Goal: Task Accomplishment & Management: Manage account settings

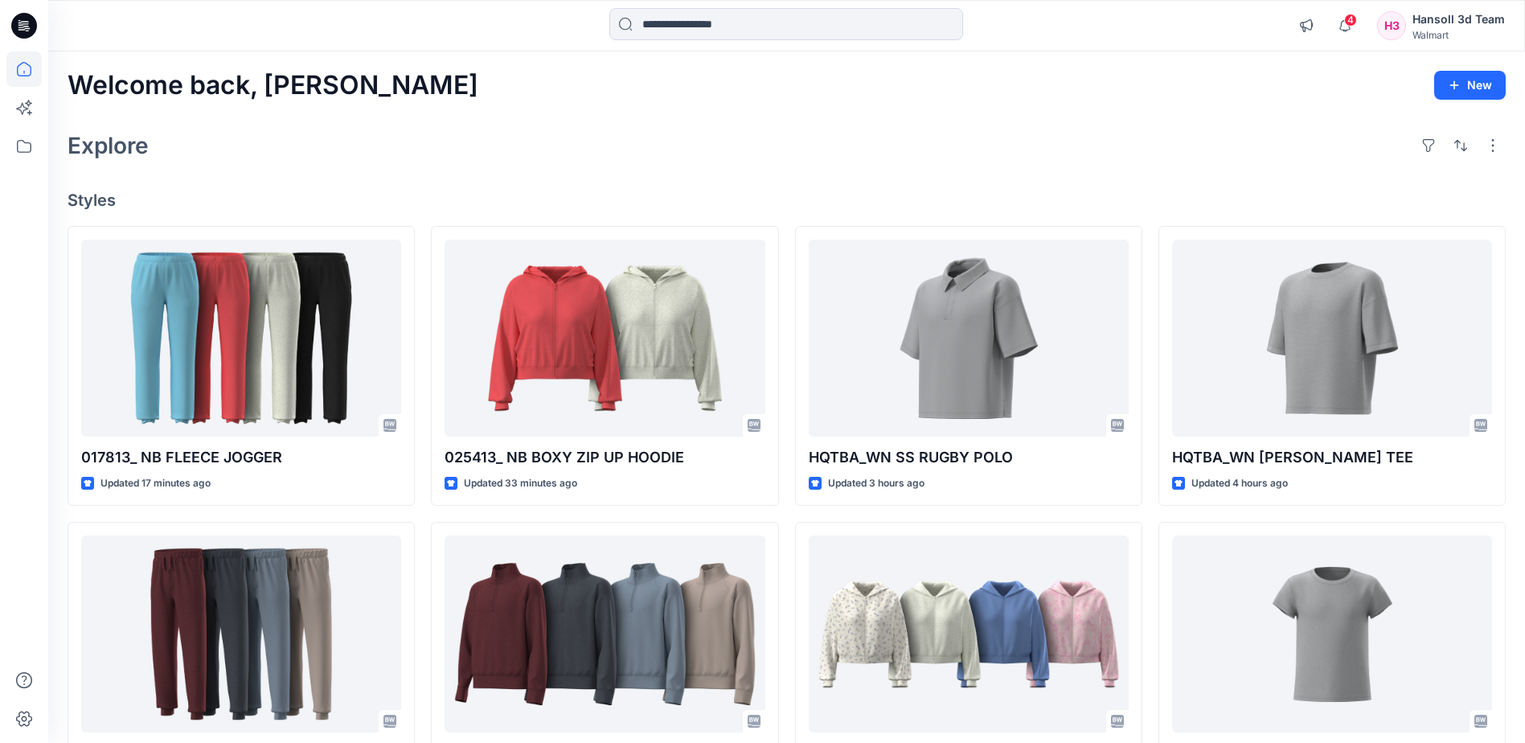
click at [746, 6] on div "4 Notifications Your style 017813_ NB FLEECE JOGGER is ready 13 minutes ago You…" at bounding box center [786, 25] width 1477 height 51
drag, startPoint x: 726, startPoint y: 20, endPoint x: 712, endPoint y: 113, distance: 93.6
click at [725, 20] on input at bounding box center [786, 24] width 354 height 32
paste input "**********"
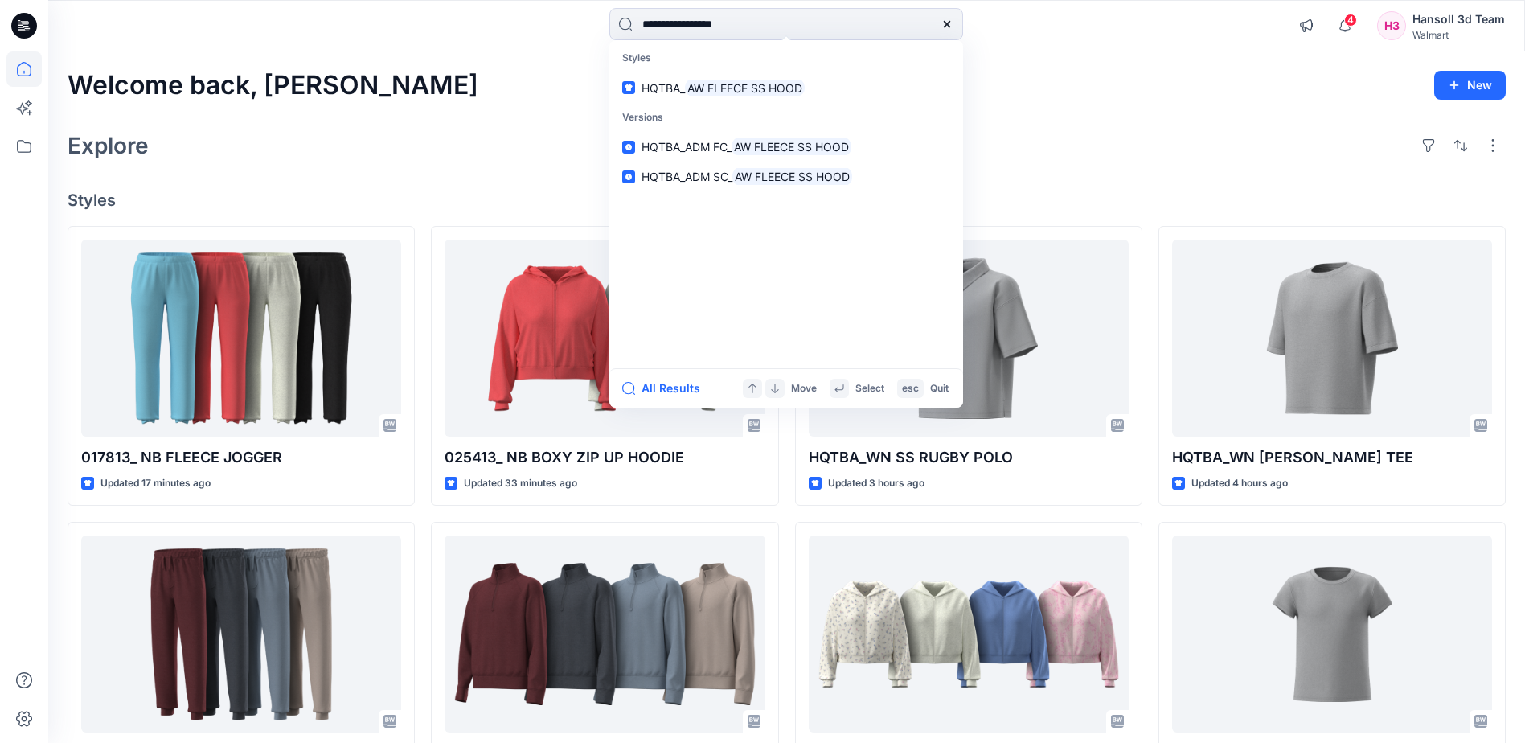
type input "**********"
click at [767, 96] on mark "AW FLEECE SS HOOD" at bounding box center [745, 88] width 120 height 18
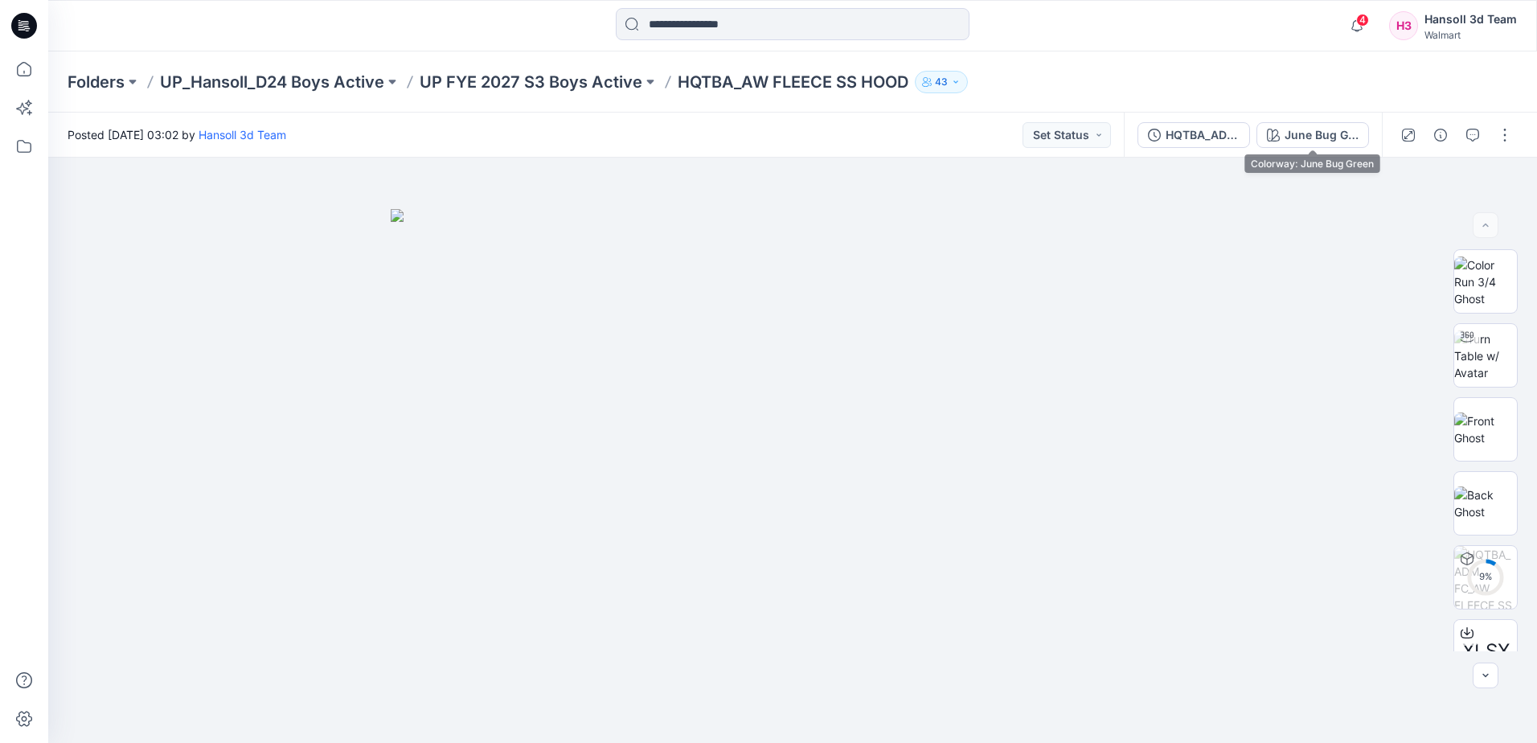
click at [1331, 136] on div "June Bug Green" at bounding box center [1322, 135] width 74 height 18
click at [614, 84] on p "UP FYE 2027 S3 Boys Active" at bounding box center [531, 82] width 223 height 23
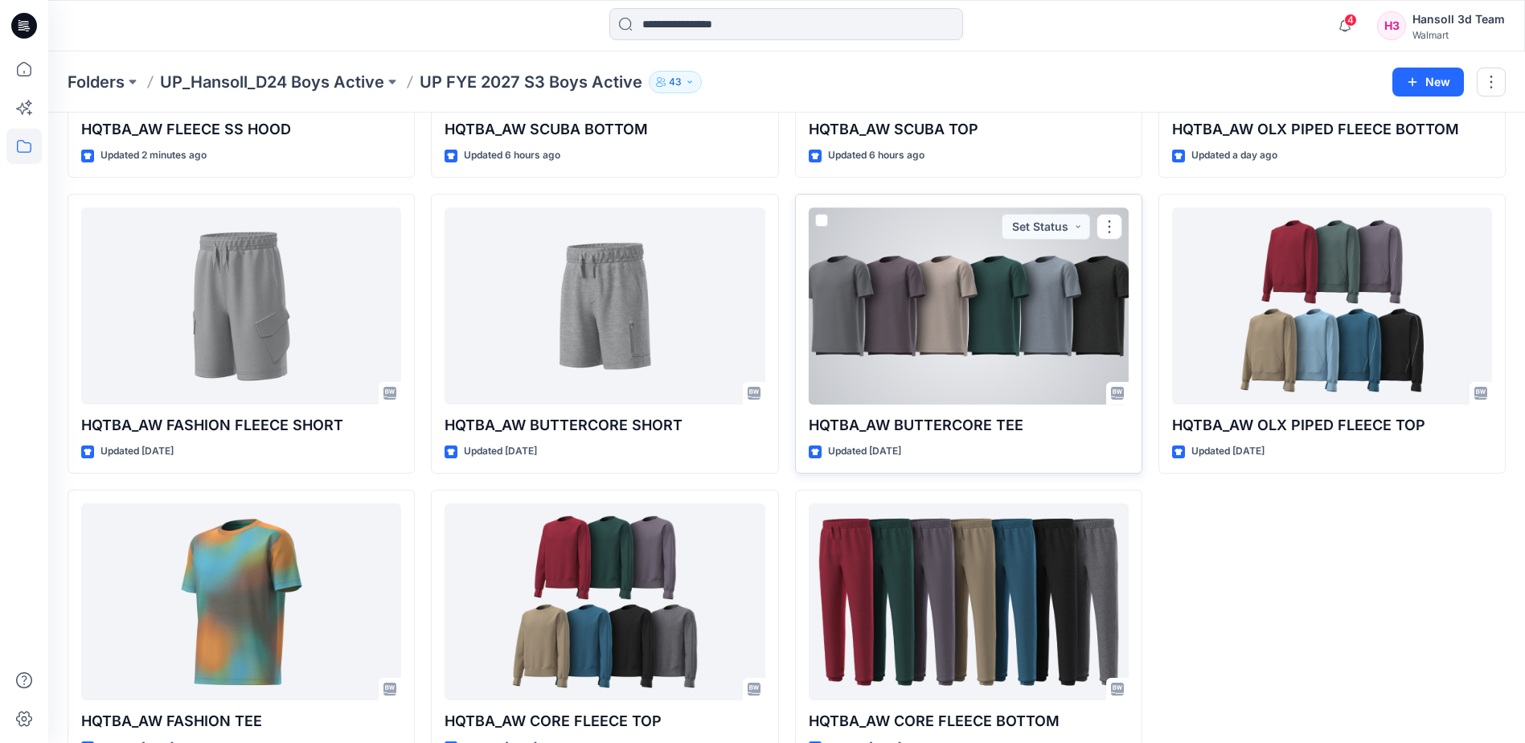
scroll to position [328, 0]
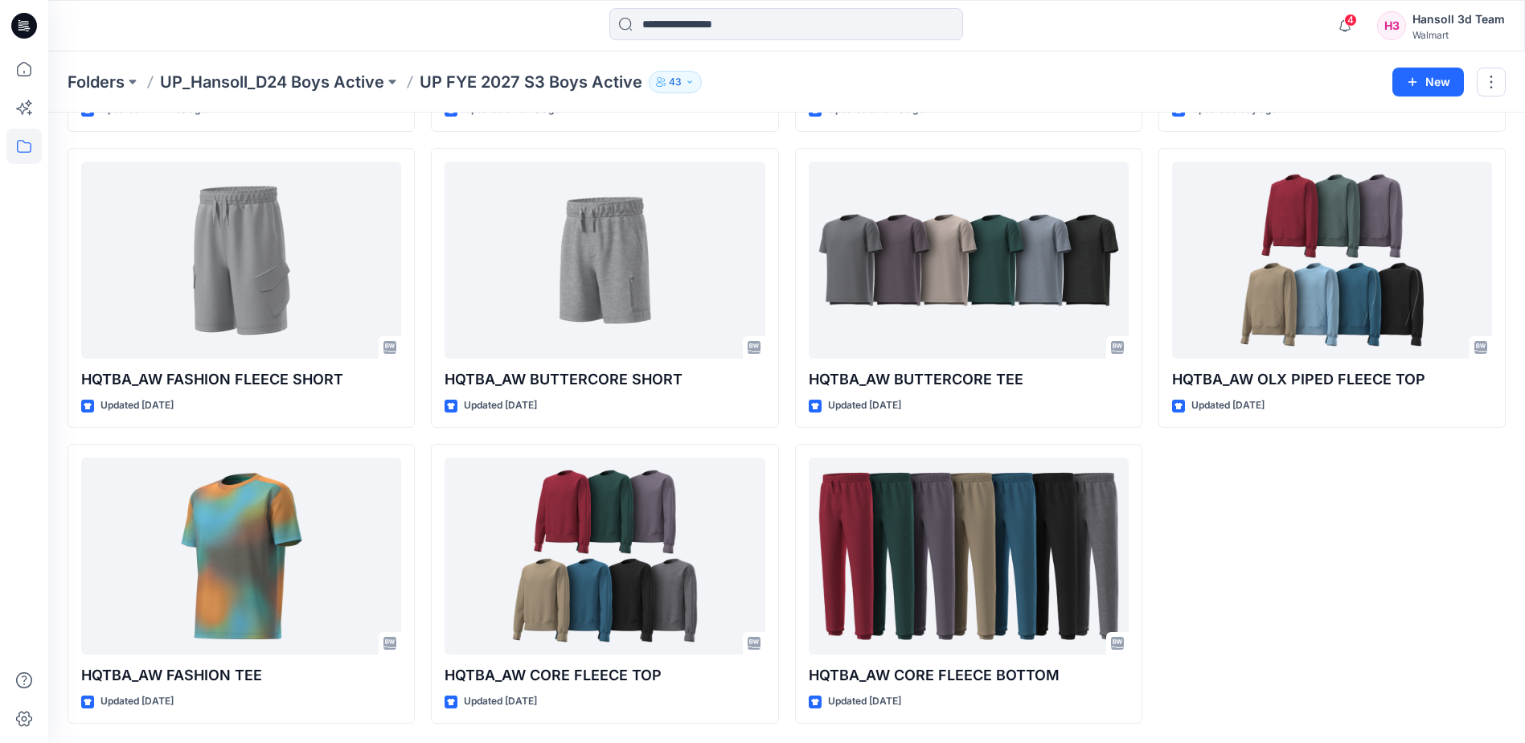
click at [1330, 580] on div "HQTBA_AW OLX PIPED FLEECE BOTTOM Updated a day ago HQTBA_AW OLX PIPED FLEECE TO…" at bounding box center [1332, 288] width 347 height 872
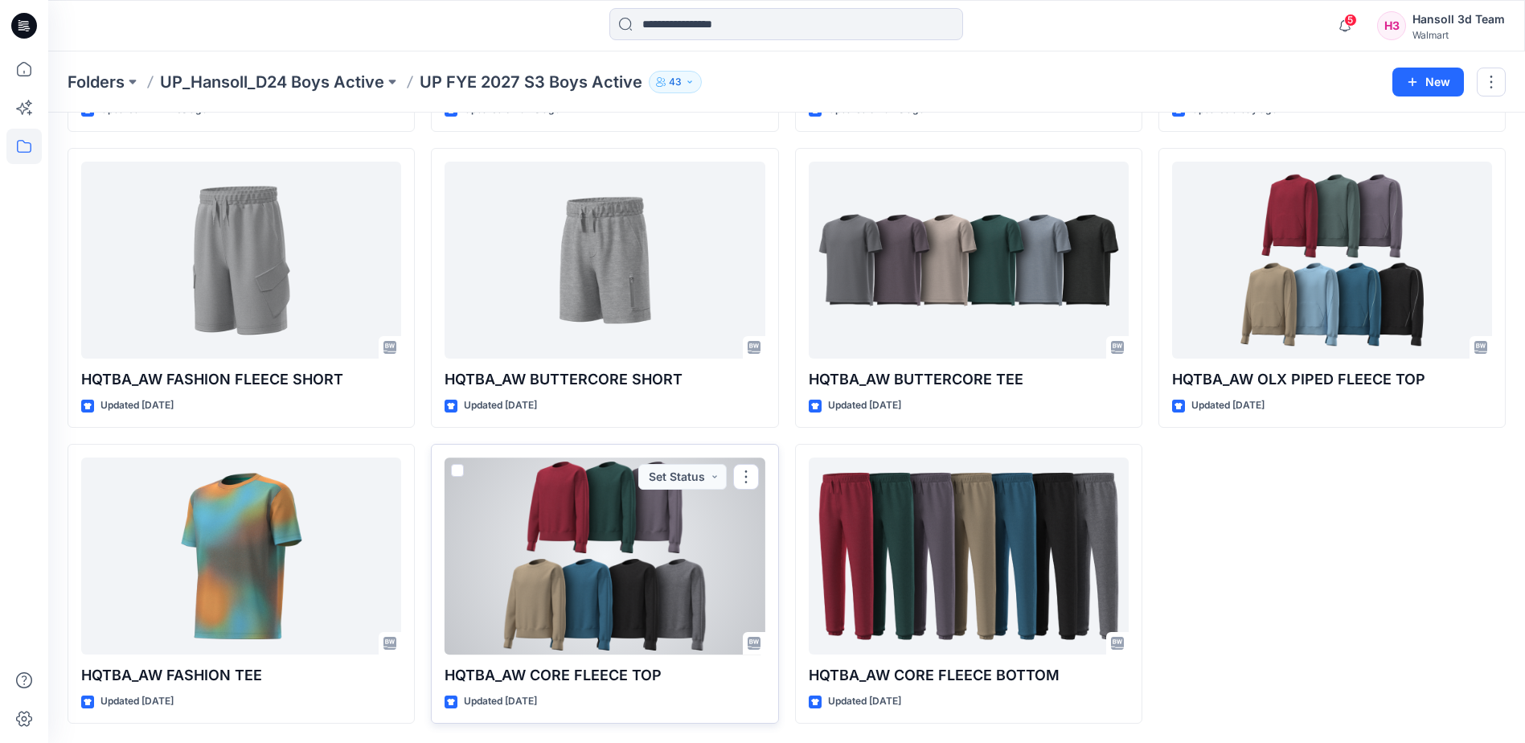
click at [581, 604] on div at bounding box center [605, 556] width 320 height 197
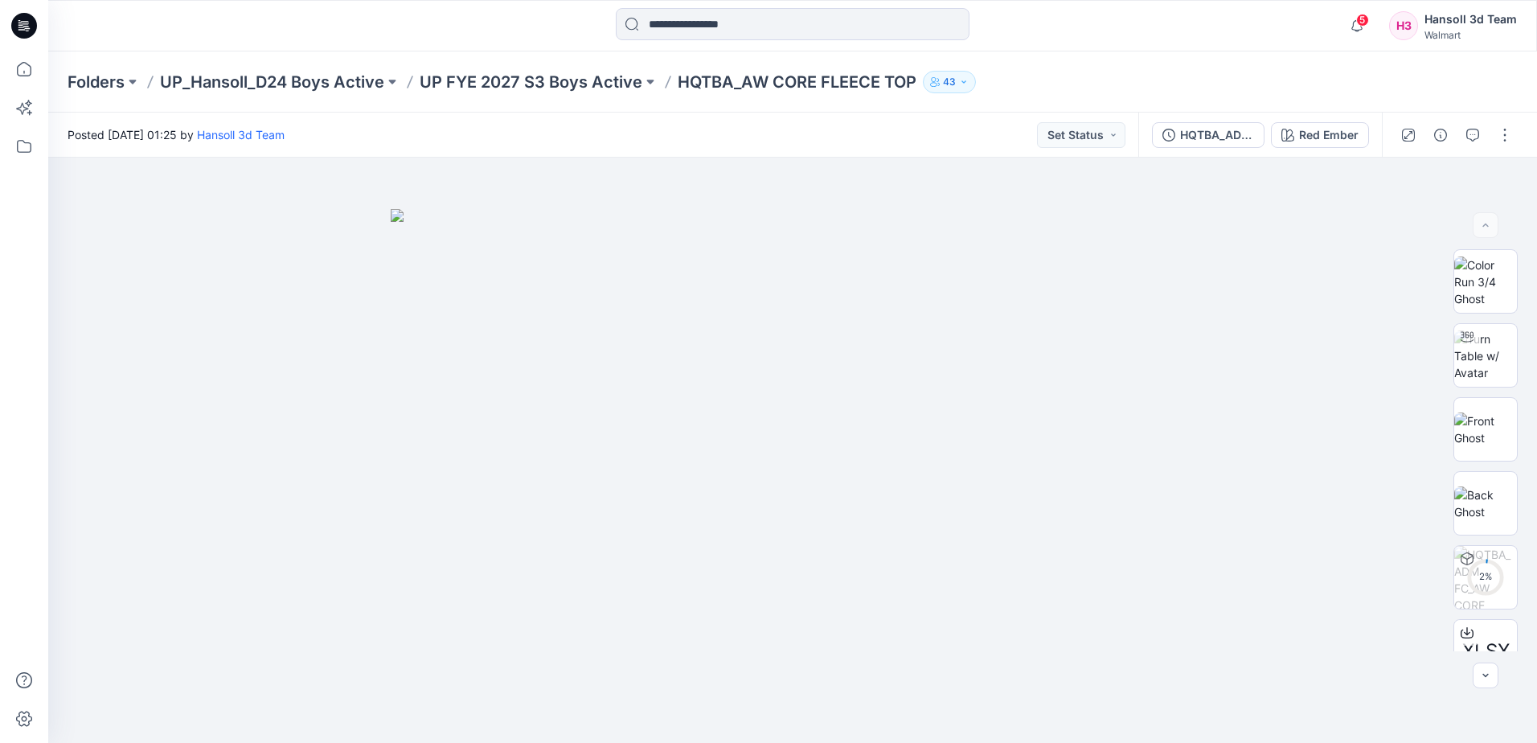
click at [679, 125] on div "Posted Tuesday, September 09, 2025 01:25 by Hansoll 3d Team Set Status" at bounding box center [593, 135] width 1090 height 44
click at [581, 81] on p "UP FYE 2027 S3 Boys Active" at bounding box center [531, 82] width 223 height 23
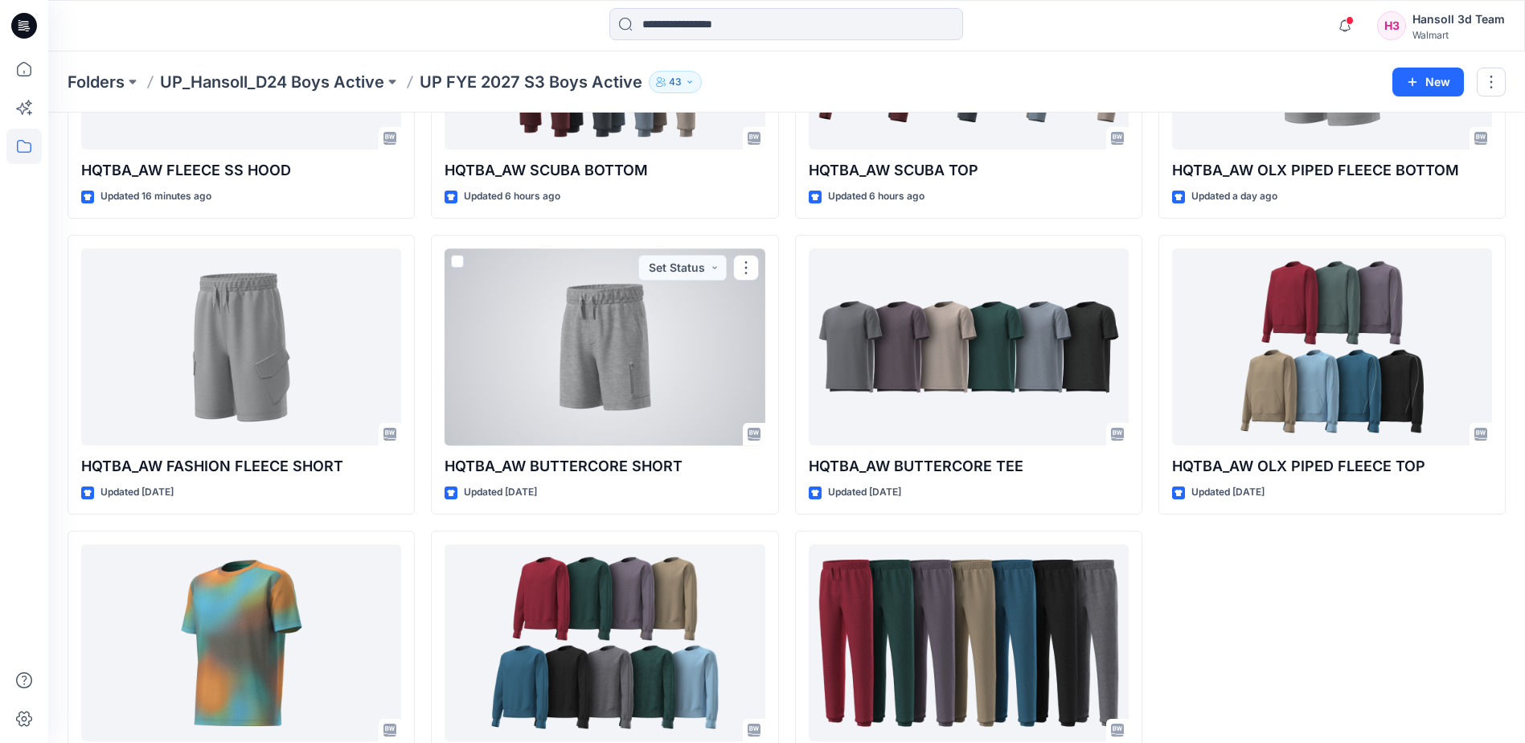
scroll to position [328, 0]
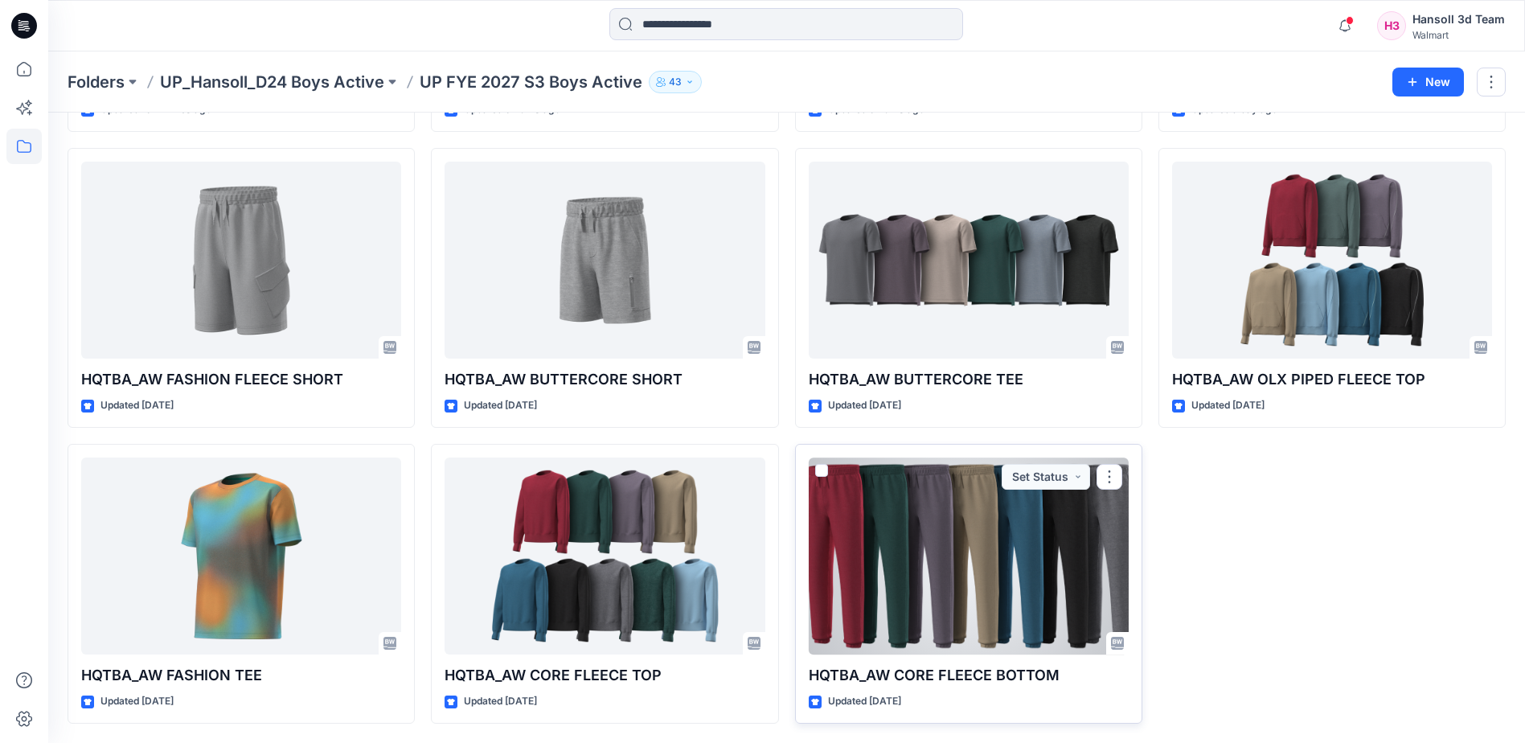
click at [938, 612] on div at bounding box center [969, 556] width 320 height 197
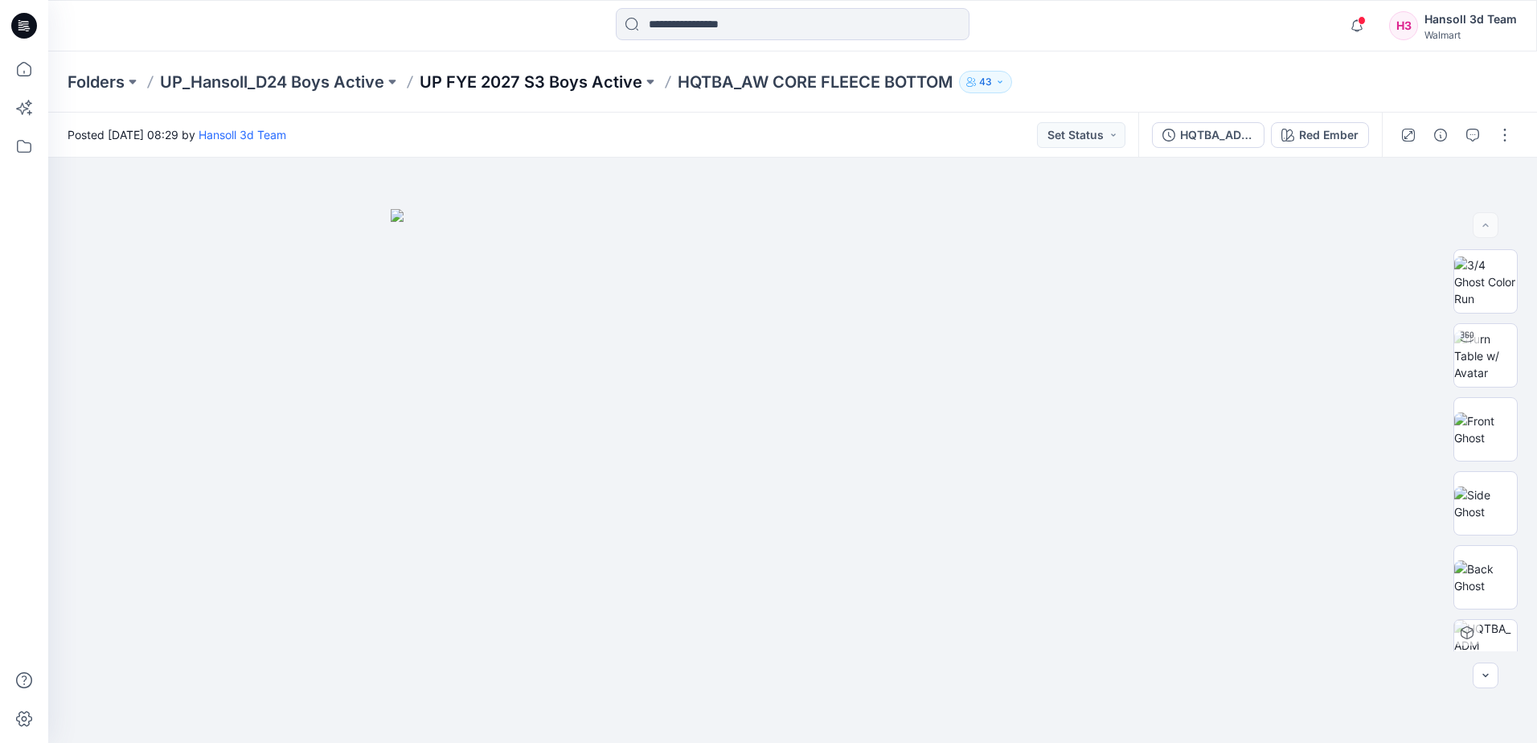
click at [539, 87] on p "UP FYE 2027 S3 Boys Active" at bounding box center [531, 82] width 223 height 23
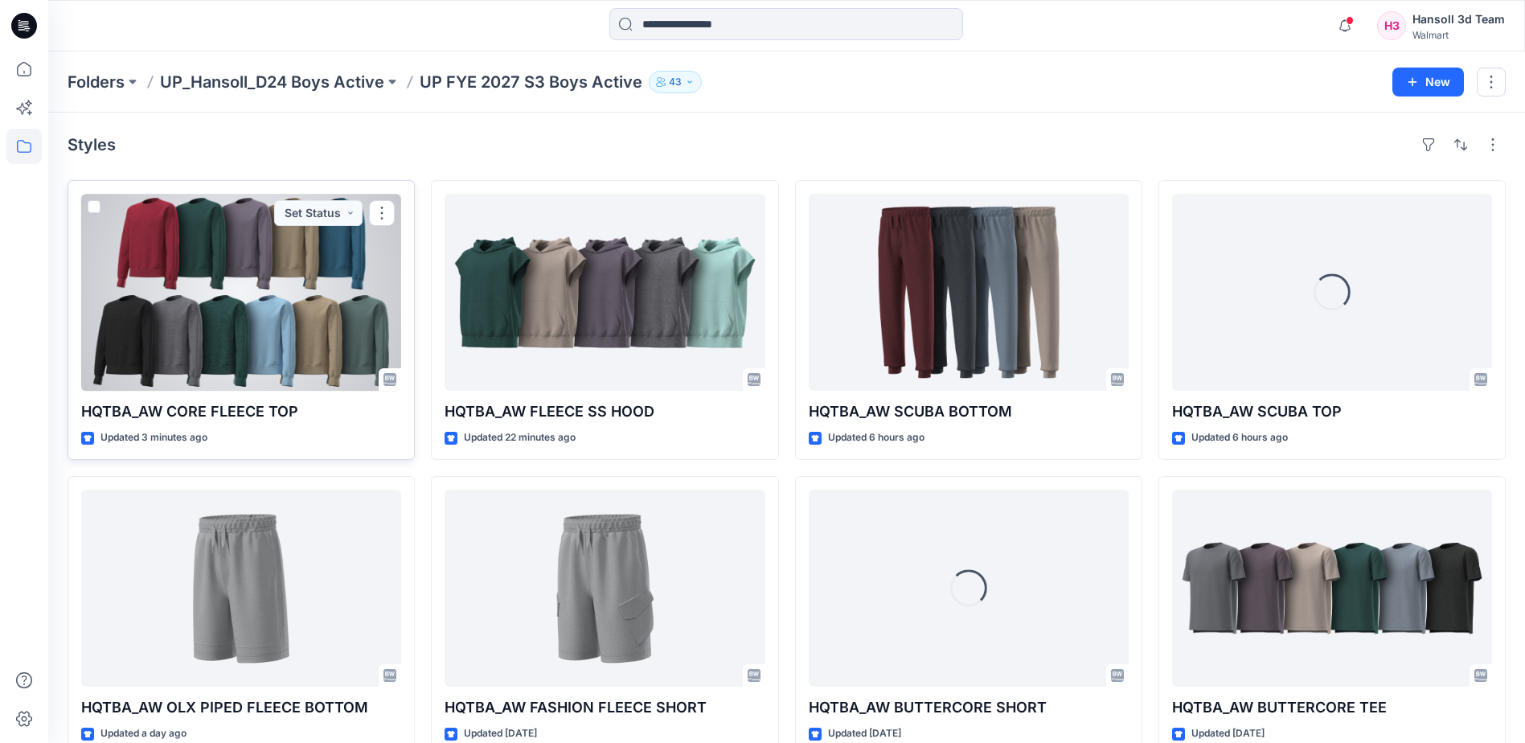
click at [188, 290] on div at bounding box center [241, 292] width 320 height 197
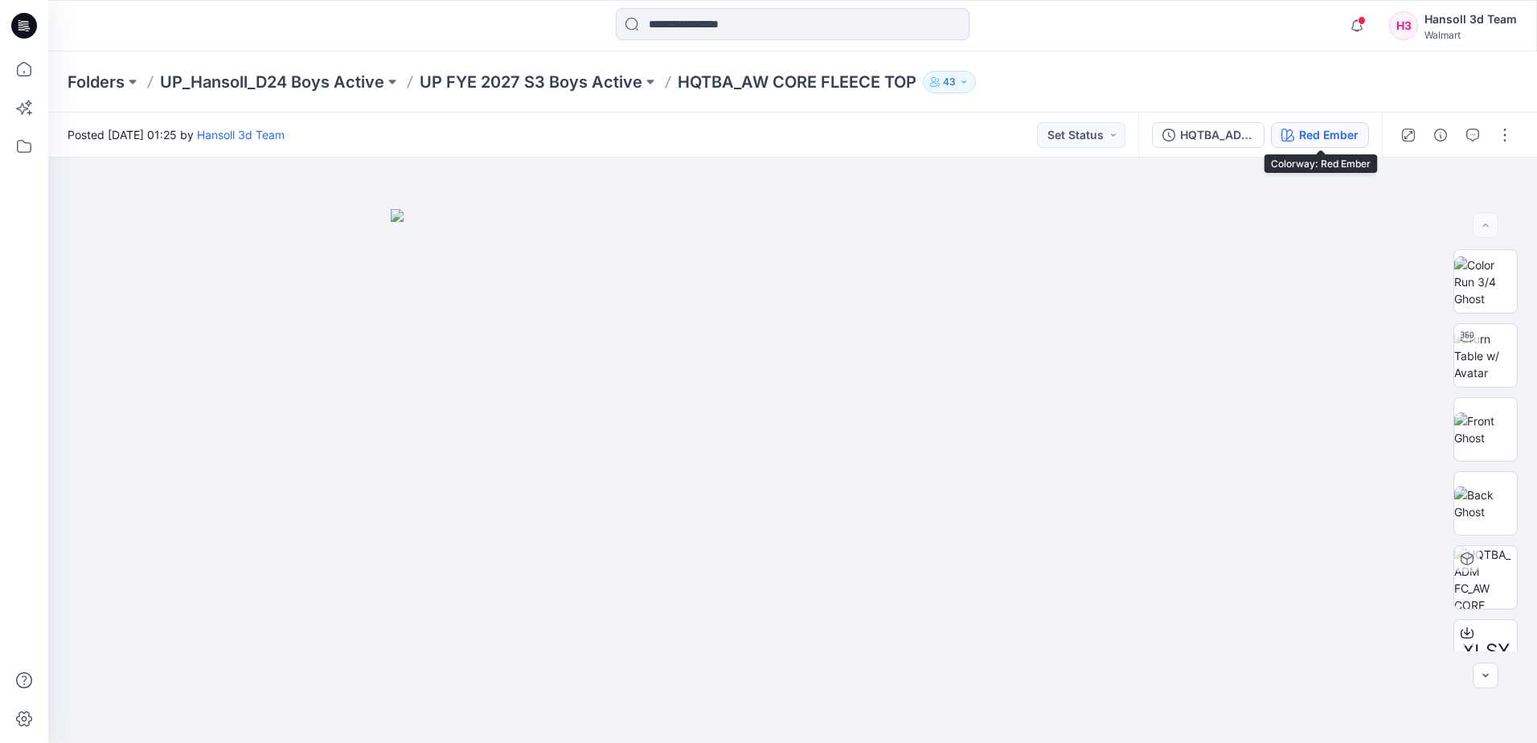
click at [1315, 131] on div "Red Ember" at bounding box center [1329, 135] width 60 height 18
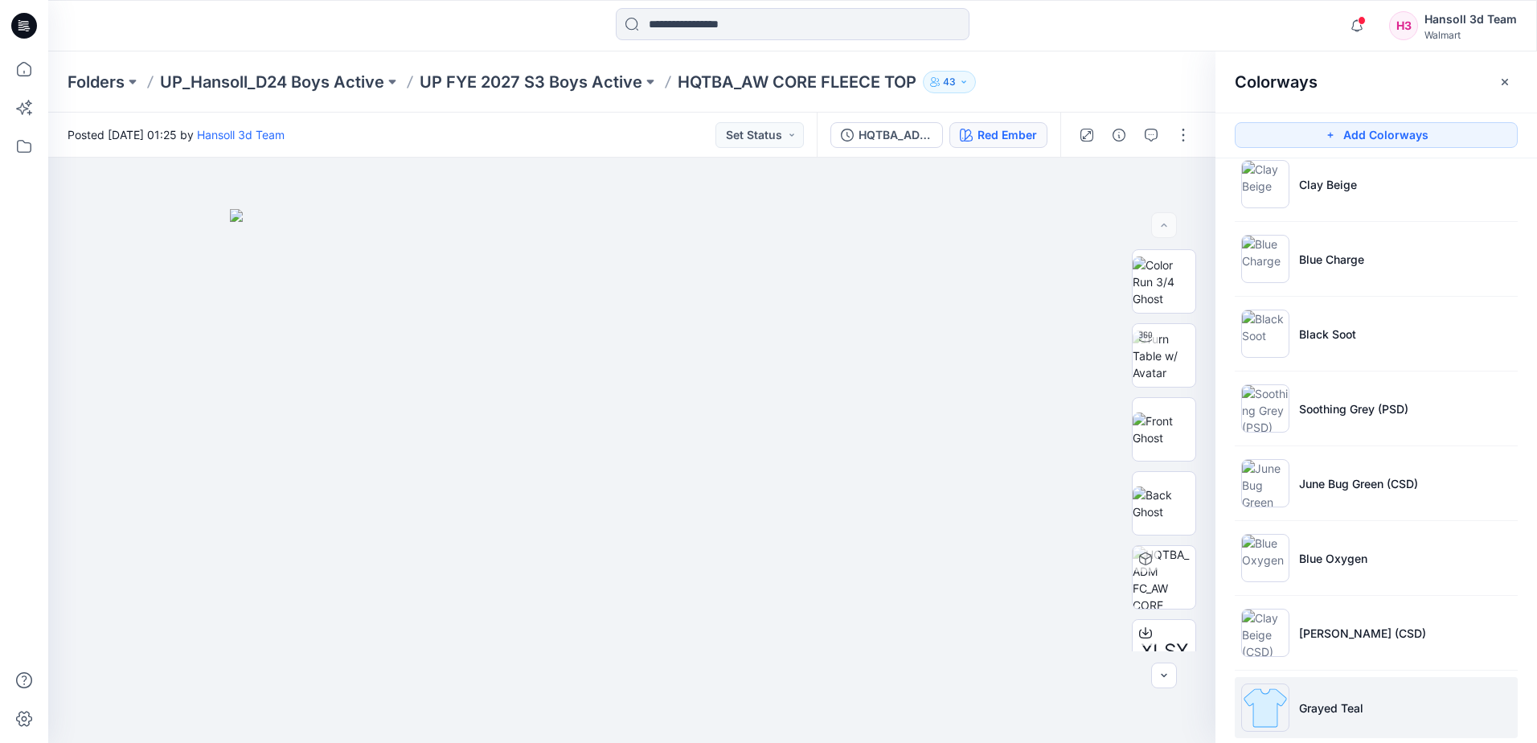
scroll to position [269, 0]
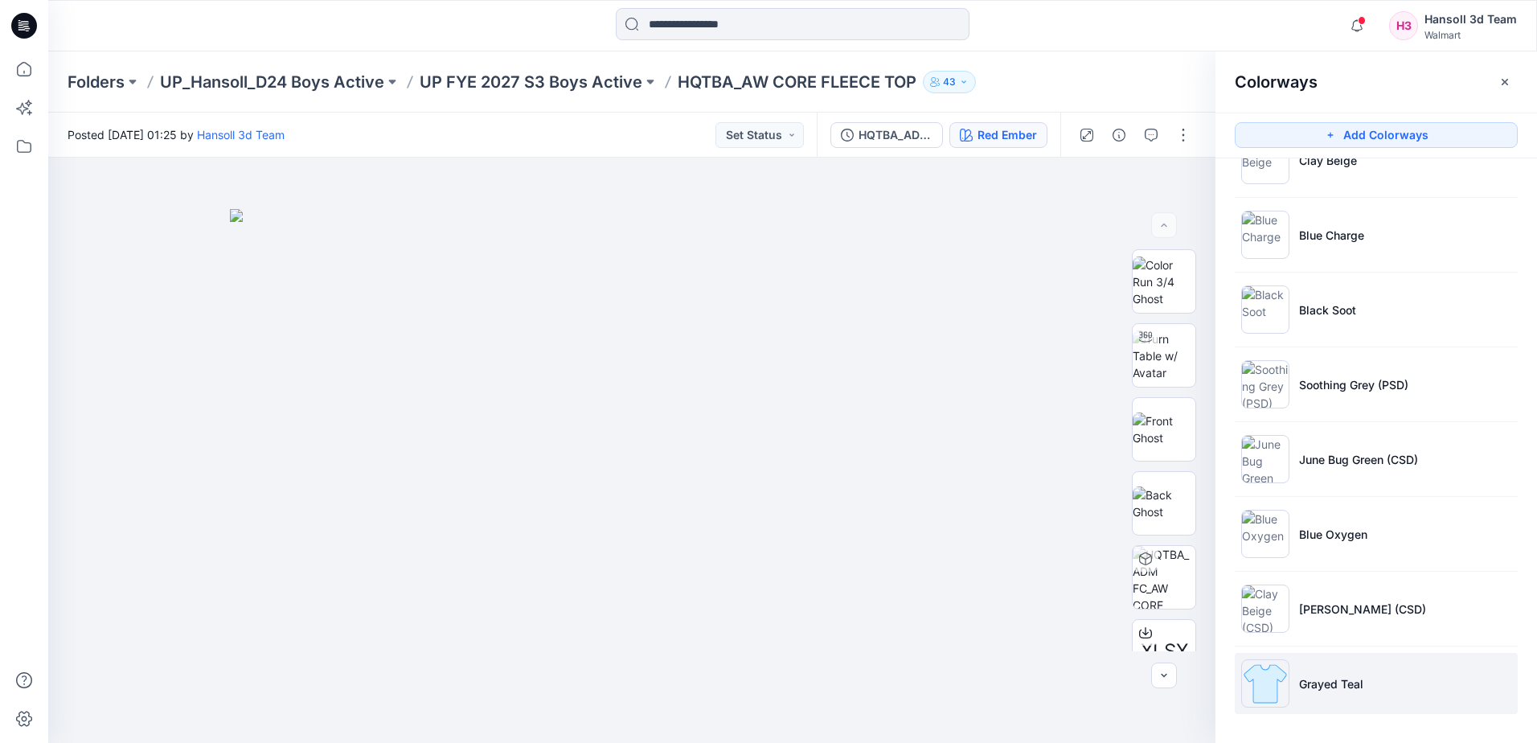
click at [1354, 692] on li "Grayed Teal" at bounding box center [1376, 683] width 283 height 61
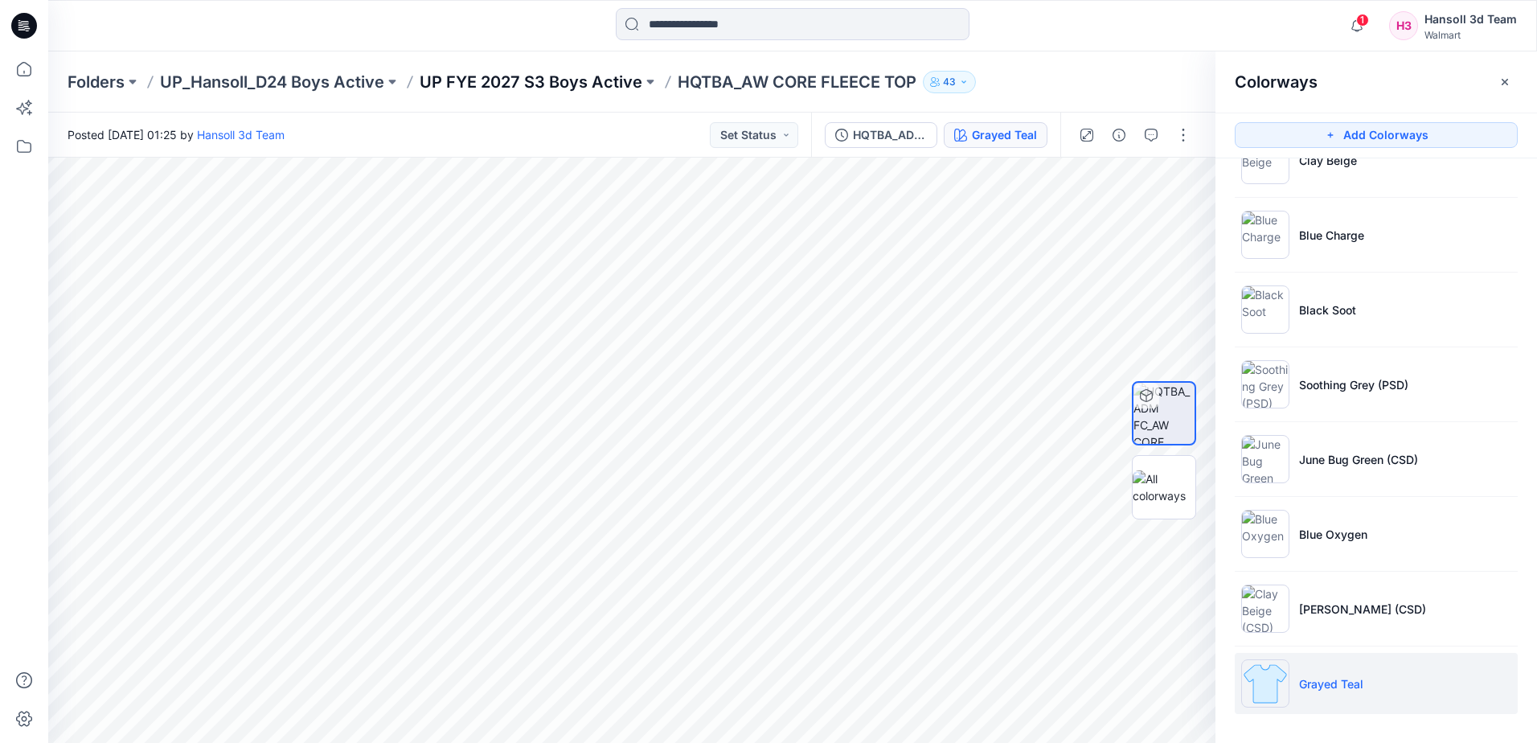
click at [496, 80] on p "UP FYE 2027 S3 Boys Active" at bounding box center [531, 82] width 223 height 23
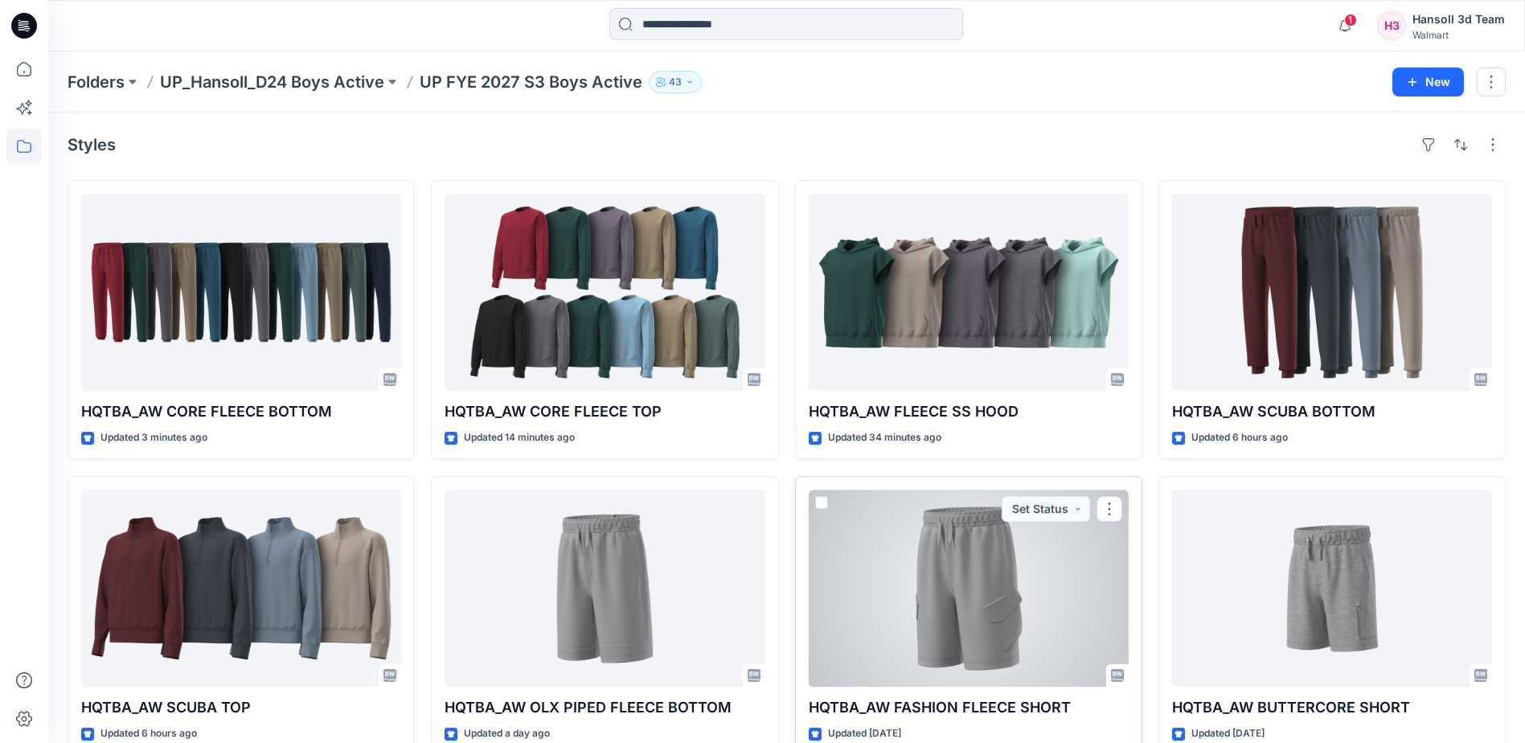
click at [966, 584] on div at bounding box center [969, 588] width 320 height 197
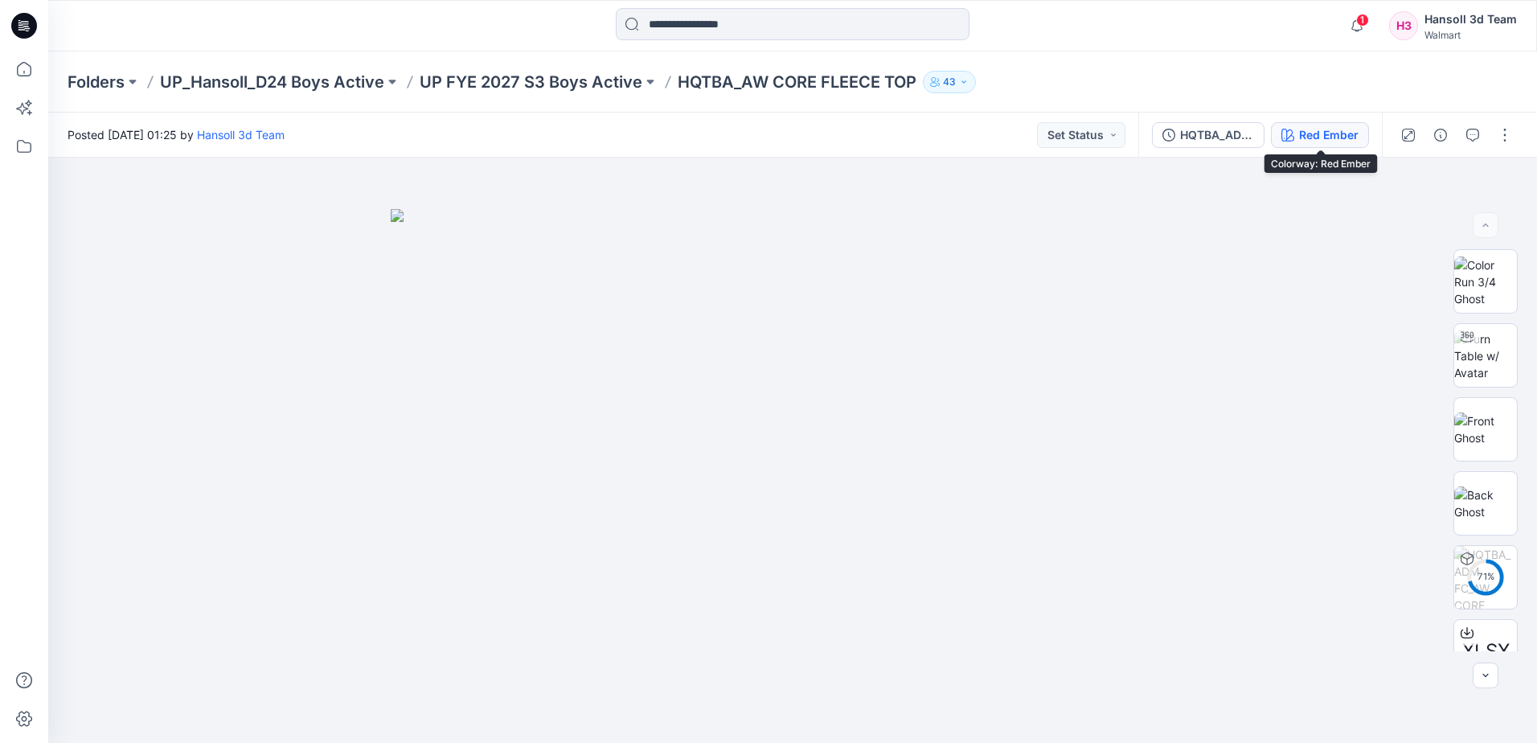
click at [1330, 127] on div "Red Ember" at bounding box center [1329, 135] width 60 height 18
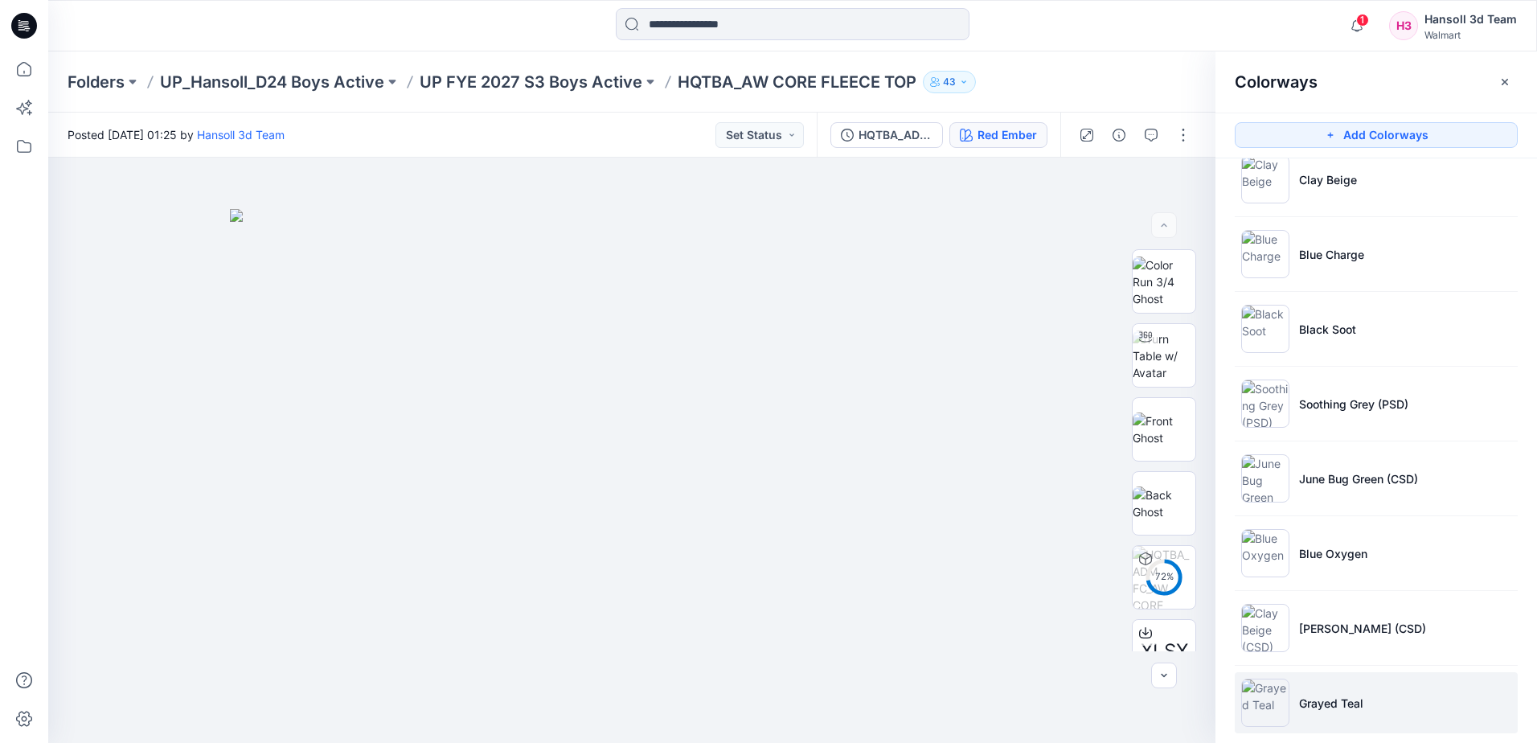
scroll to position [269, 0]
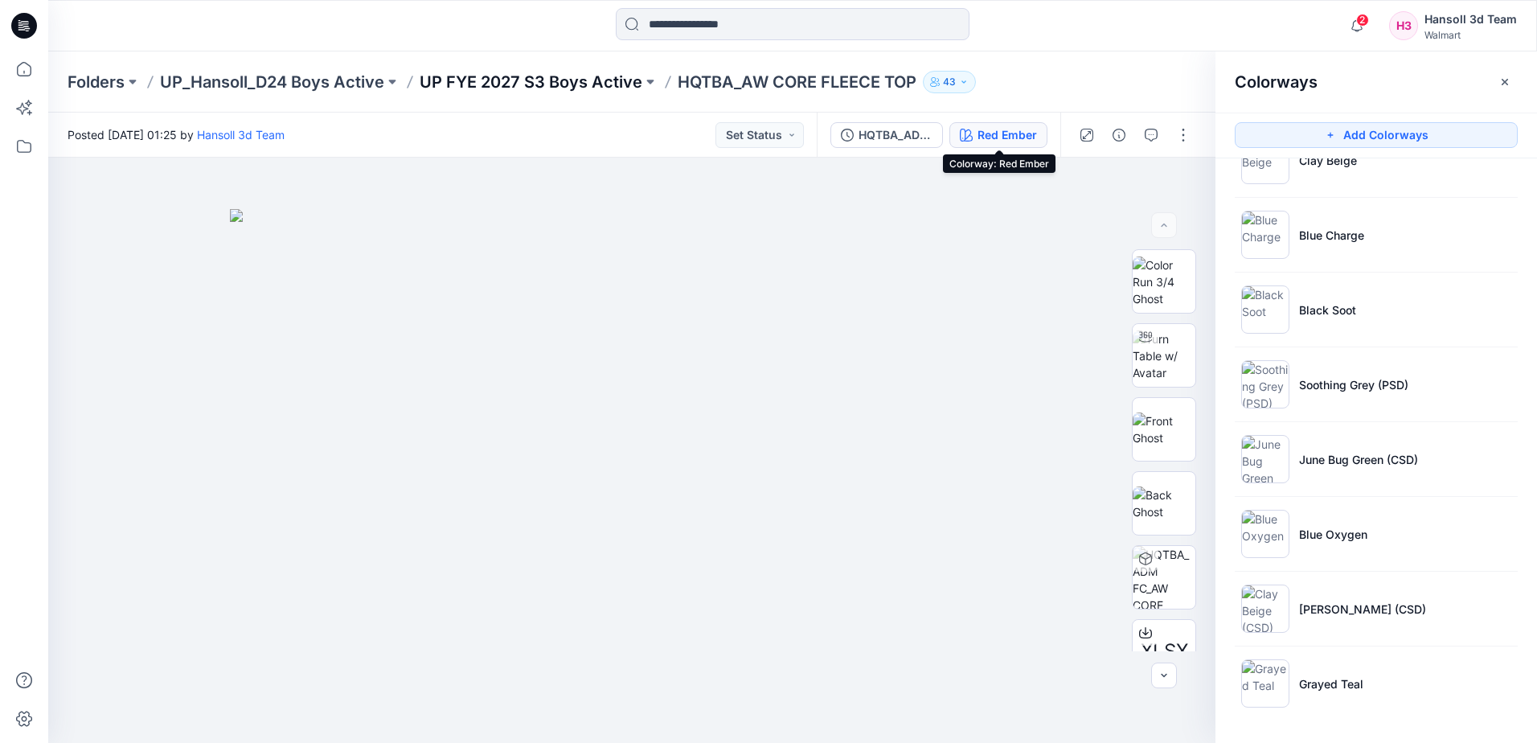
click at [511, 88] on p "UP FYE 2027 S3 Boys Active" at bounding box center [531, 82] width 223 height 23
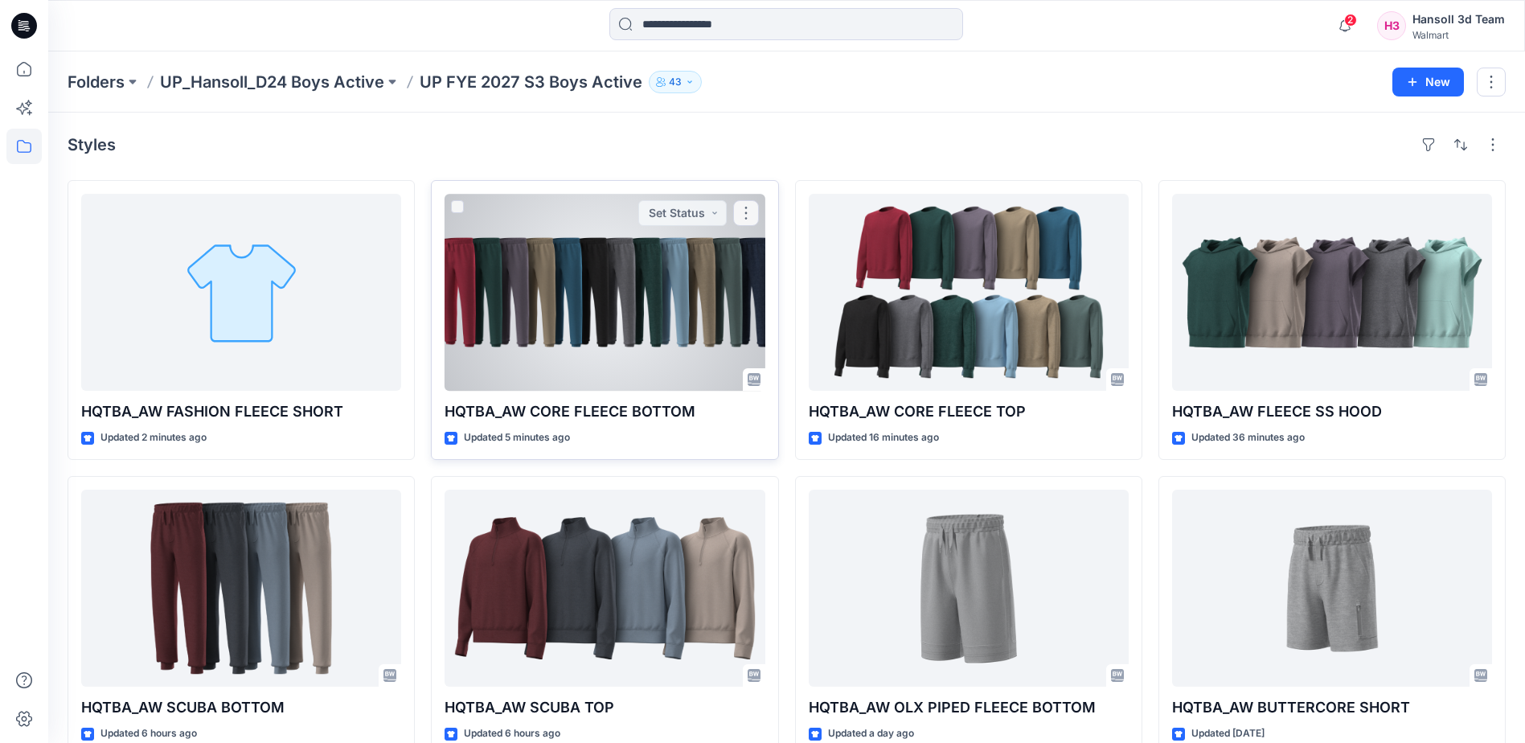
click at [605, 314] on div at bounding box center [605, 292] width 320 height 197
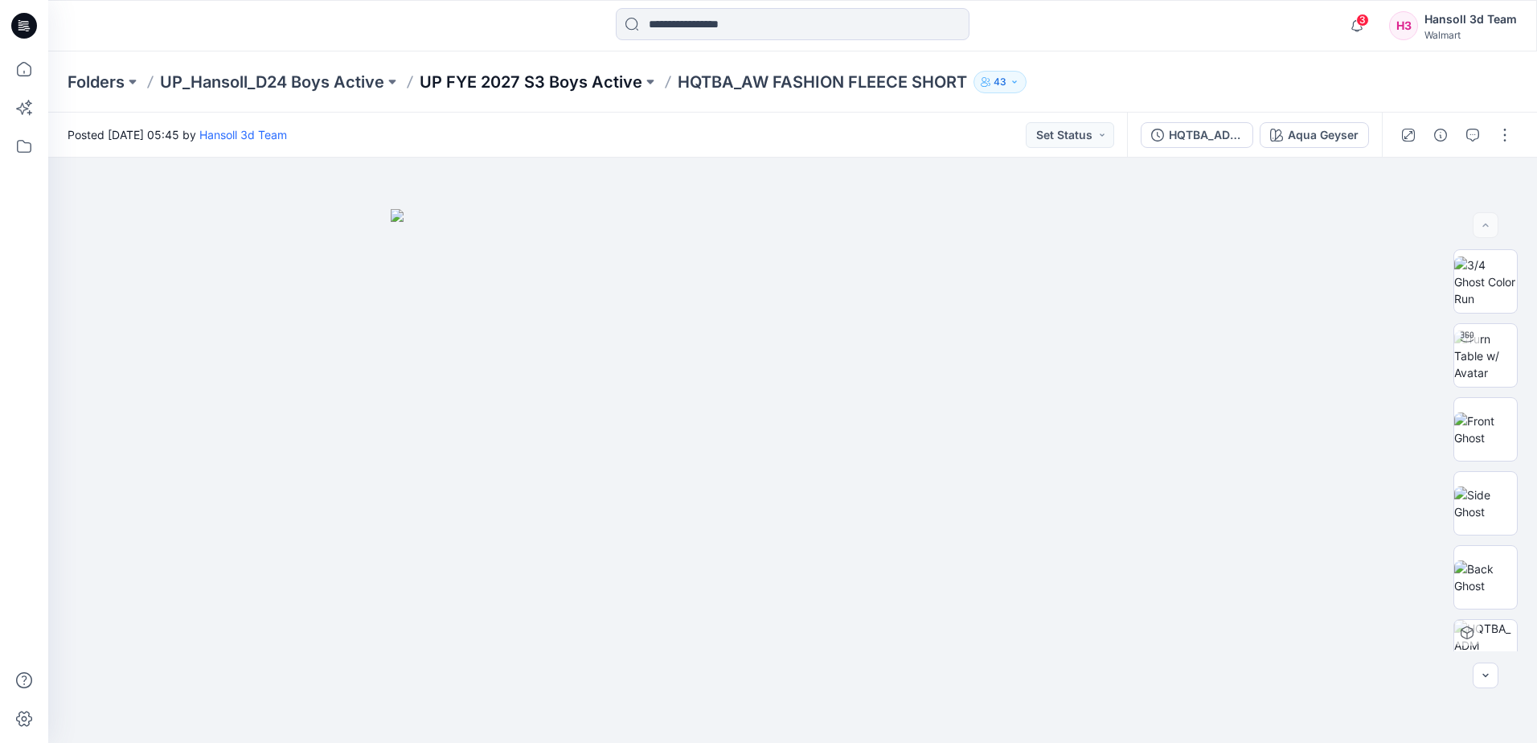
click at [518, 89] on p "UP FYE 2027 S3 Boys Active" at bounding box center [531, 82] width 223 height 23
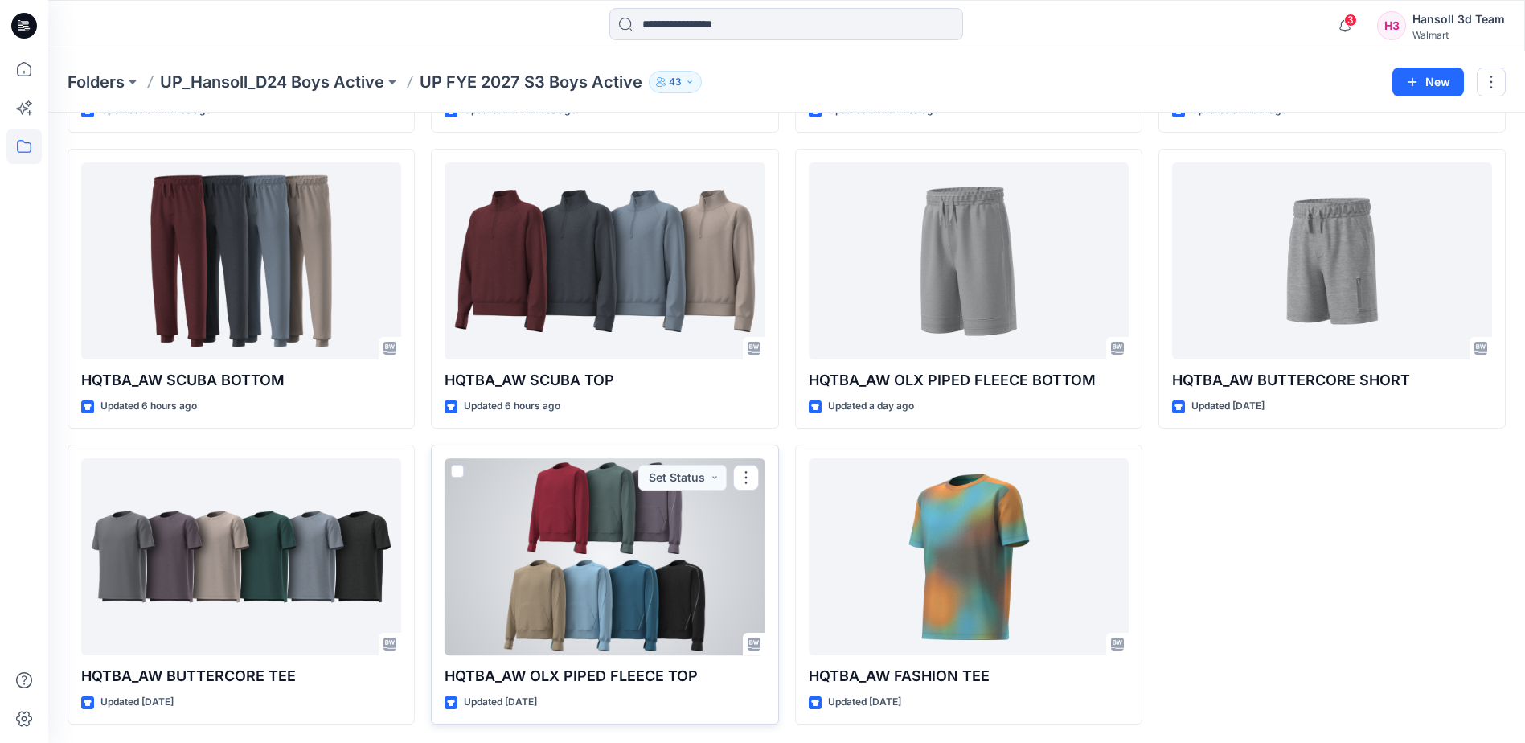
scroll to position [328, 0]
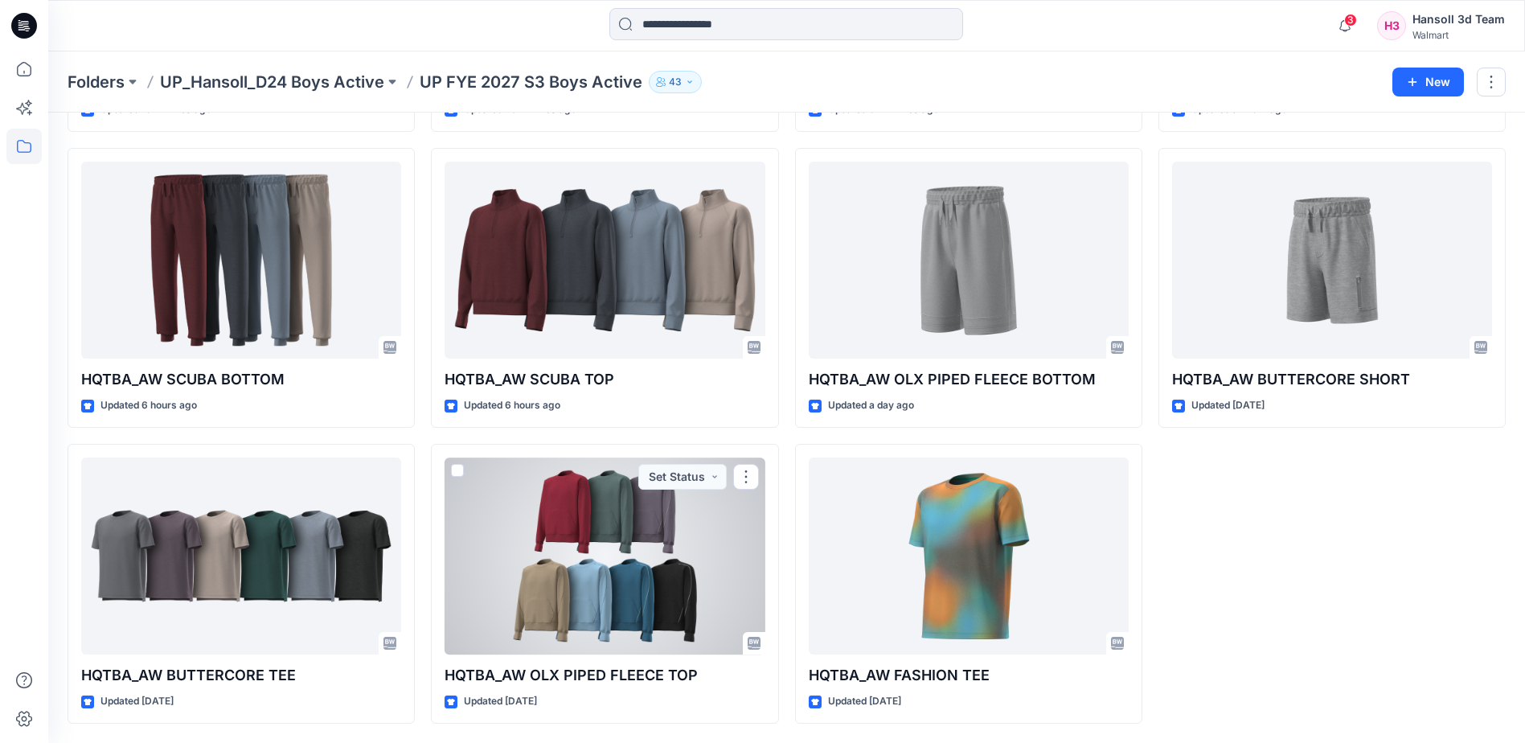
drag, startPoint x: 585, startPoint y: 591, endPoint x: 593, endPoint y: 599, distance: 11.4
click at [585, 591] on div at bounding box center [605, 556] width 320 height 197
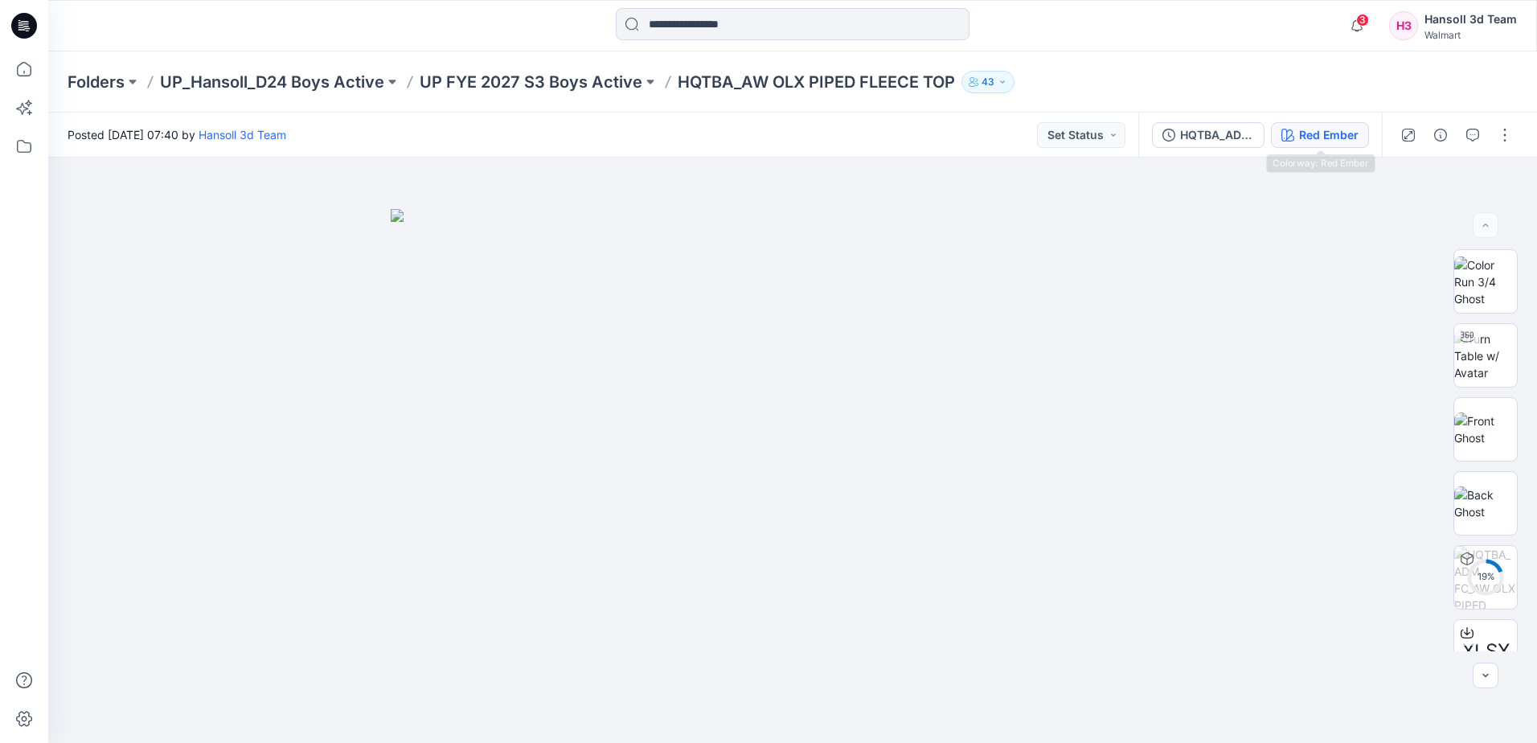
click at [1347, 142] on div "Red Ember" at bounding box center [1329, 135] width 60 height 18
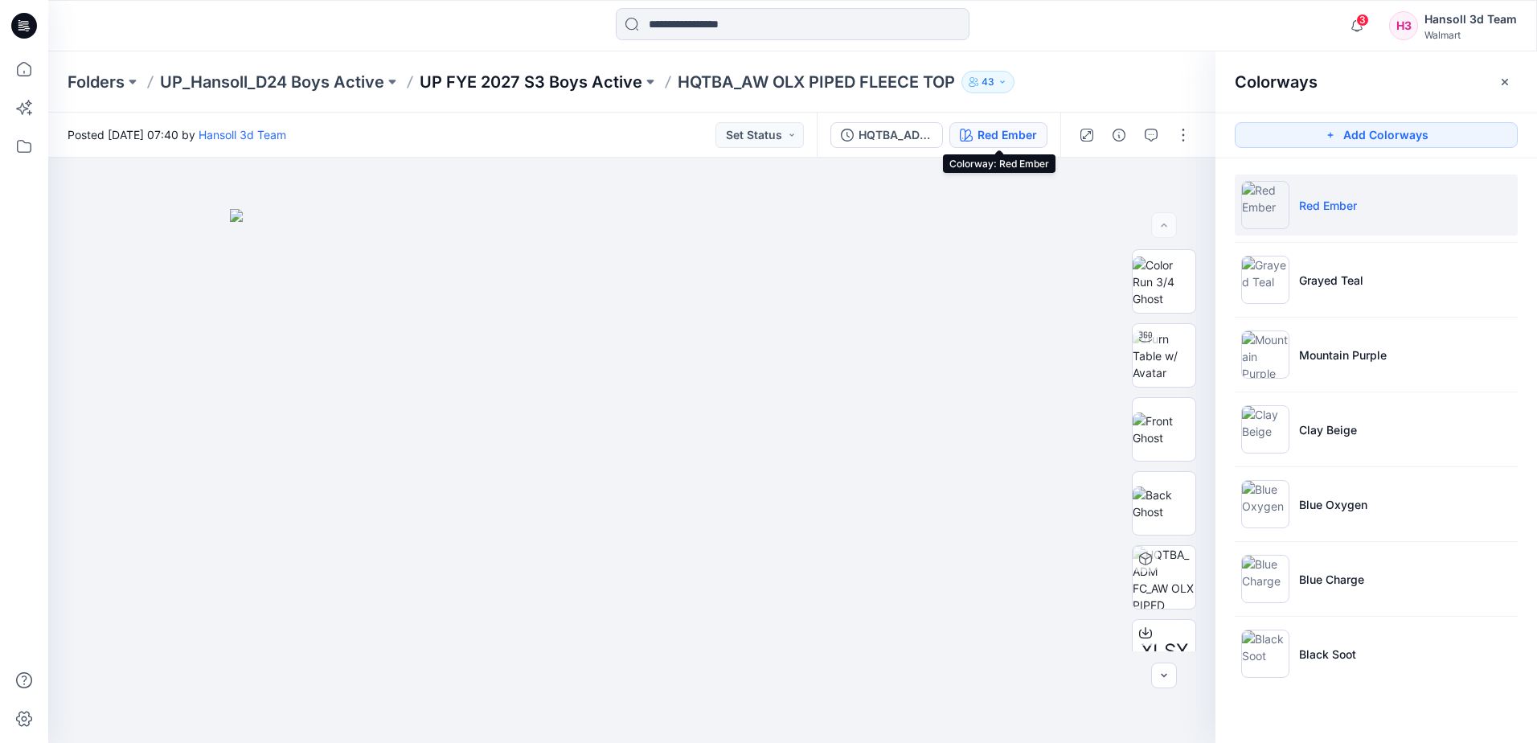
click at [596, 84] on p "UP FYE 2027 S3 Boys Active" at bounding box center [531, 82] width 223 height 23
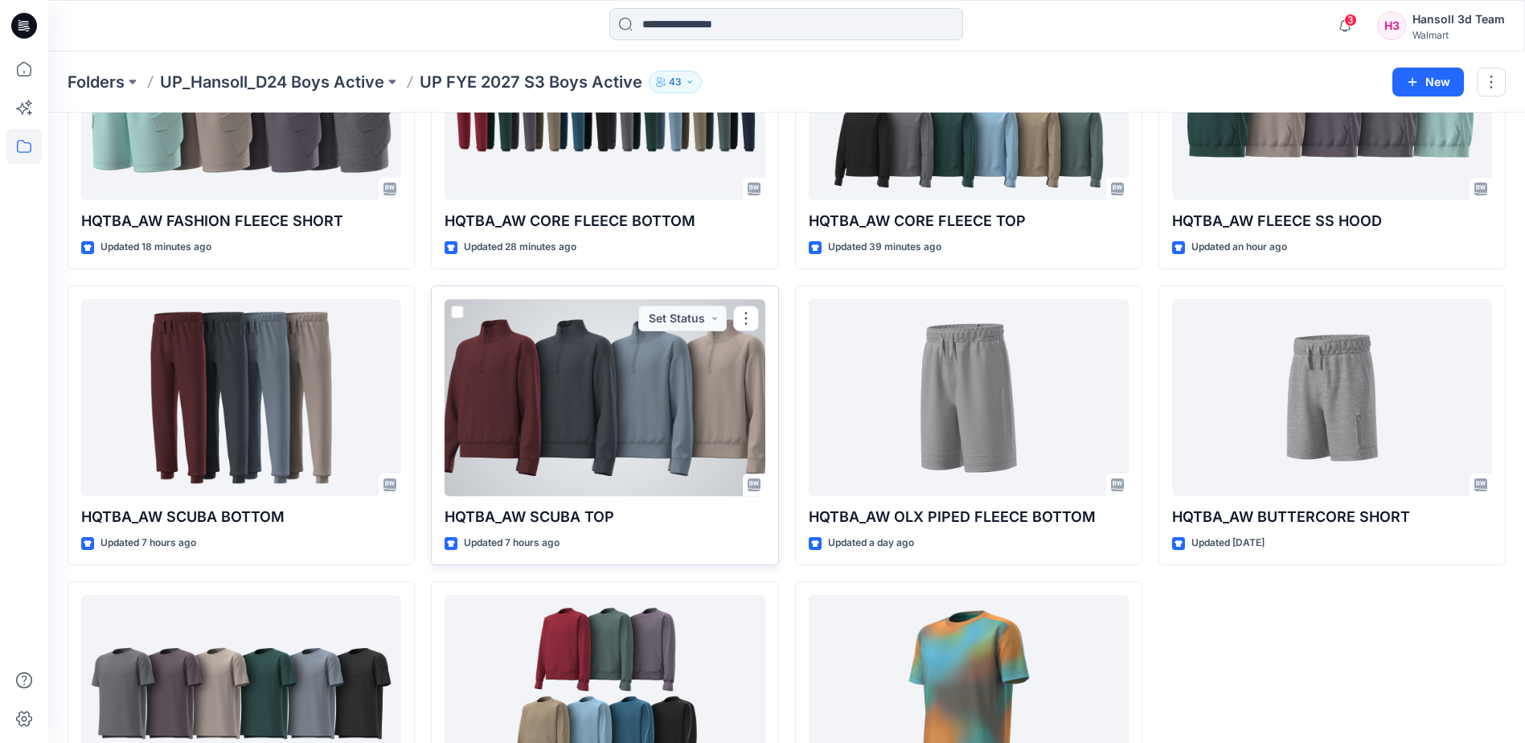
scroll to position [241, 0]
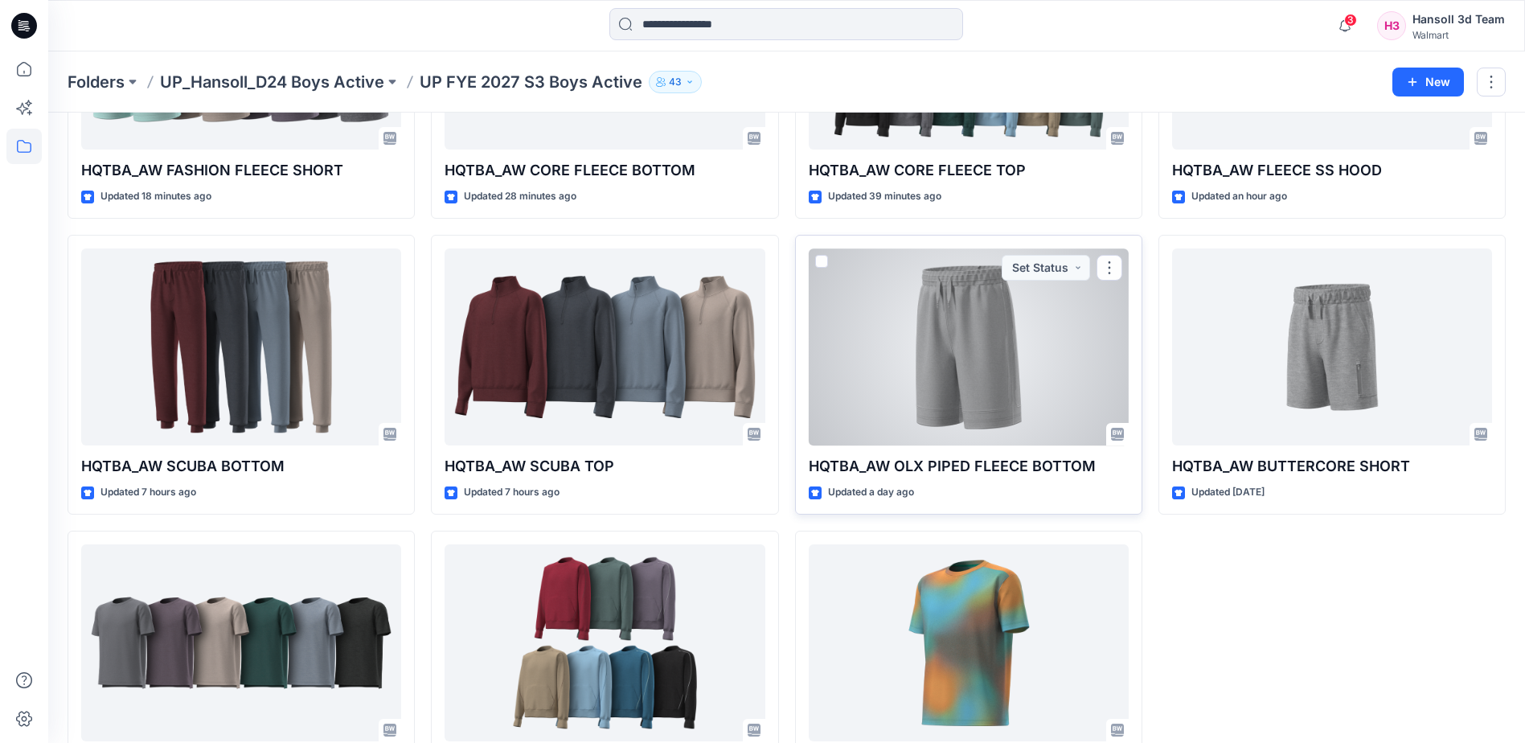
click at [1040, 359] on div at bounding box center [969, 346] width 320 height 197
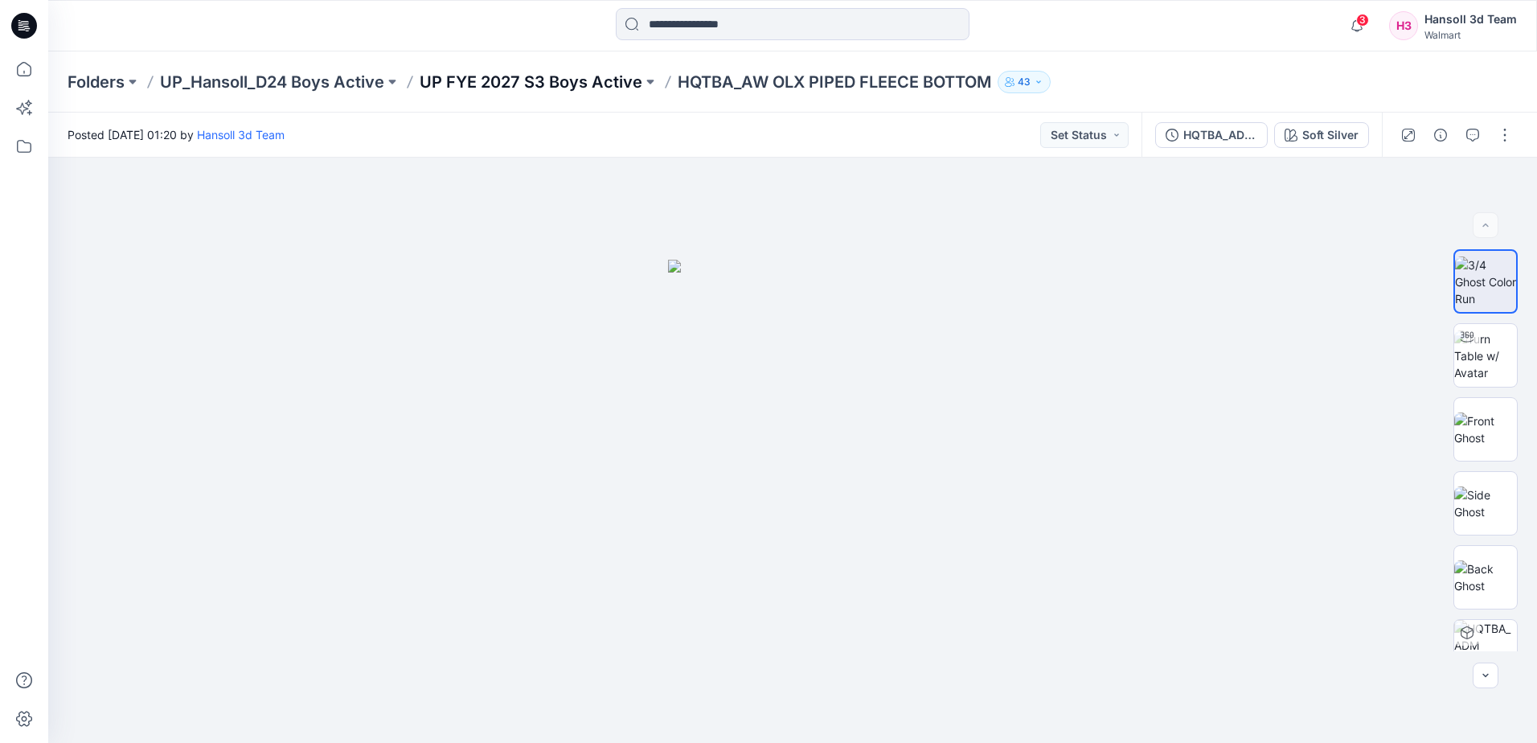
click at [558, 80] on p "UP FYE 2027 S3 Boys Active" at bounding box center [531, 82] width 223 height 23
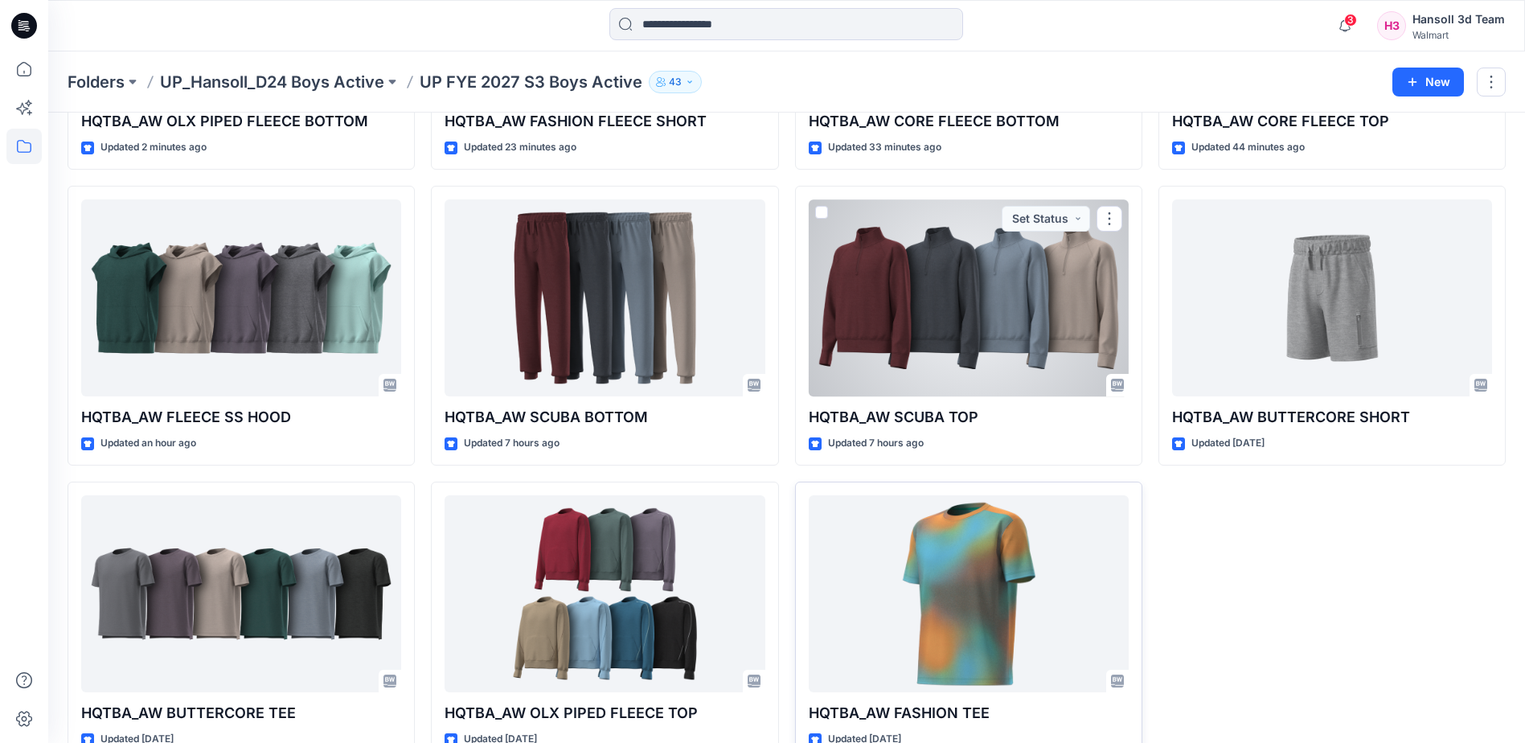
scroll to position [322, 0]
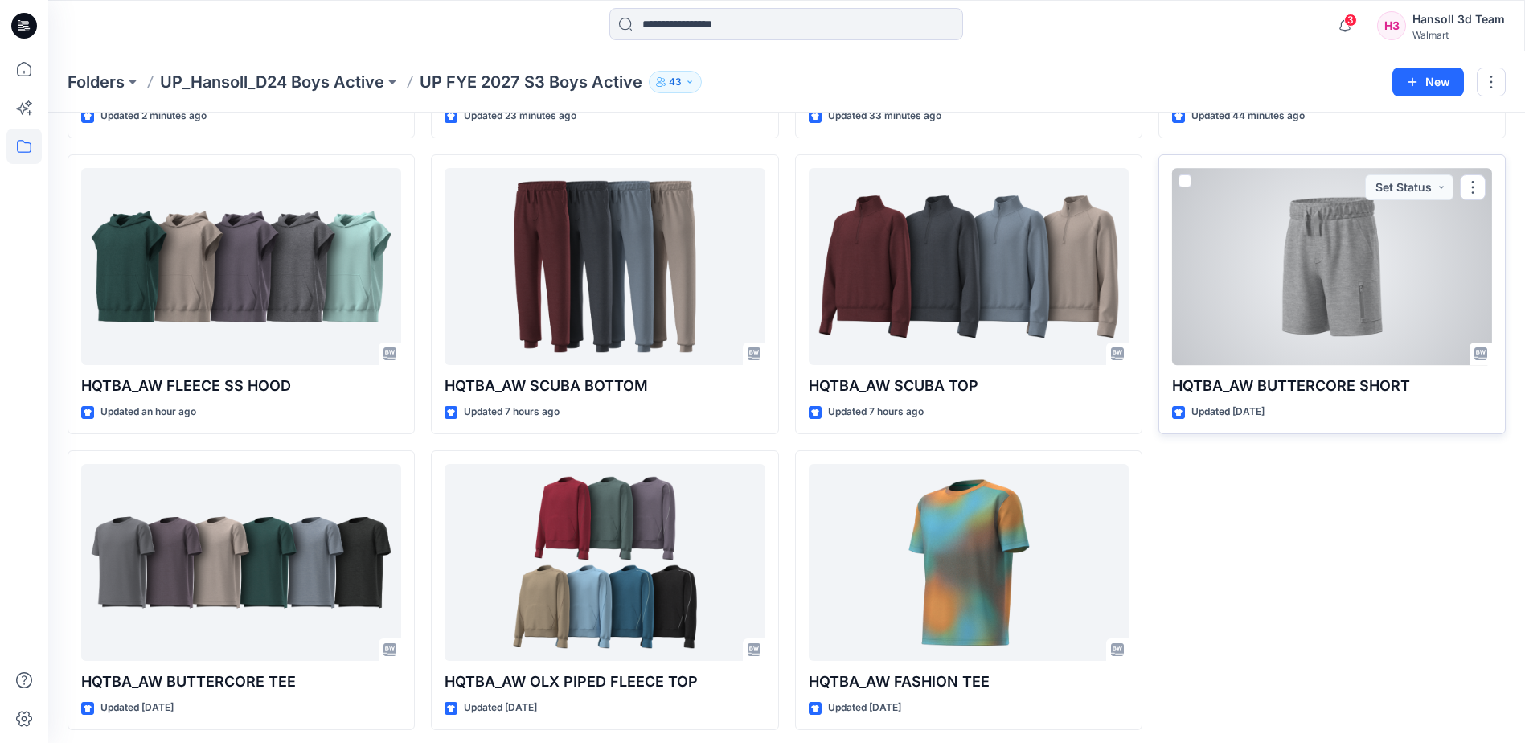
click at [1366, 306] on div at bounding box center [1332, 266] width 320 height 197
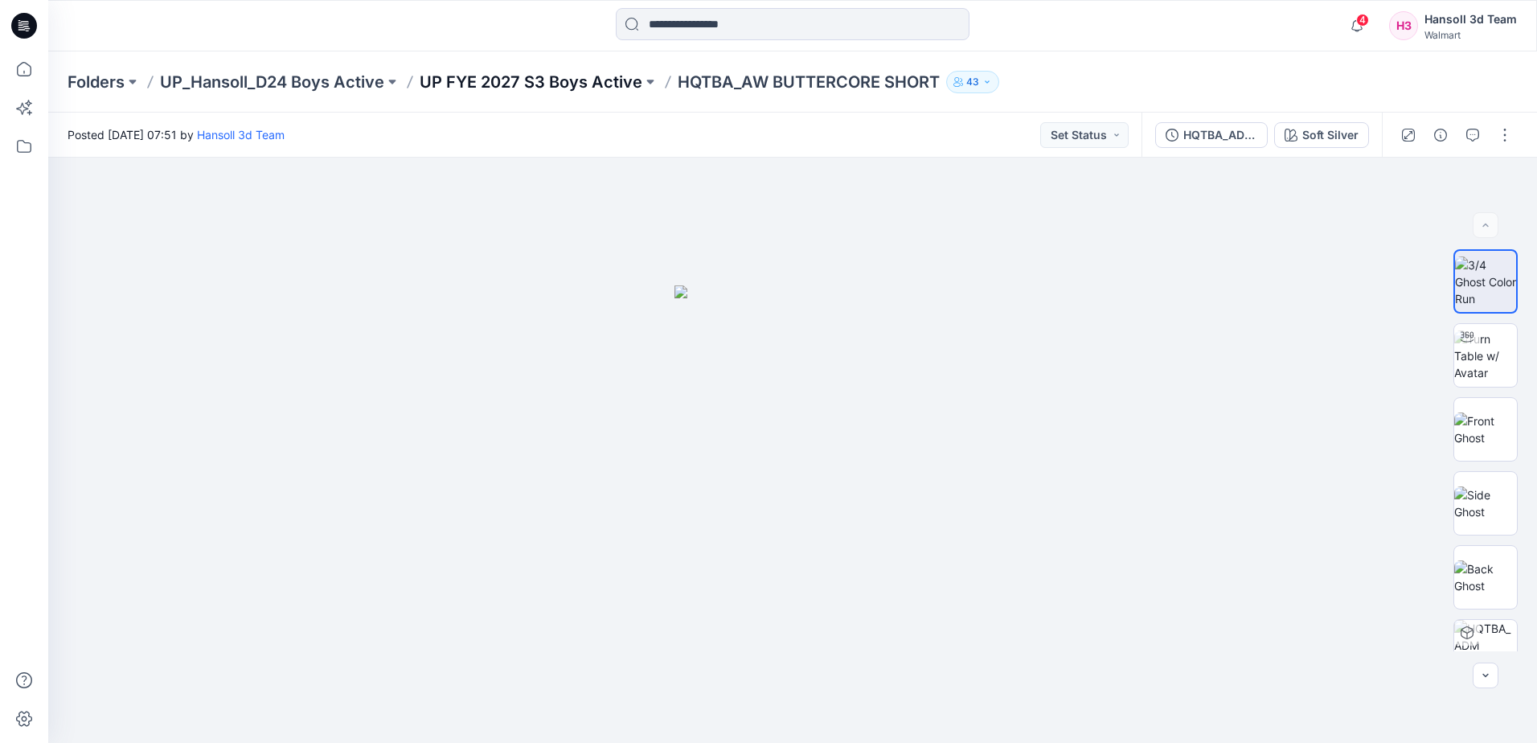
click at [600, 71] on p "UP FYE 2027 S3 Boys Active" at bounding box center [531, 82] width 223 height 23
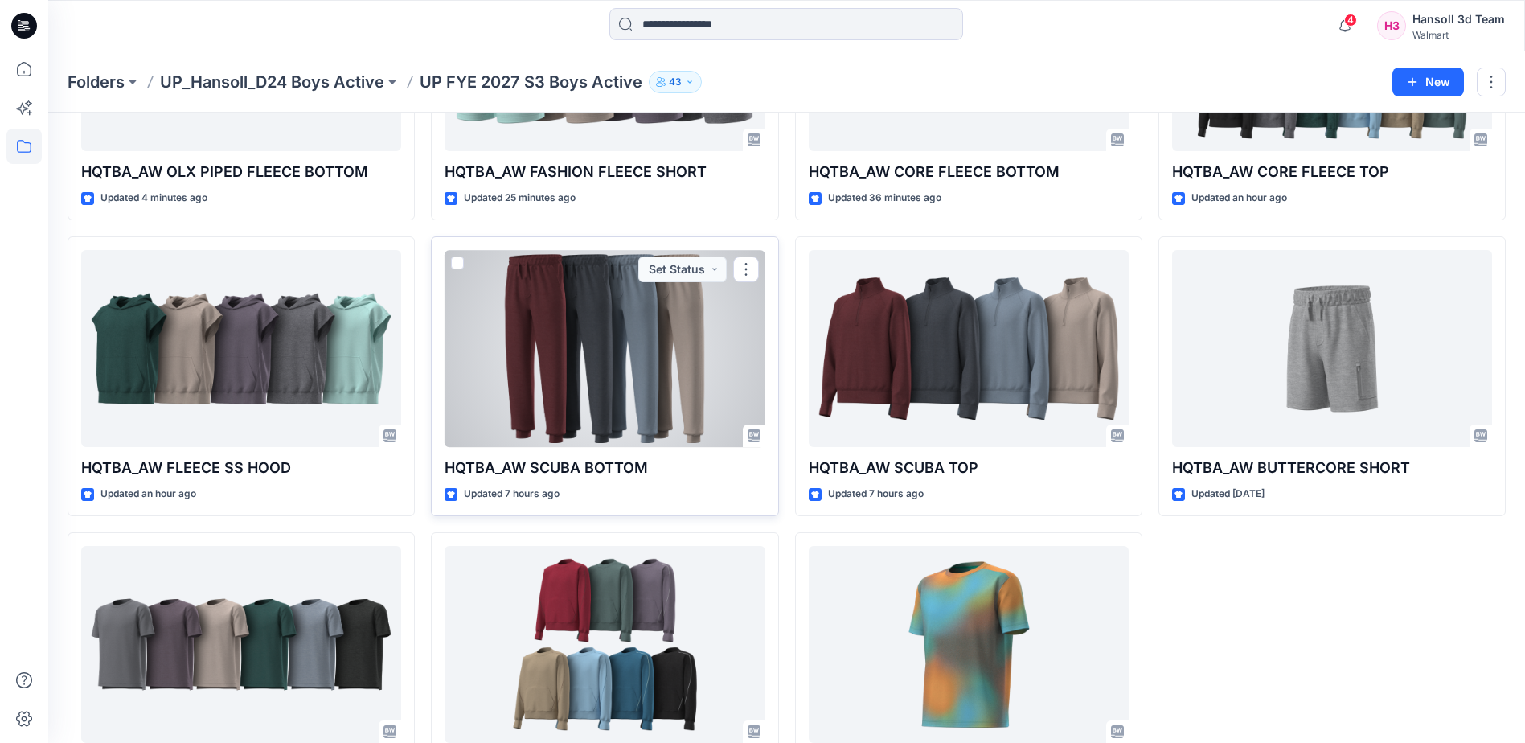
scroll to position [328, 0]
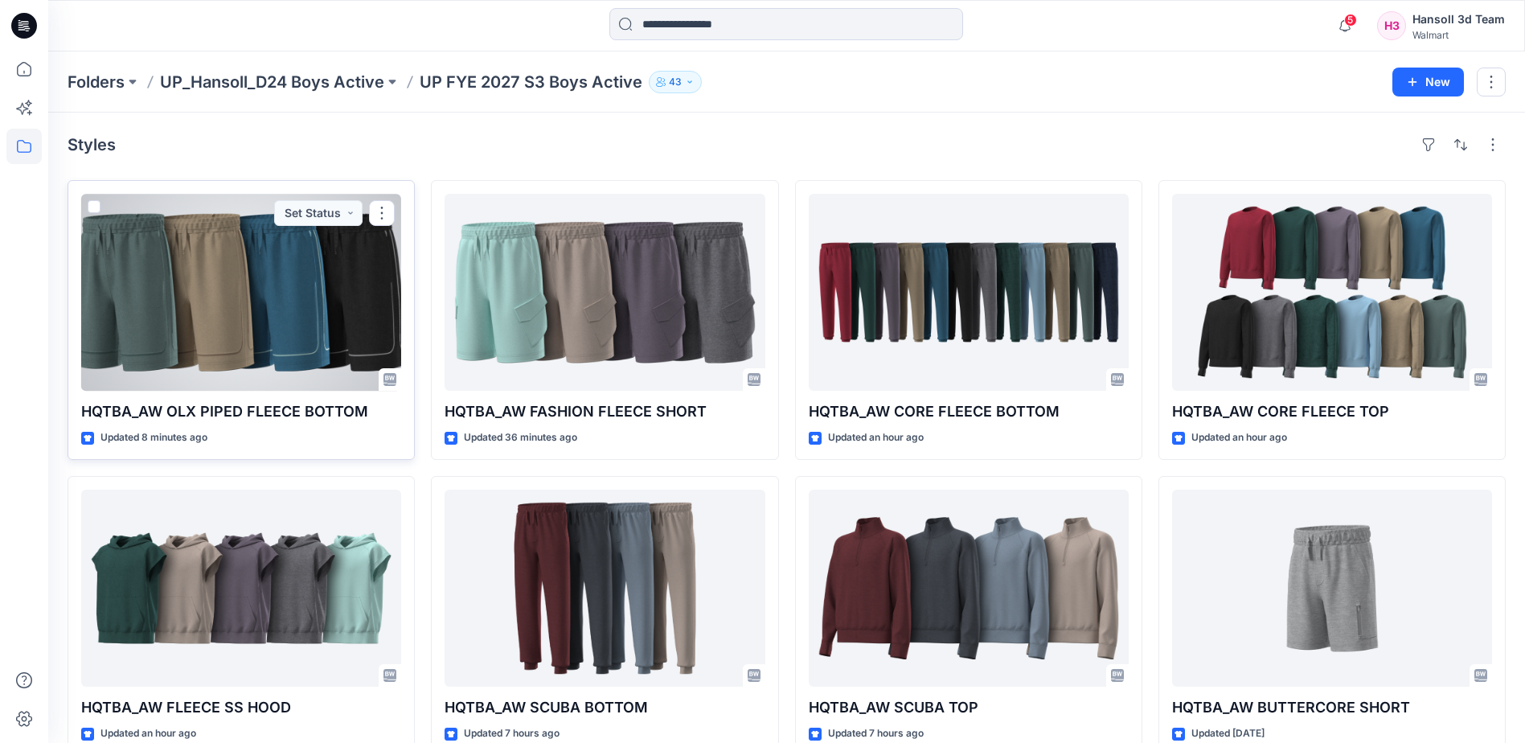
click at [246, 322] on div at bounding box center [241, 292] width 320 height 197
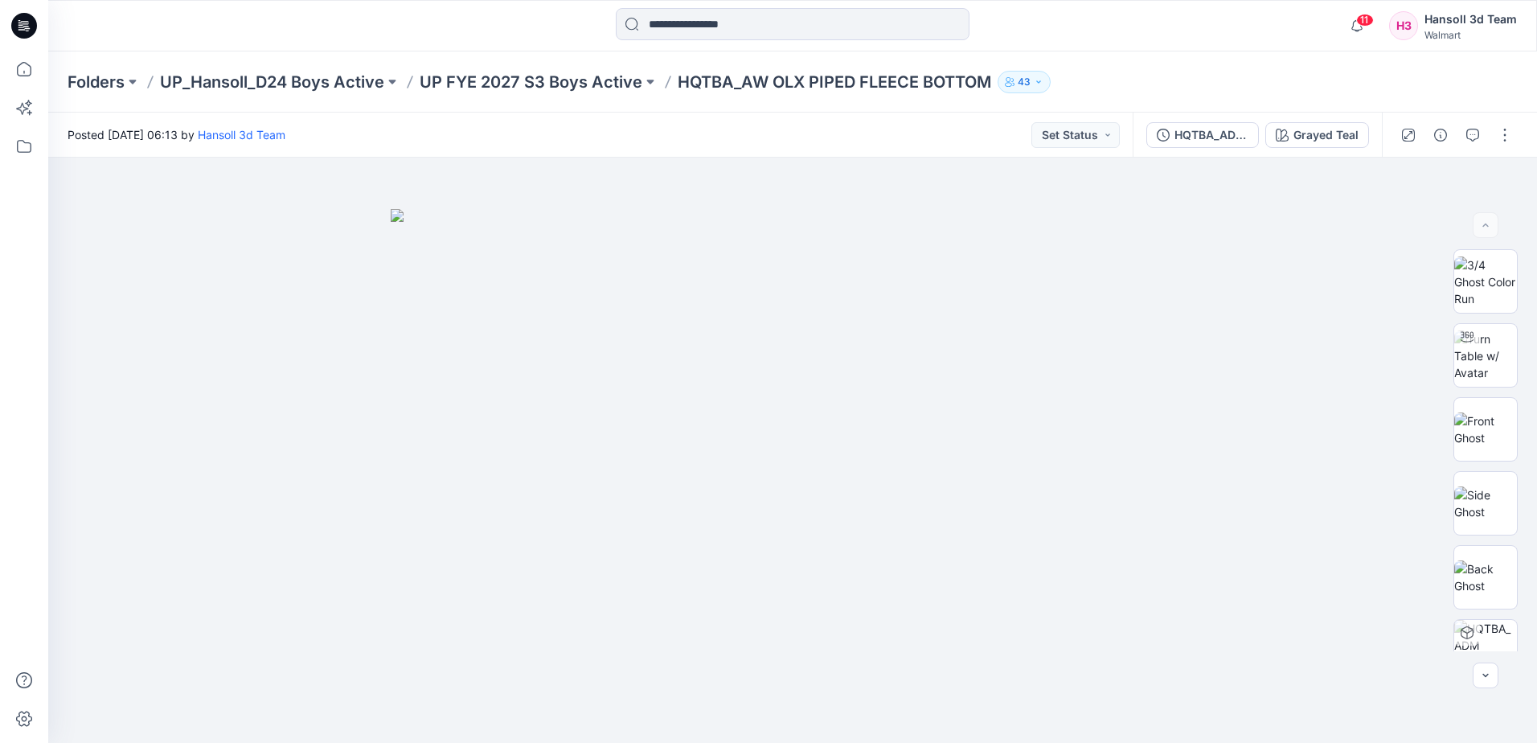
drag, startPoint x: 33, startPoint y: 27, endPoint x: 43, endPoint y: 17, distance: 14.8
click at [33, 27] on icon at bounding box center [24, 26] width 26 height 26
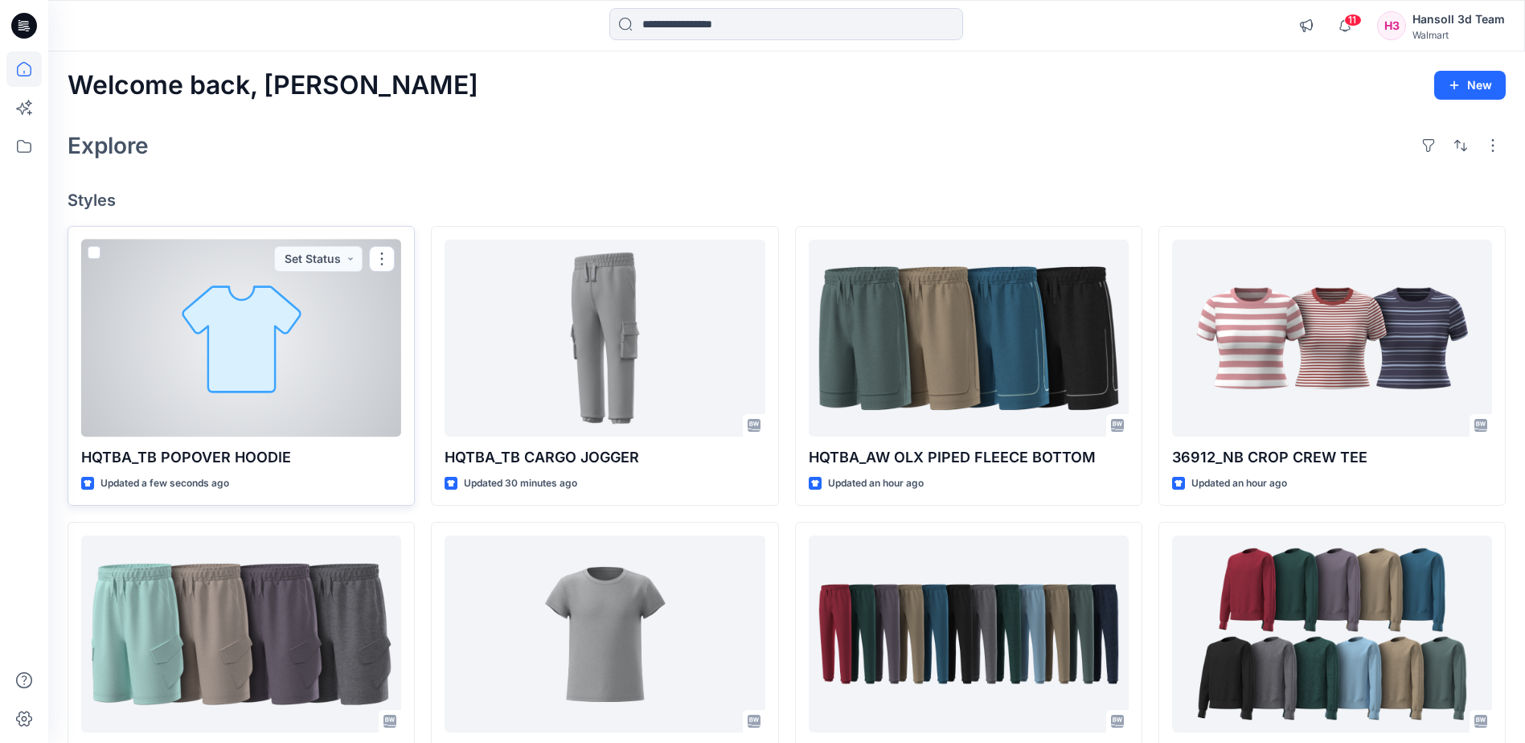
click at [224, 393] on div at bounding box center [241, 338] width 320 height 197
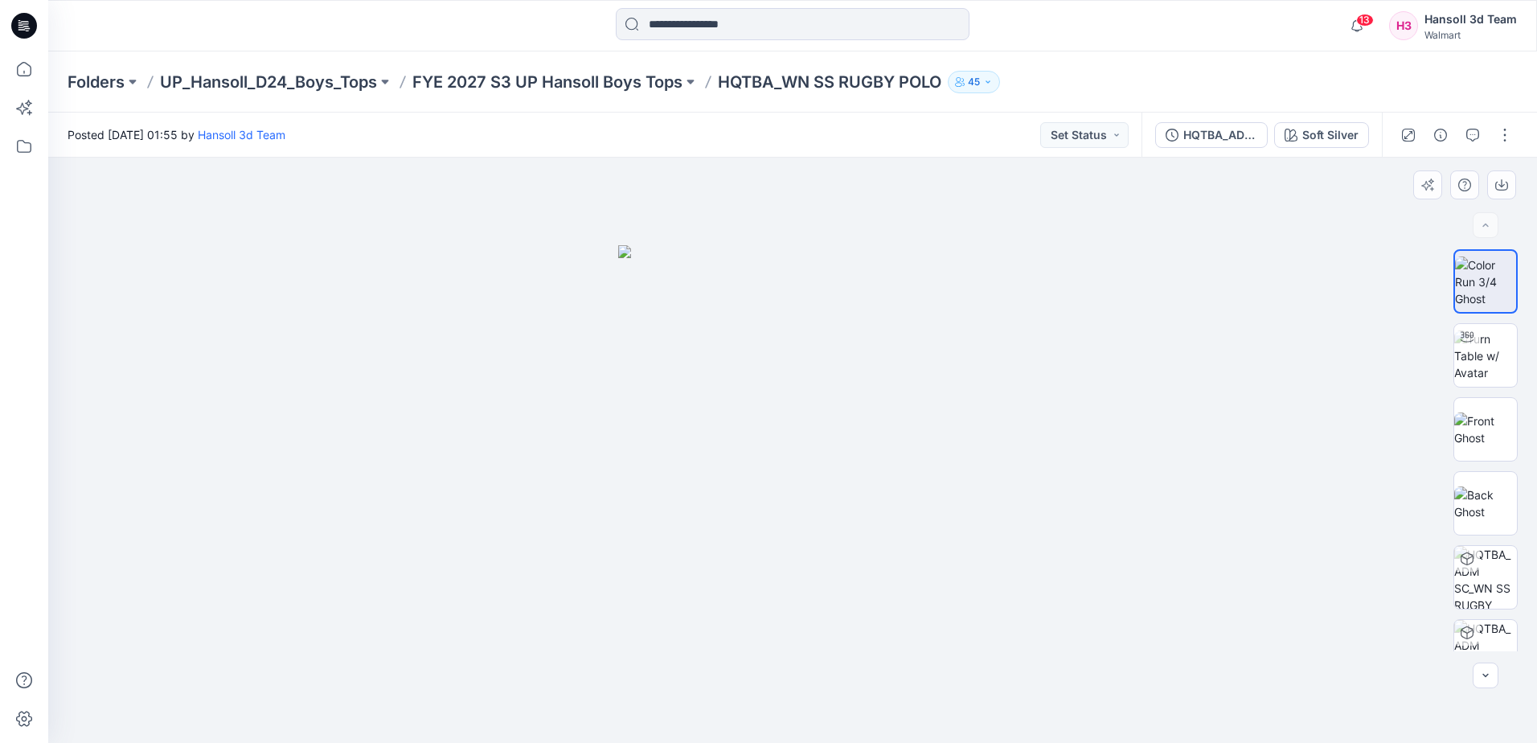
drag, startPoint x: 470, startPoint y: 166, endPoint x: 418, endPoint y: 166, distance: 51.5
click at [470, 166] on div at bounding box center [792, 450] width 1489 height 585
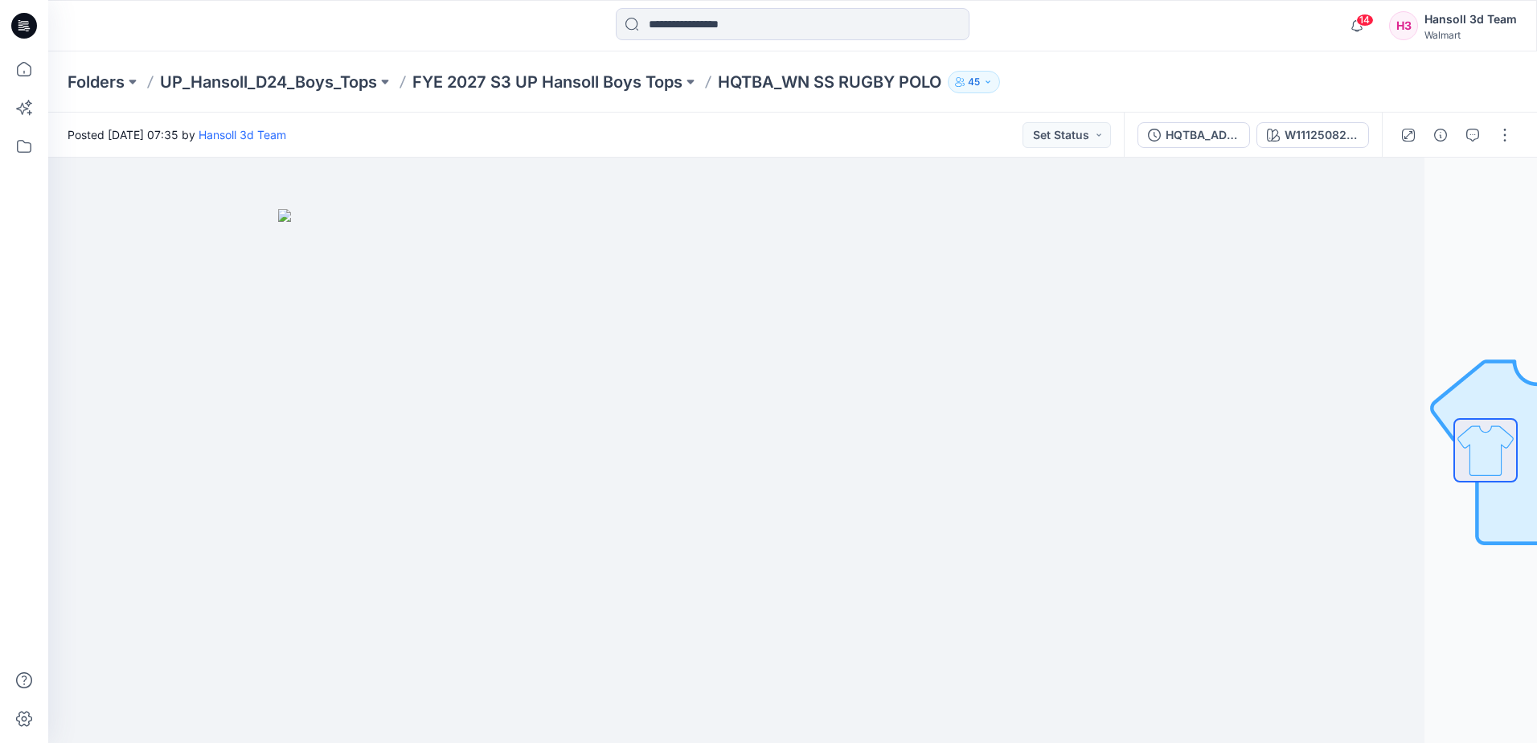
click at [597, 126] on div "Posted Tuesday, September 16, 2025 07:35 by Hansoll 3d Team Set Status" at bounding box center [586, 135] width 1076 height 44
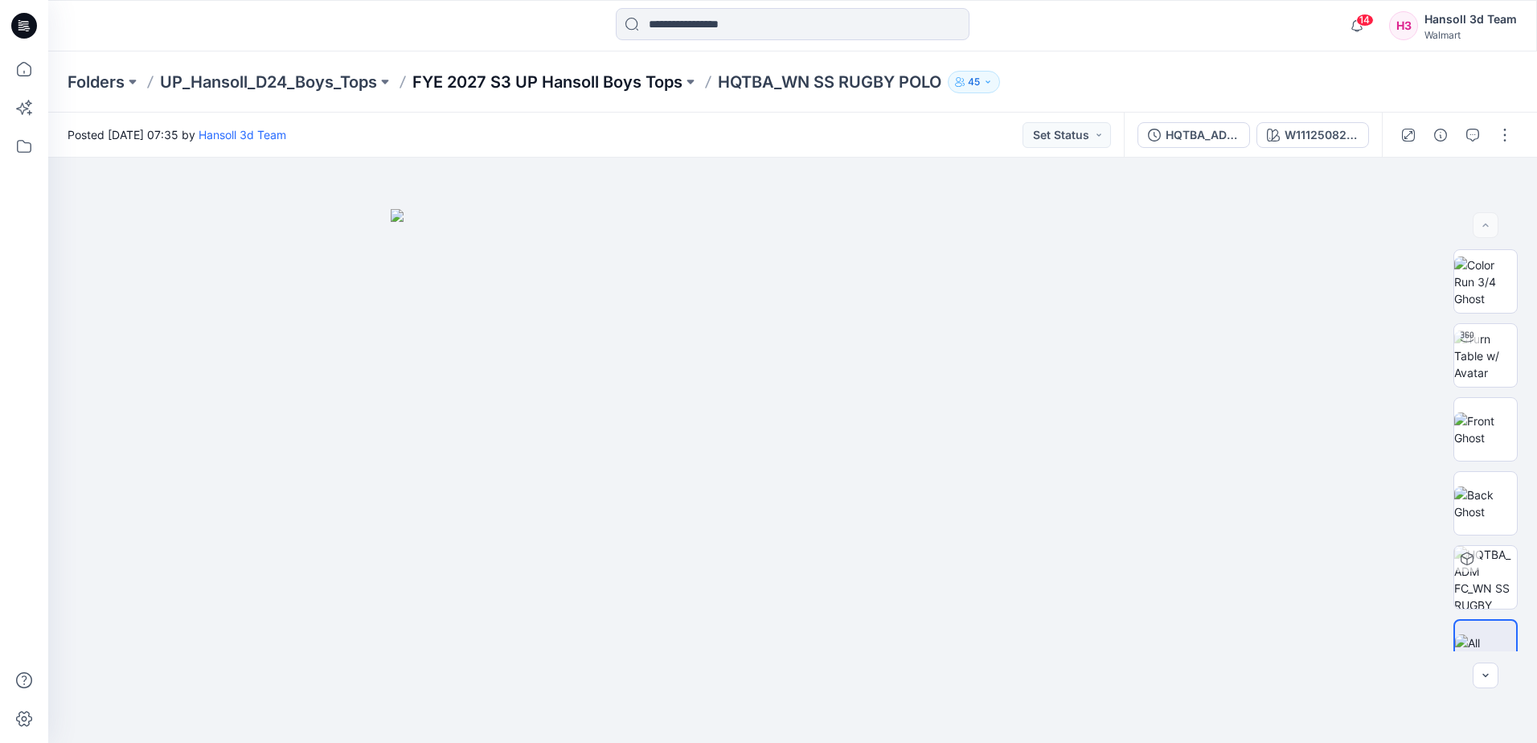
click at [612, 77] on p "FYE 2027 S3 UP Hansoll Boys Tops" at bounding box center [547, 82] width 270 height 23
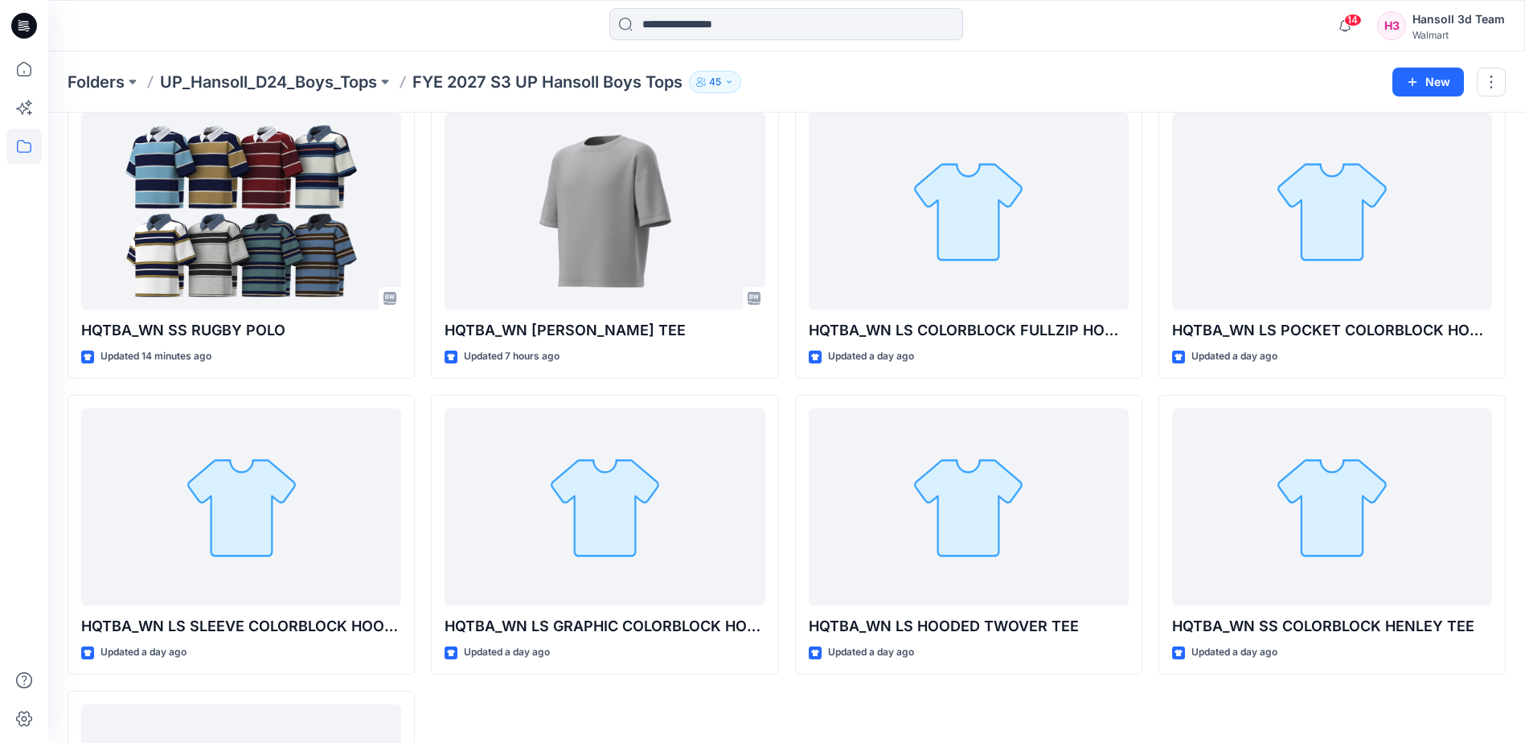
scroll to position [80, 0]
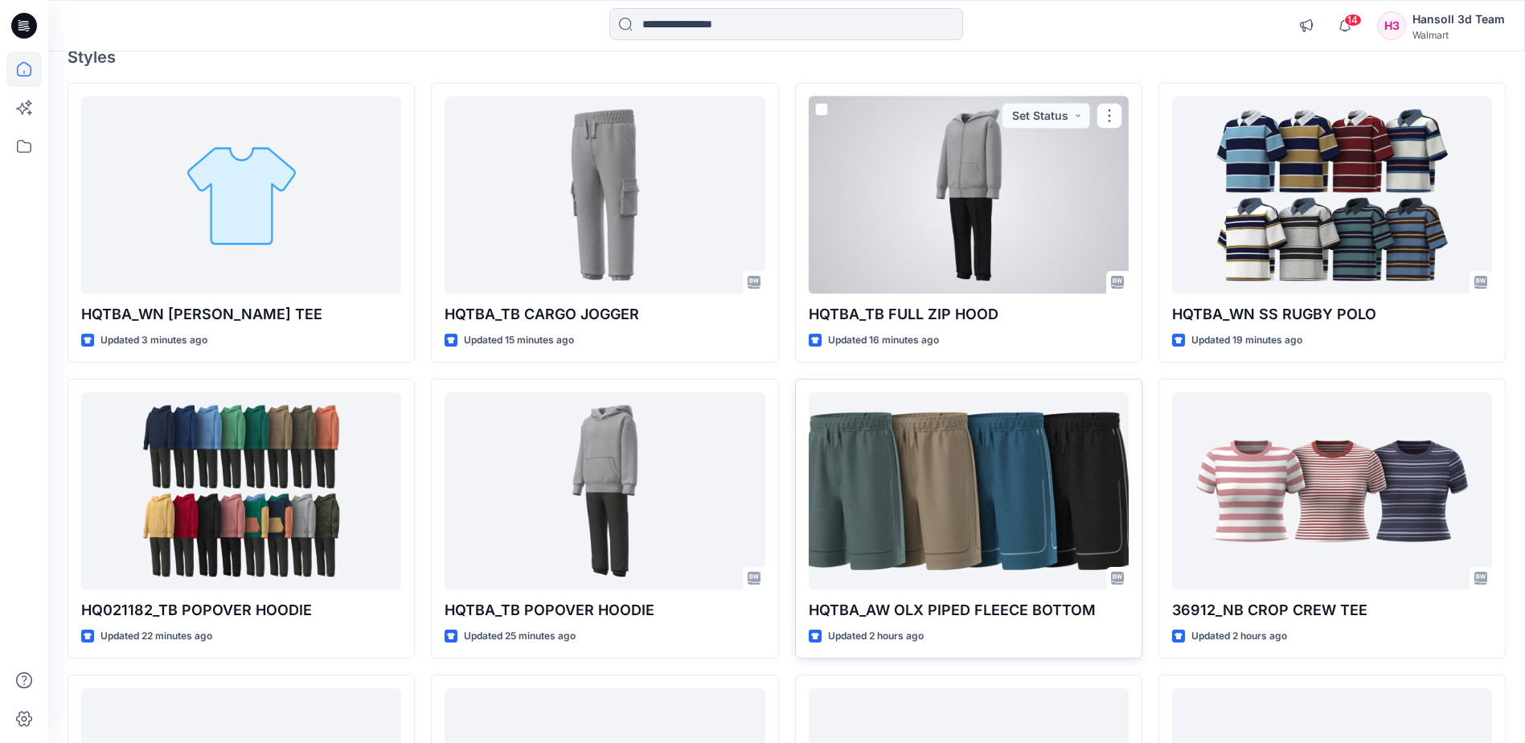
scroll to position [161, 0]
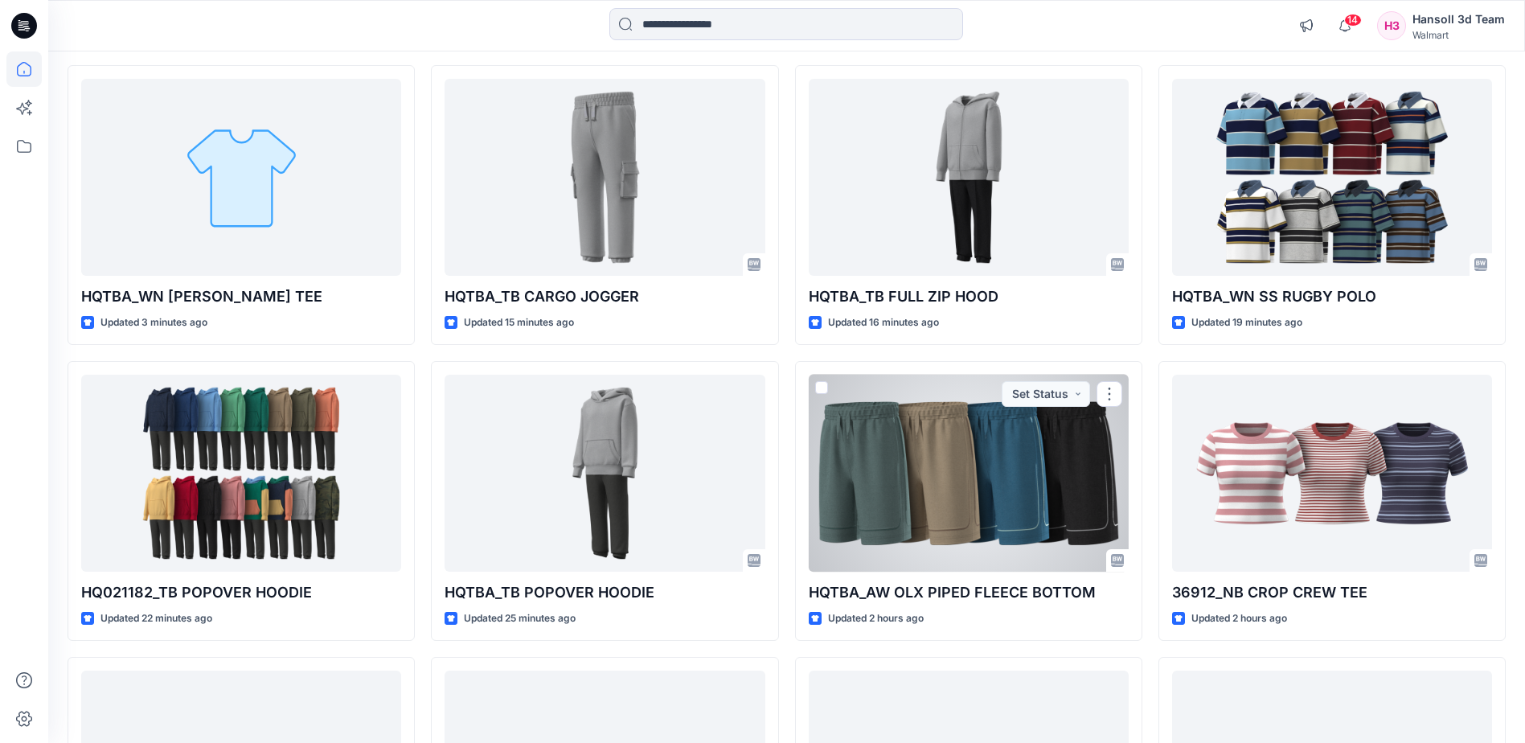
click at [965, 490] on div at bounding box center [969, 473] width 320 height 197
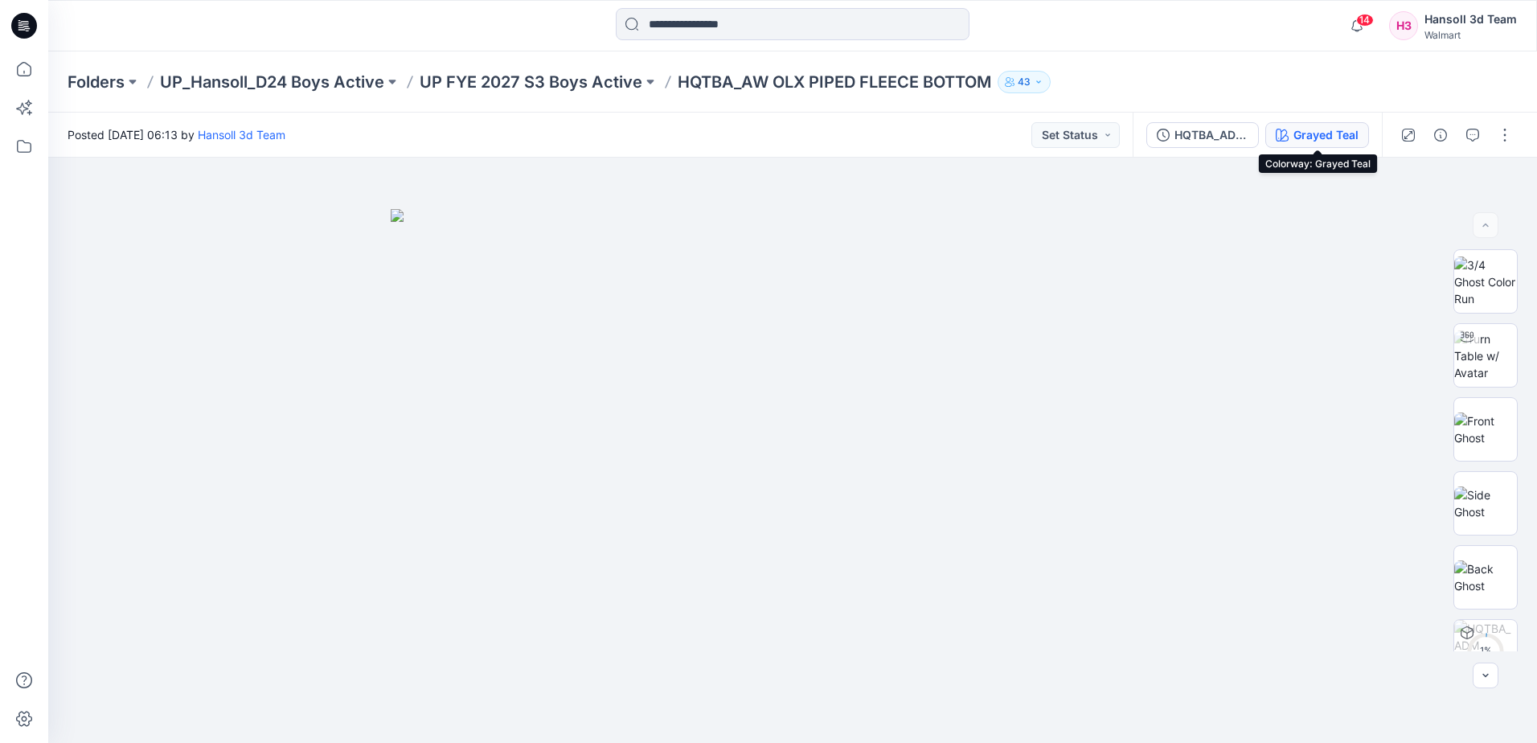
click at [1291, 136] on button "Grayed Teal" at bounding box center [1318, 135] width 104 height 26
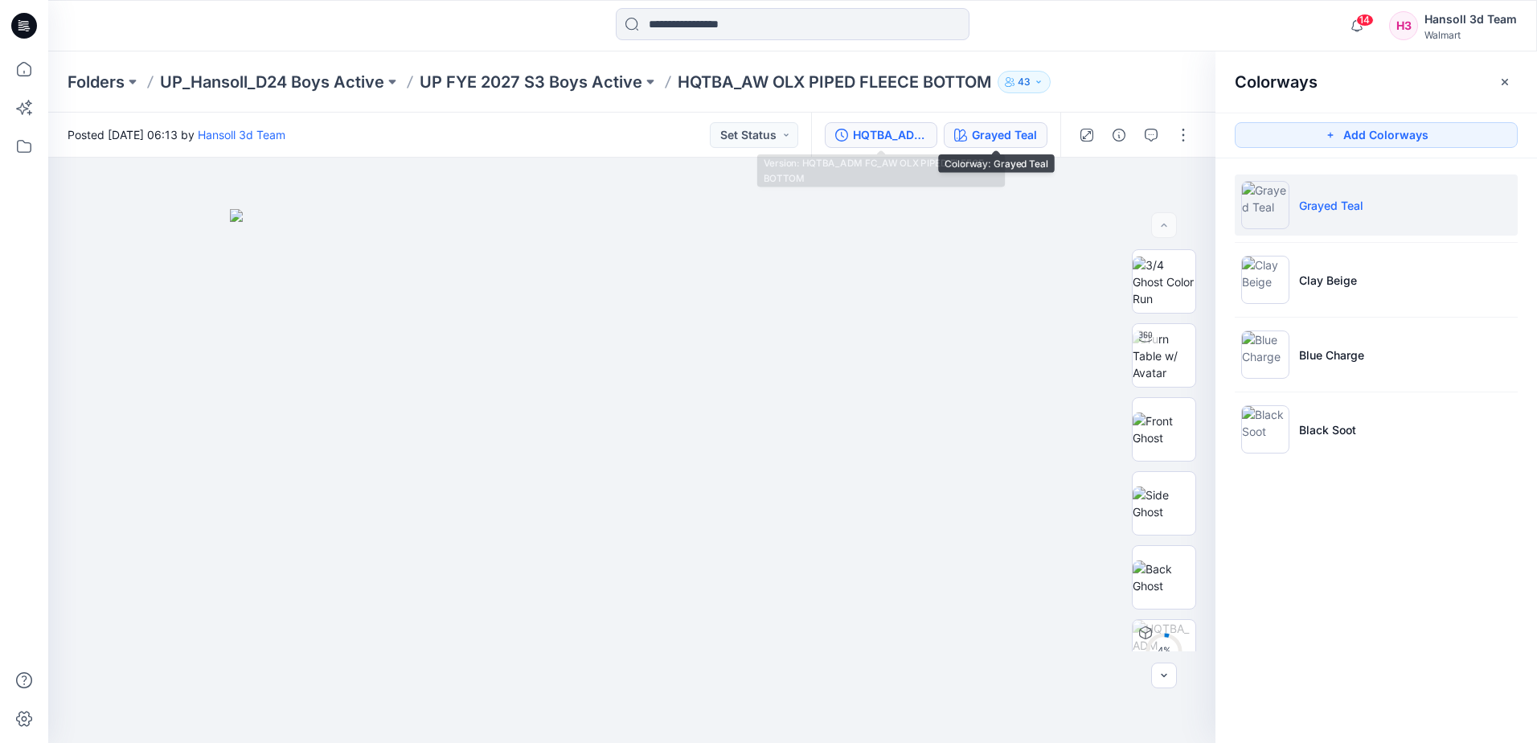
click at [914, 138] on div "HQTBA_ADM FC_AW OLX PIPED FLEECE BOTTOM" at bounding box center [890, 135] width 74 height 18
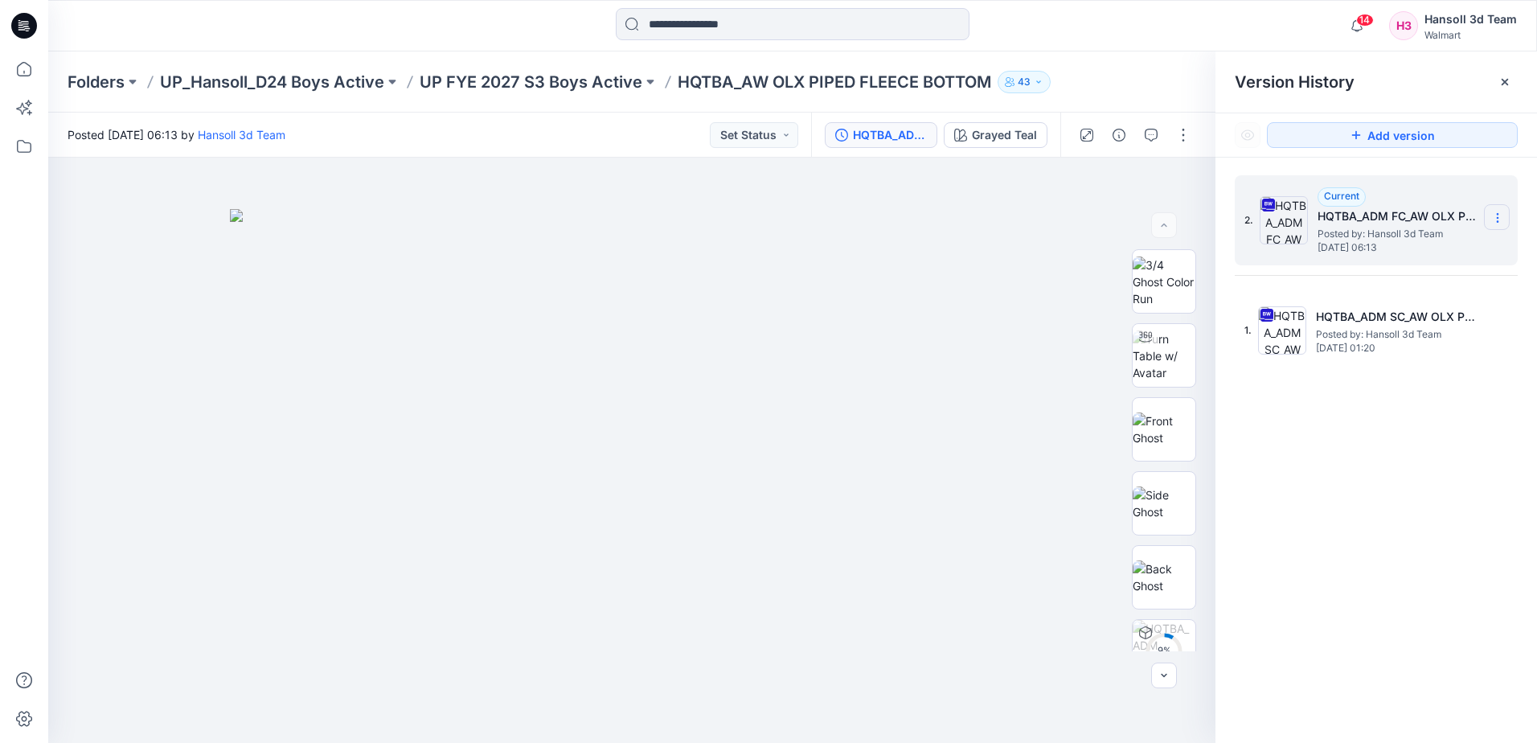
click at [1492, 215] on icon at bounding box center [1498, 217] width 13 height 13
click at [1386, 353] on span "Delete Version" at bounding box center [1386, 352] width 75 height 19
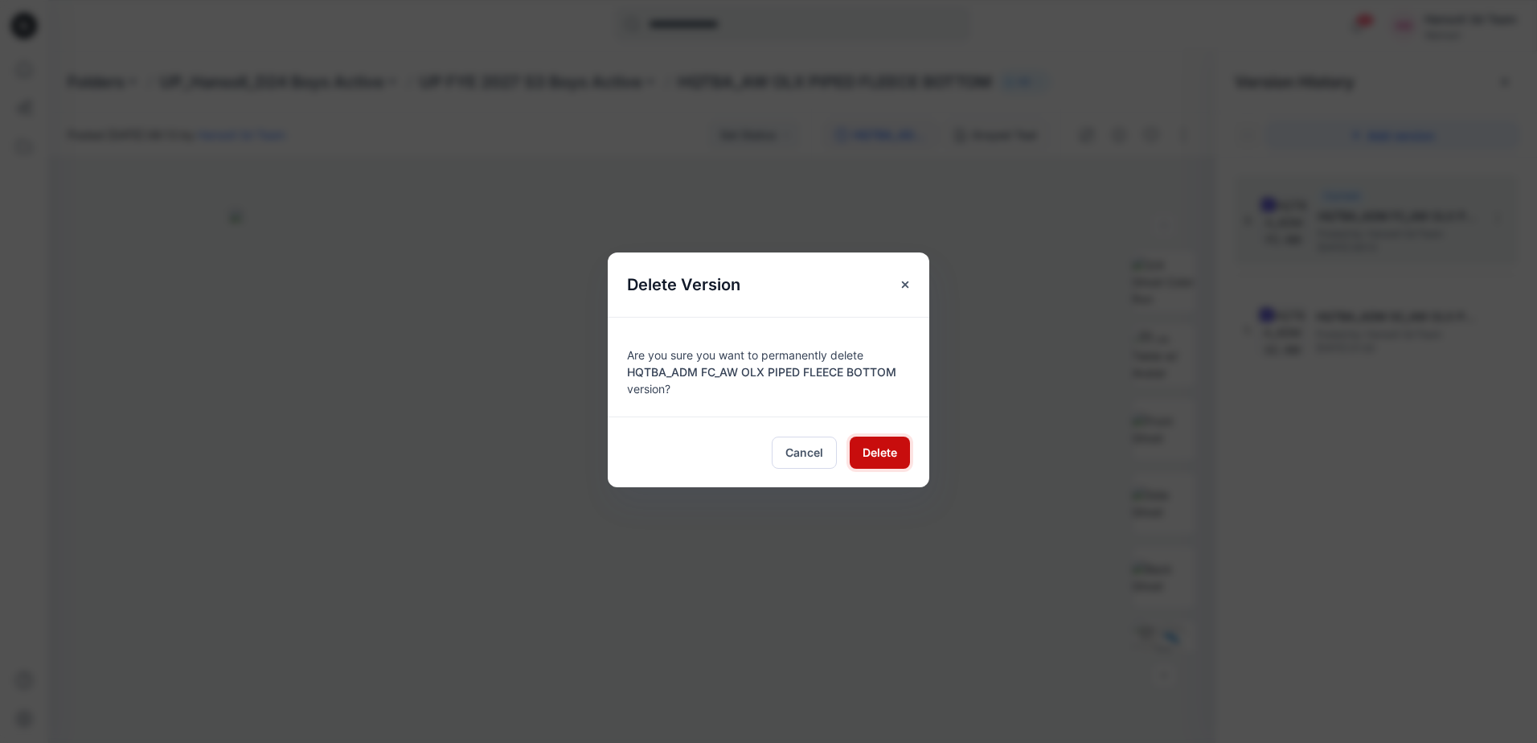
drag, startPoint x: 884, startPoint y: 462, endPoint x: 891, endPoint y: 441, distance: 22.9
click at [884, 462] on button "Delete" at bounding box center [880, 453] width 60 height 32
click at [1030, 293] on div "Delete Version Are you sure you want to permanently delete HQTBA_ADM FC_AW OLX …" at bounding box center [768, 371] width 1537 height 743
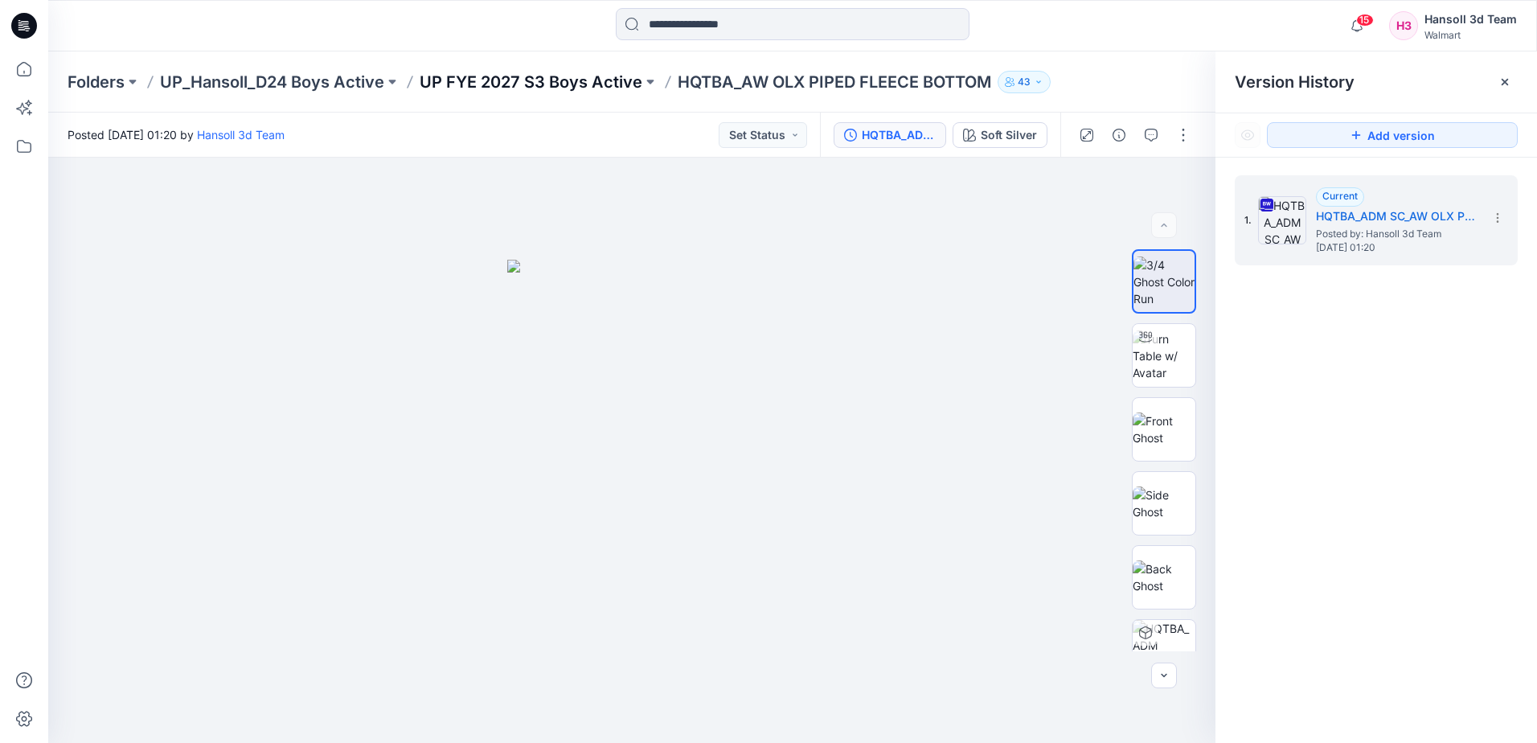
click at [519, 73] on p "UP FYE 2027 S3 Boys Active" at bounding box center [531, 82] width 223 height 23
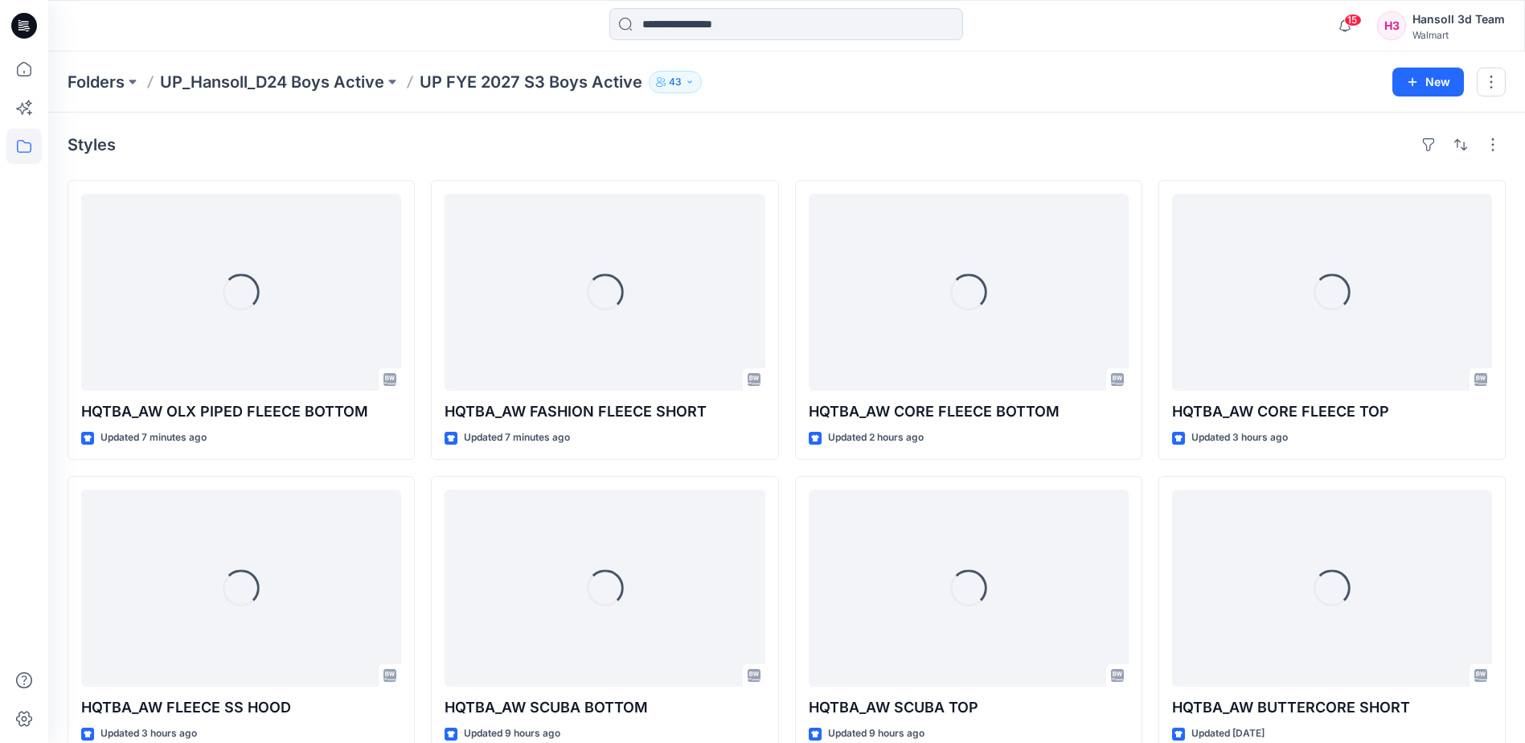
click at [37, 26] on div at bounding box center [23, 25] width 51 height 51
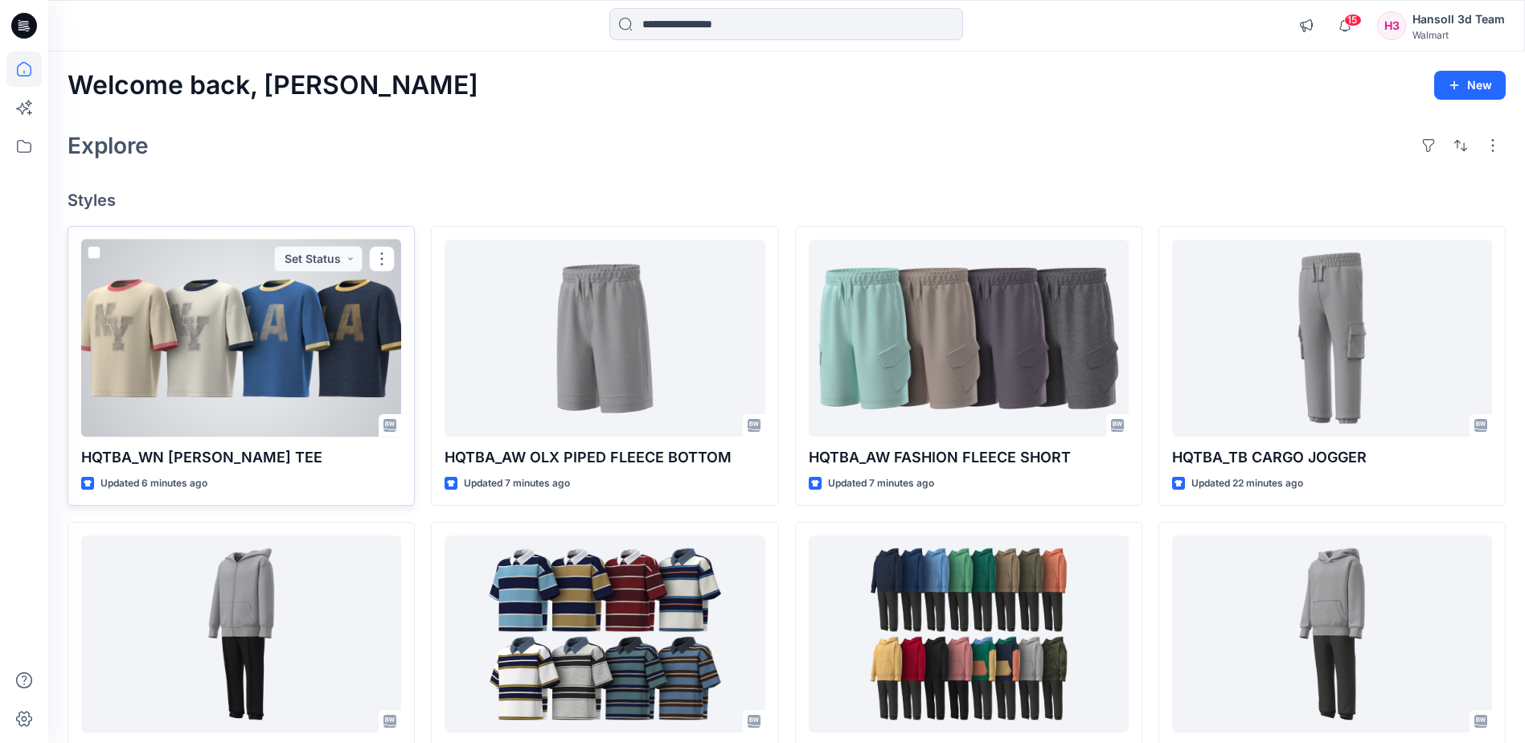
click at [326, 364] on div at bounding box center [241, 338] width 320 height 197
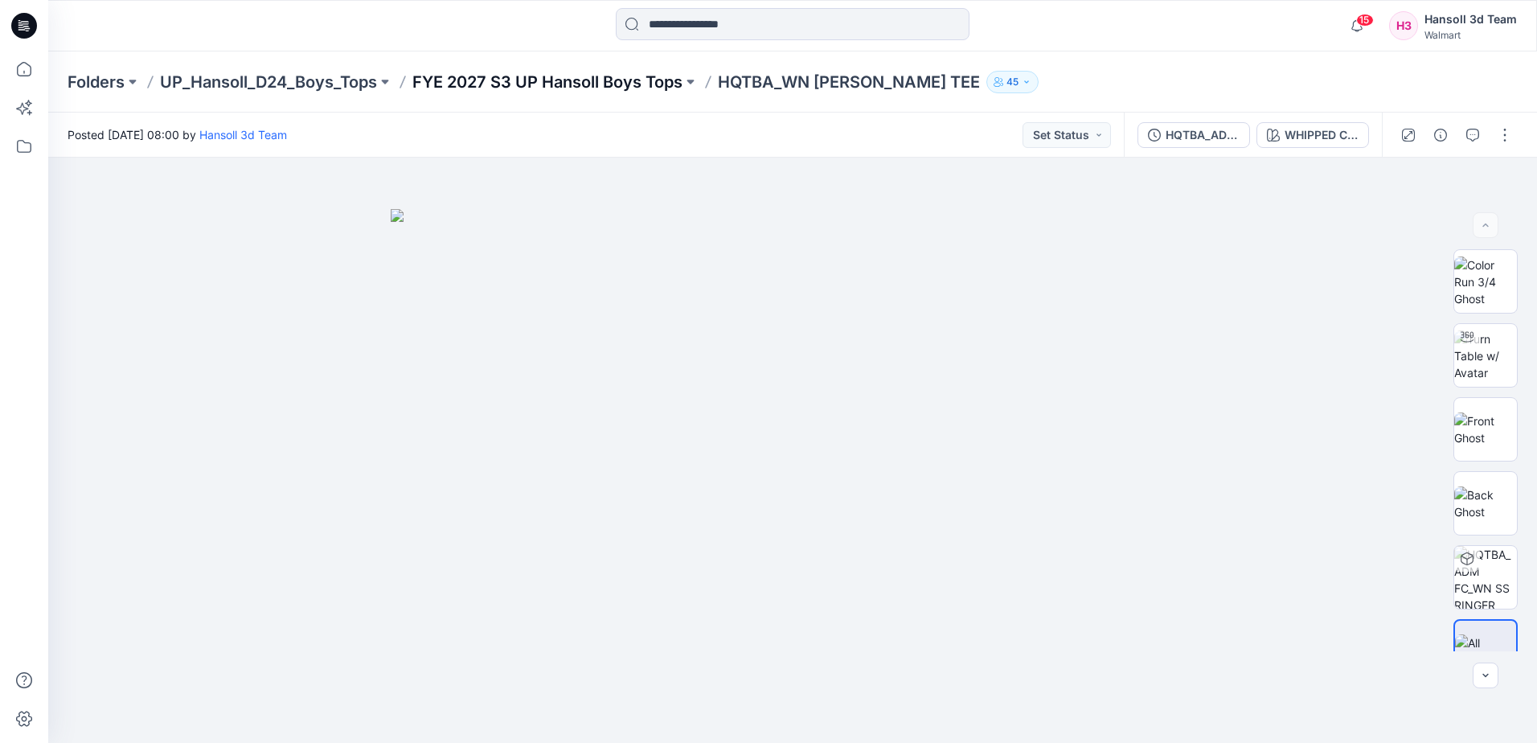
click at [593, 85] on p "FYE 2027 S3 UP Hansoll Boys Tops" at bounding box center [547, 82] width 270 height 23
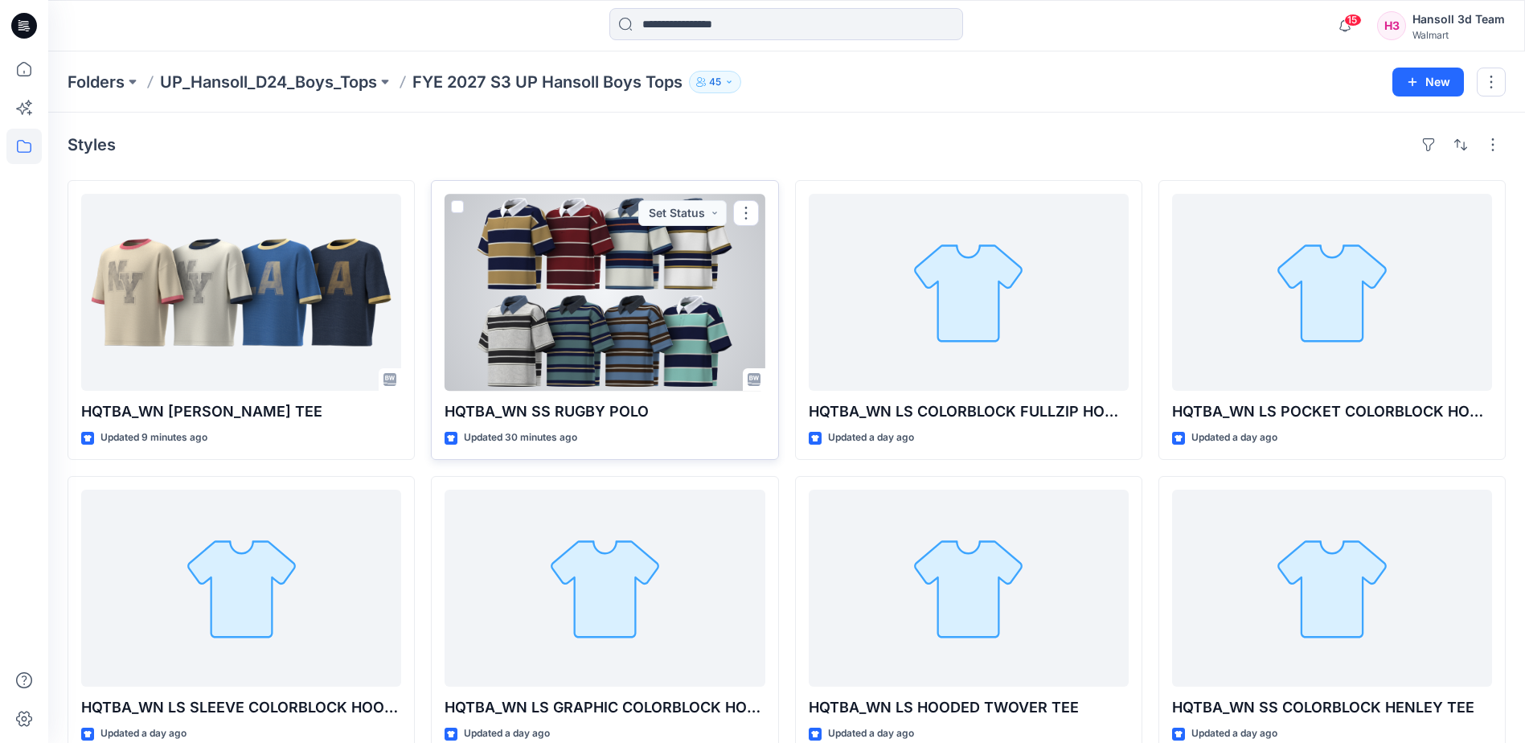
click at [604, 330] on div at bounding box center [605, 292] width 320 height 197
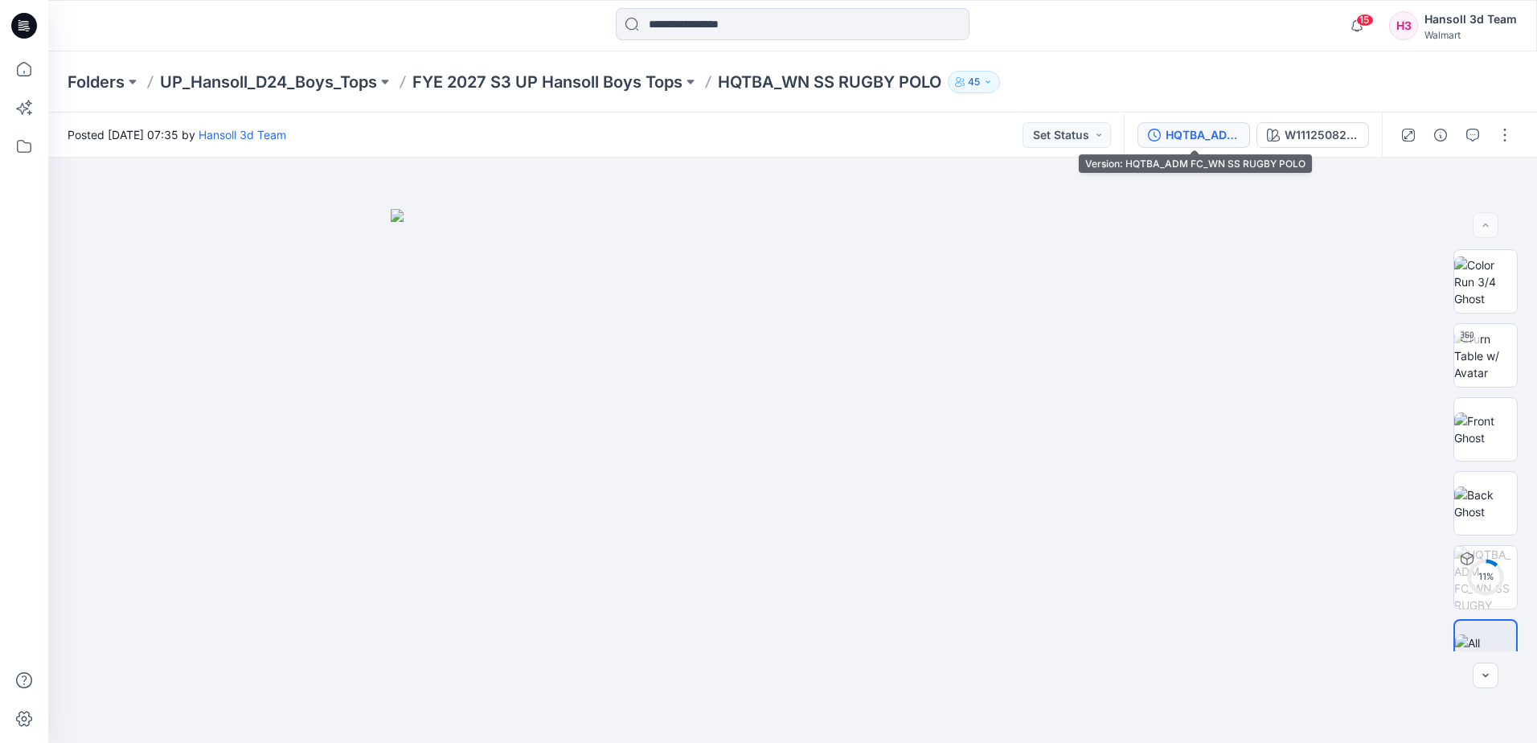
click at [1217, 135] on div "HQTBA_ADM FC_WN SS RUGBY POLO" at bounding box center [1203, 135] width 74 height 18
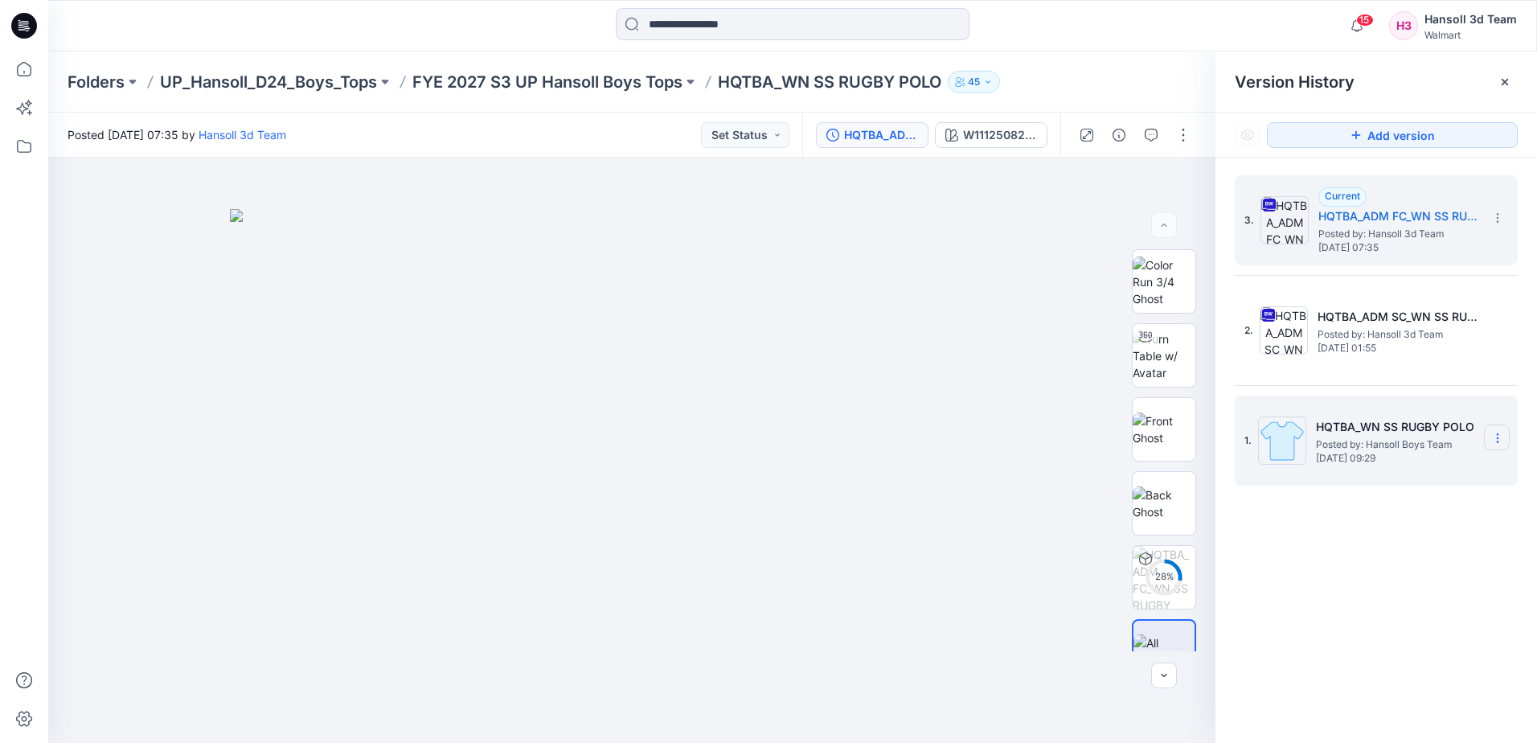
click at [1502, 432] on icon at bounding box center [1498, 438] width 13 height 13
click at [1354, 583] on span "Delete Version" at bounding box center [1386, 573] width 75 height 19
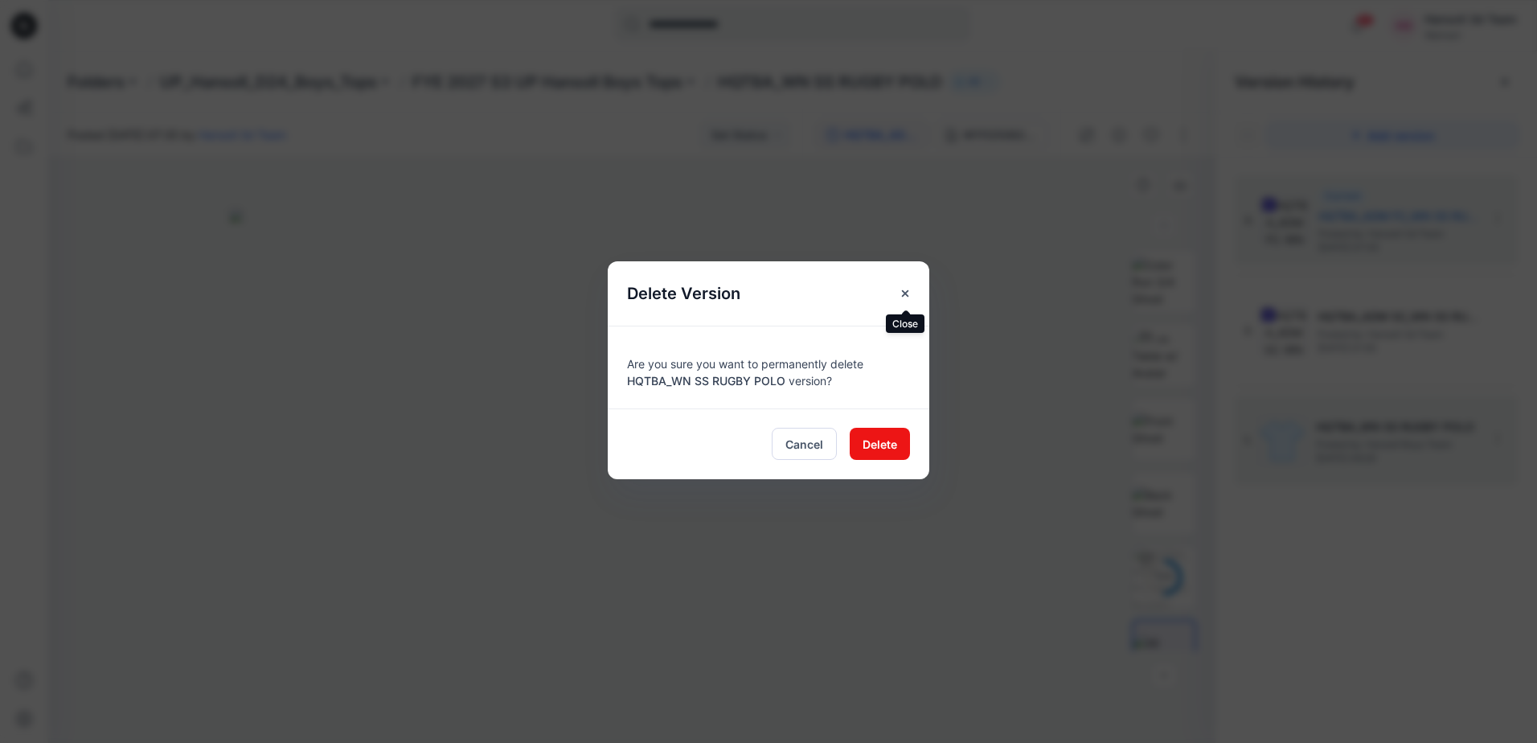
drag, startPoint x: 900, startPoint y: 283, endPoint x: 1108, endPoint y: 361, distance: 222.4
click at [907, 285] on button "Close" at bounding box center [905, 293] width 29 height 29
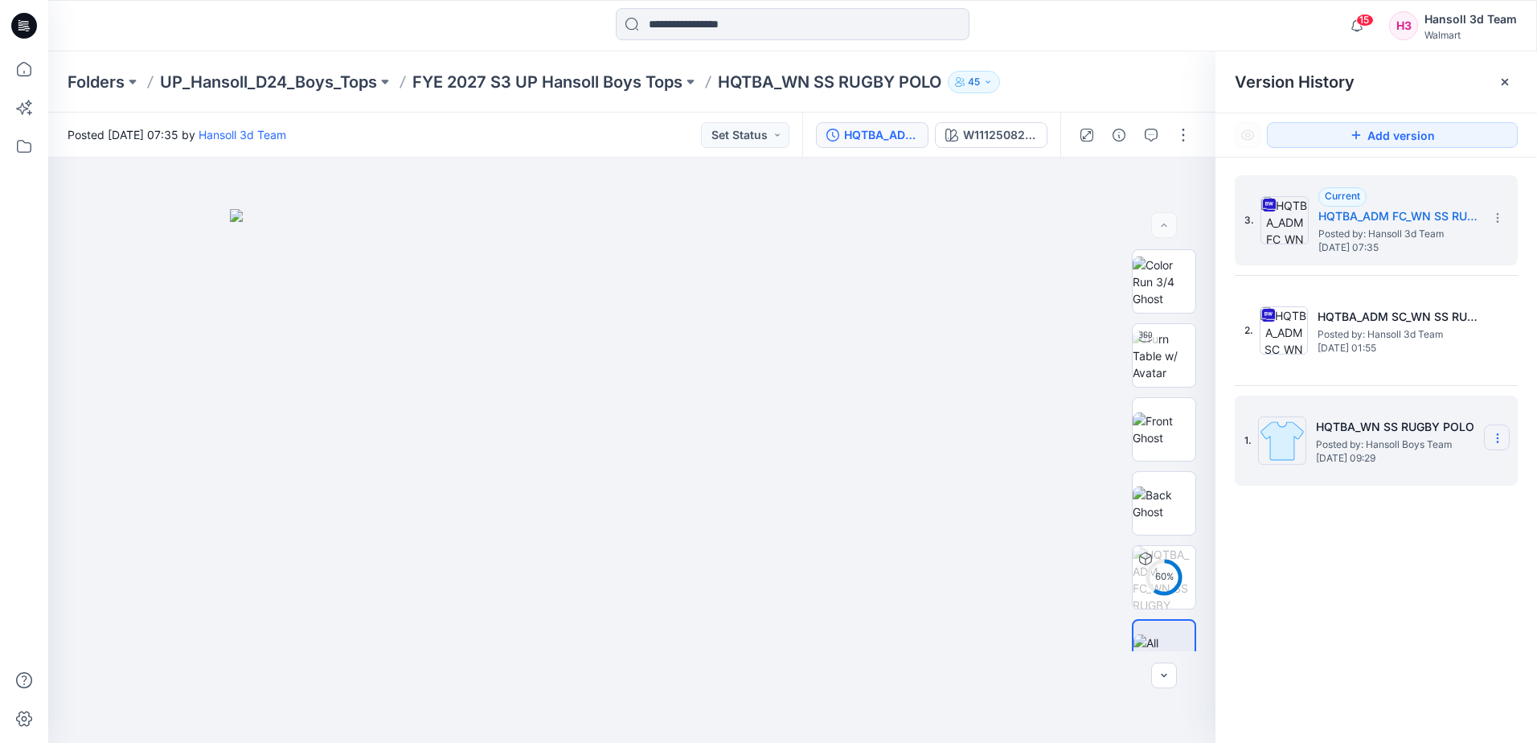
click at [1508, 442] on section at bounding box center [1497, 438] width 26 height 26
drag, startPoint x: 1364, startPoint y: 536, endPoint x: 1279, endPoint y: 468, distance: 108.1
click at [1362, 536] on span "Hide Version" at bounding box center [1381, 533] width 65 height 19
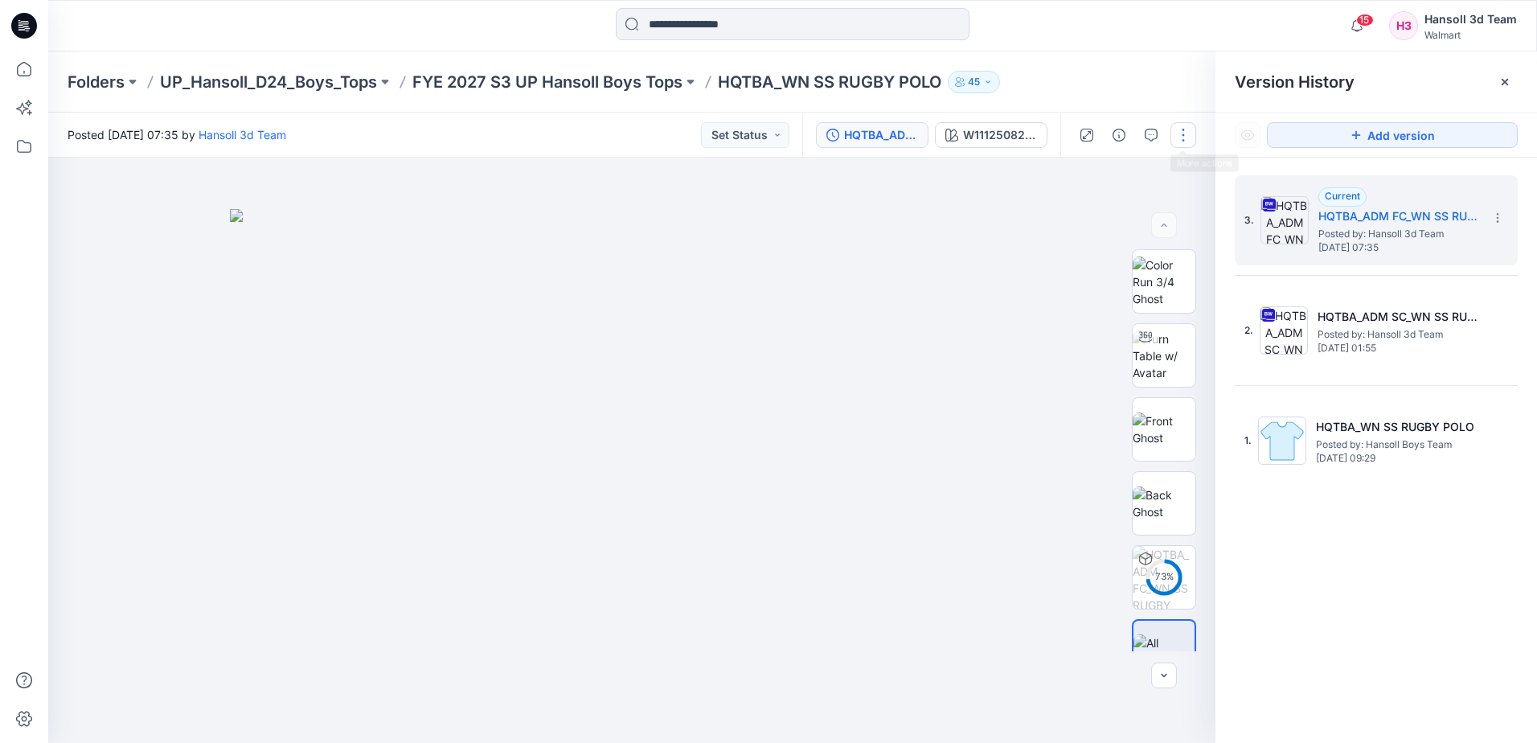
click at [1186, 129] on button "button" at bounding box center [1184, 135] width 26 height 26
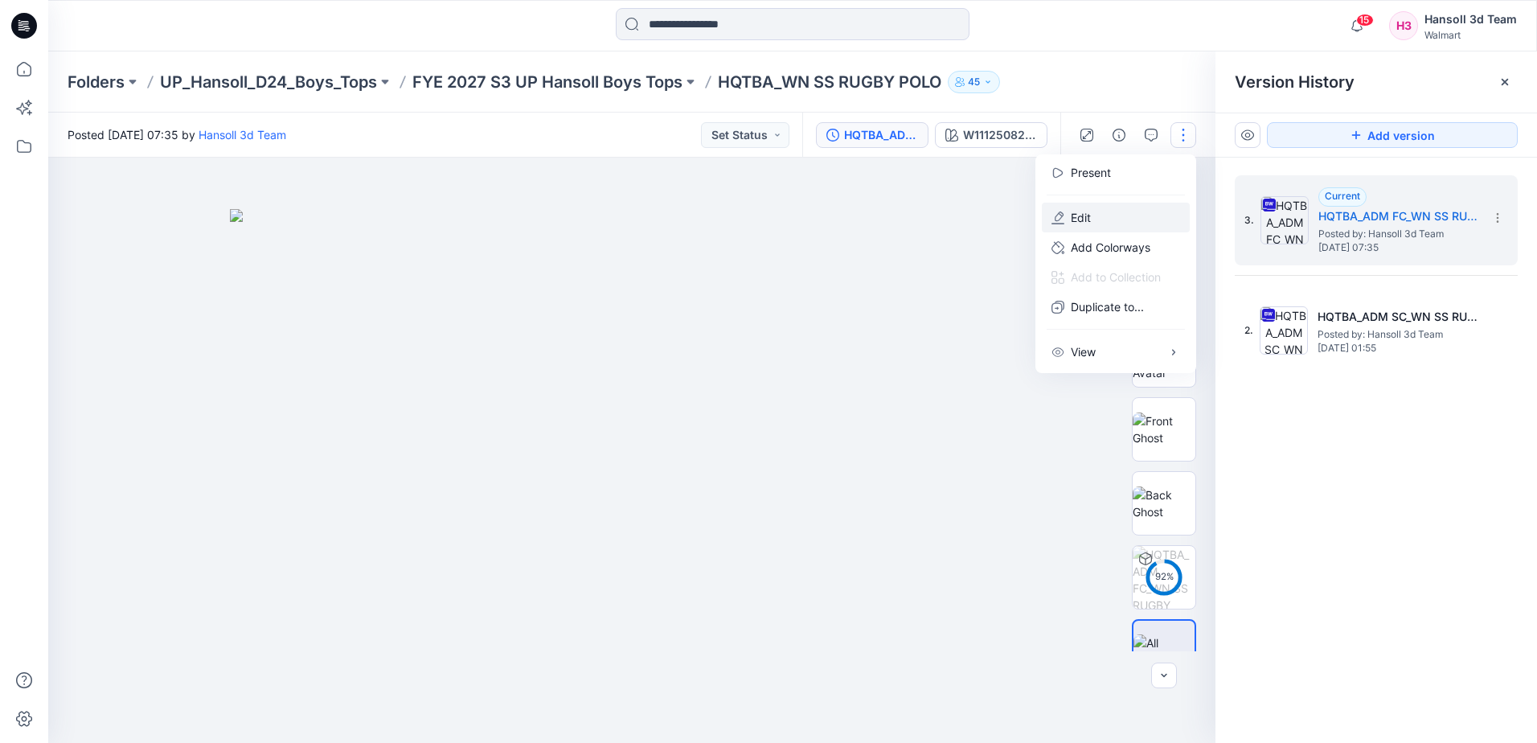
click at [1071, 217] on p "Edit" at bounding box center [1081, 217] width 20 height 17
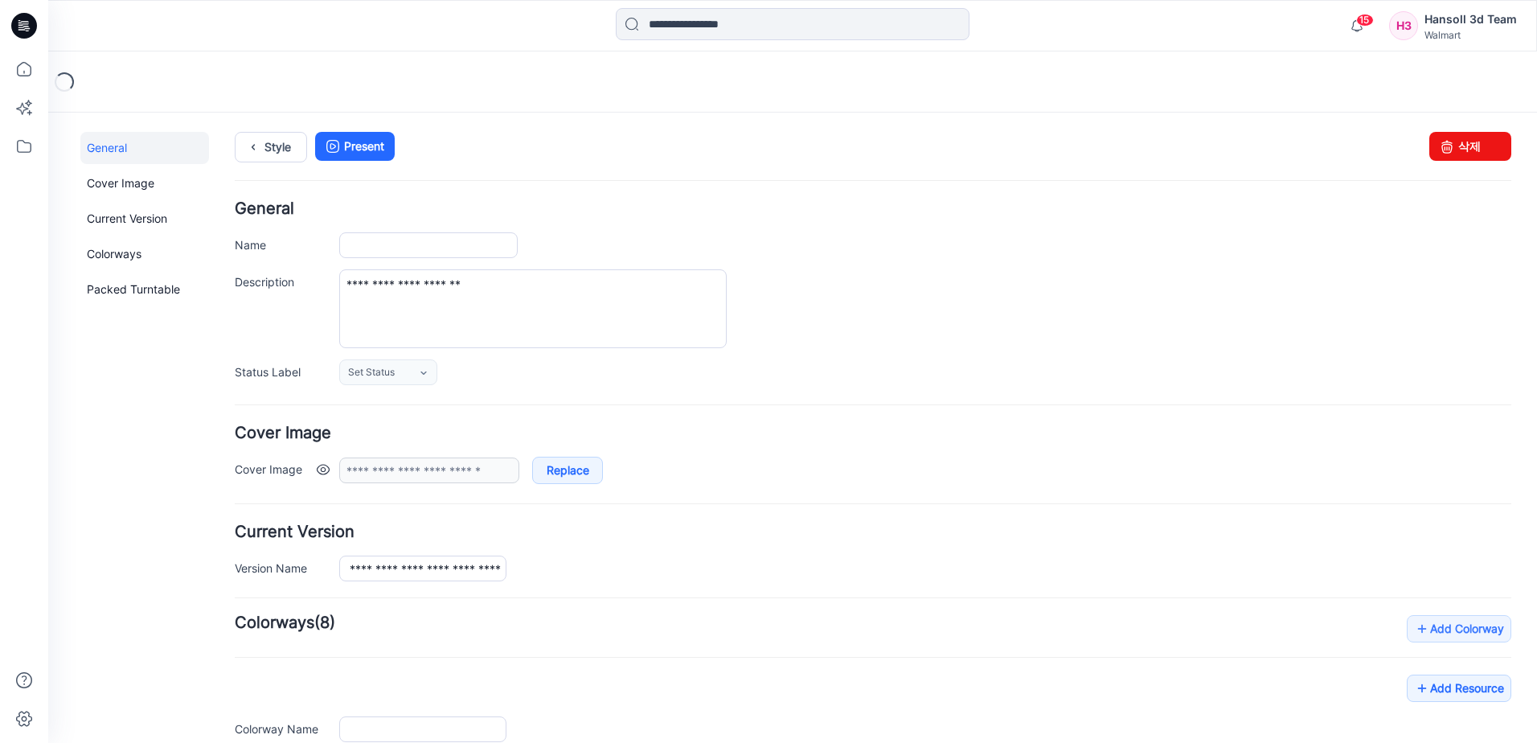
type input "**********"
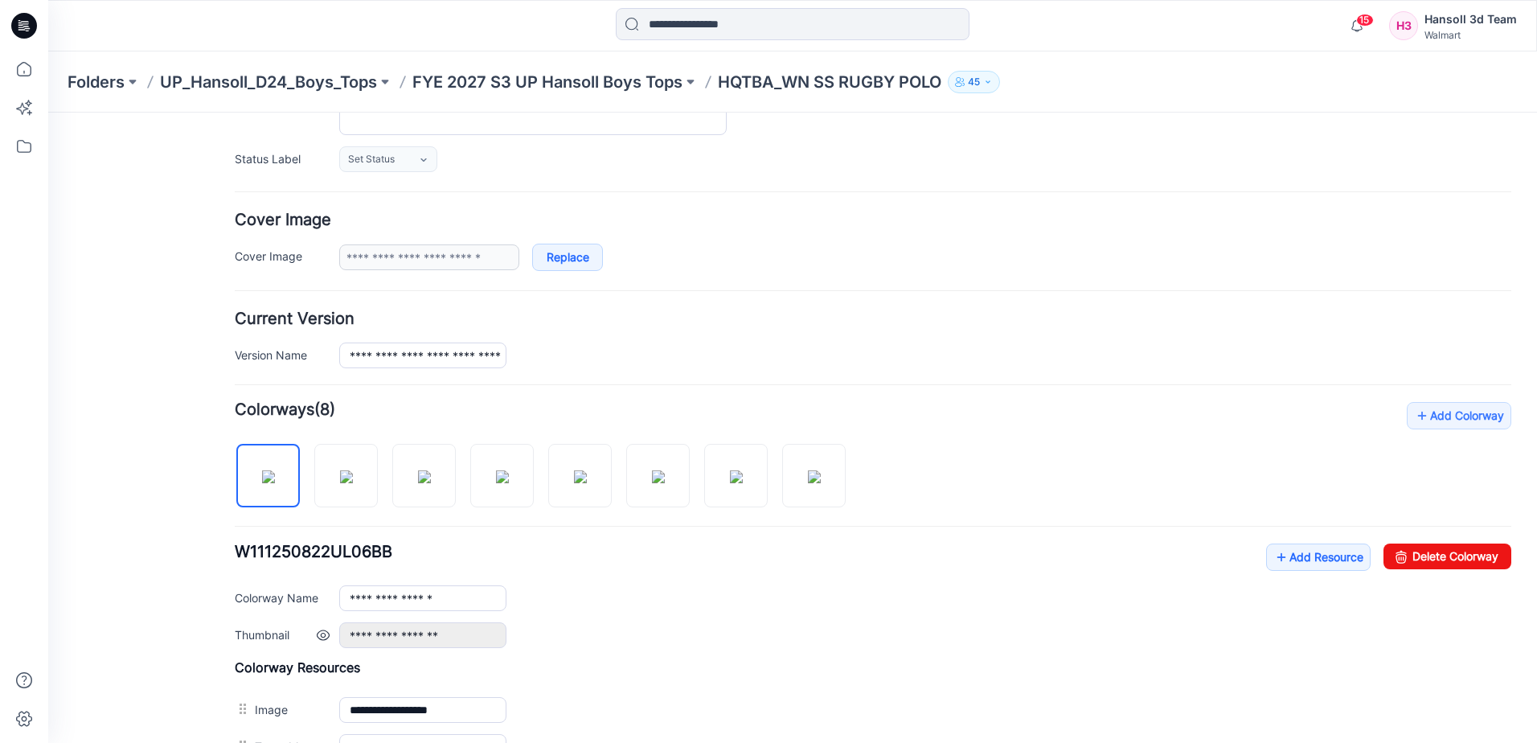
scroll to position [241, 0]
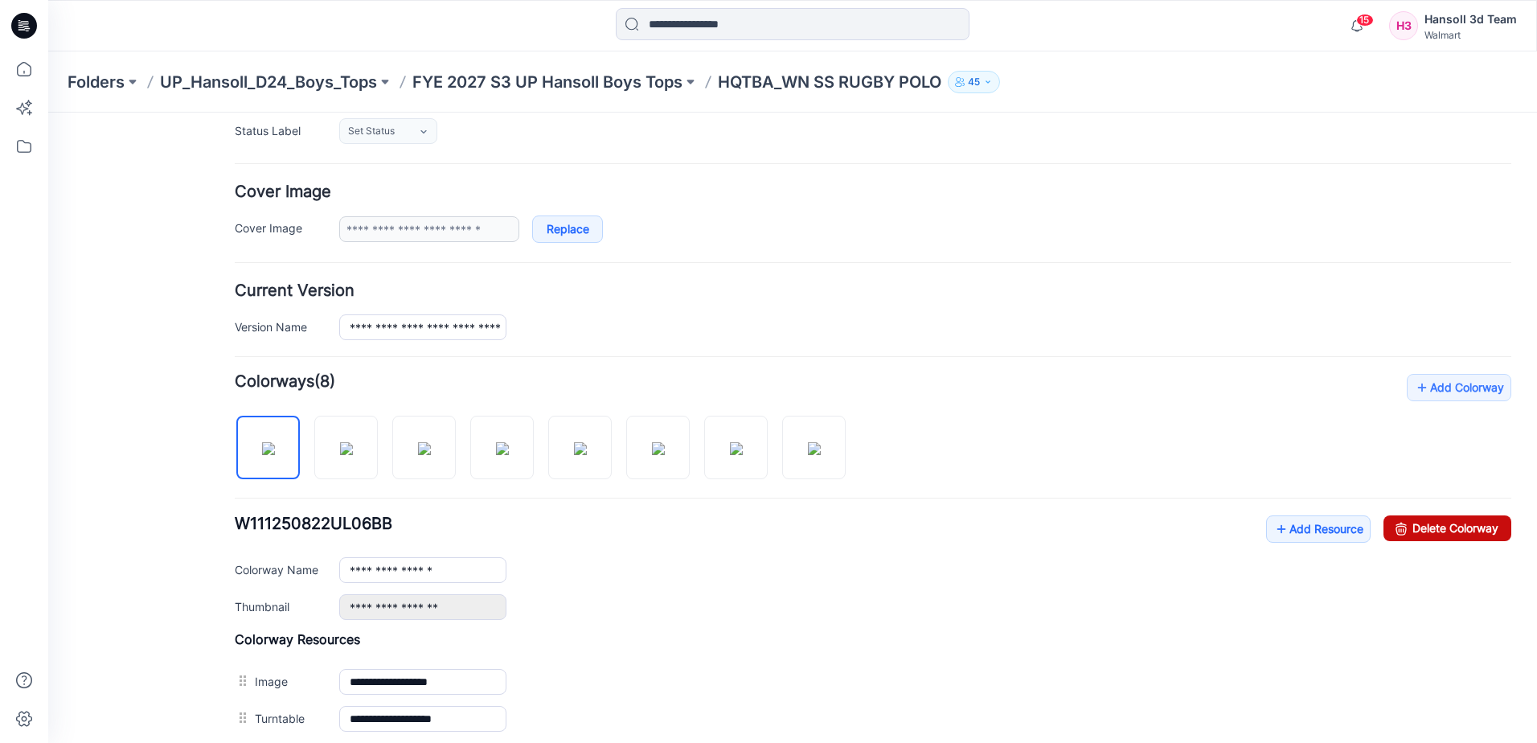
click at [1426, 527] on link "Delete Colorway" at bounding box center [1448, 528] width 128 height 26
click at [351, 455] on img at bounding box center [346, 448] width 13 height 13
click at [266, 455] on img at bounding box center [268, 448] width 13 height 13
click at [1442, 528] on link "Delete Colorway" at bounding box center [1448, 528] width 128 height 26
click at [846, 50] on div "15 Notifications Your style HQTBA_WN SS RINGER TEE has been updated with HQTBA_…" at bounding box center [792, 25] width 1489 height 51
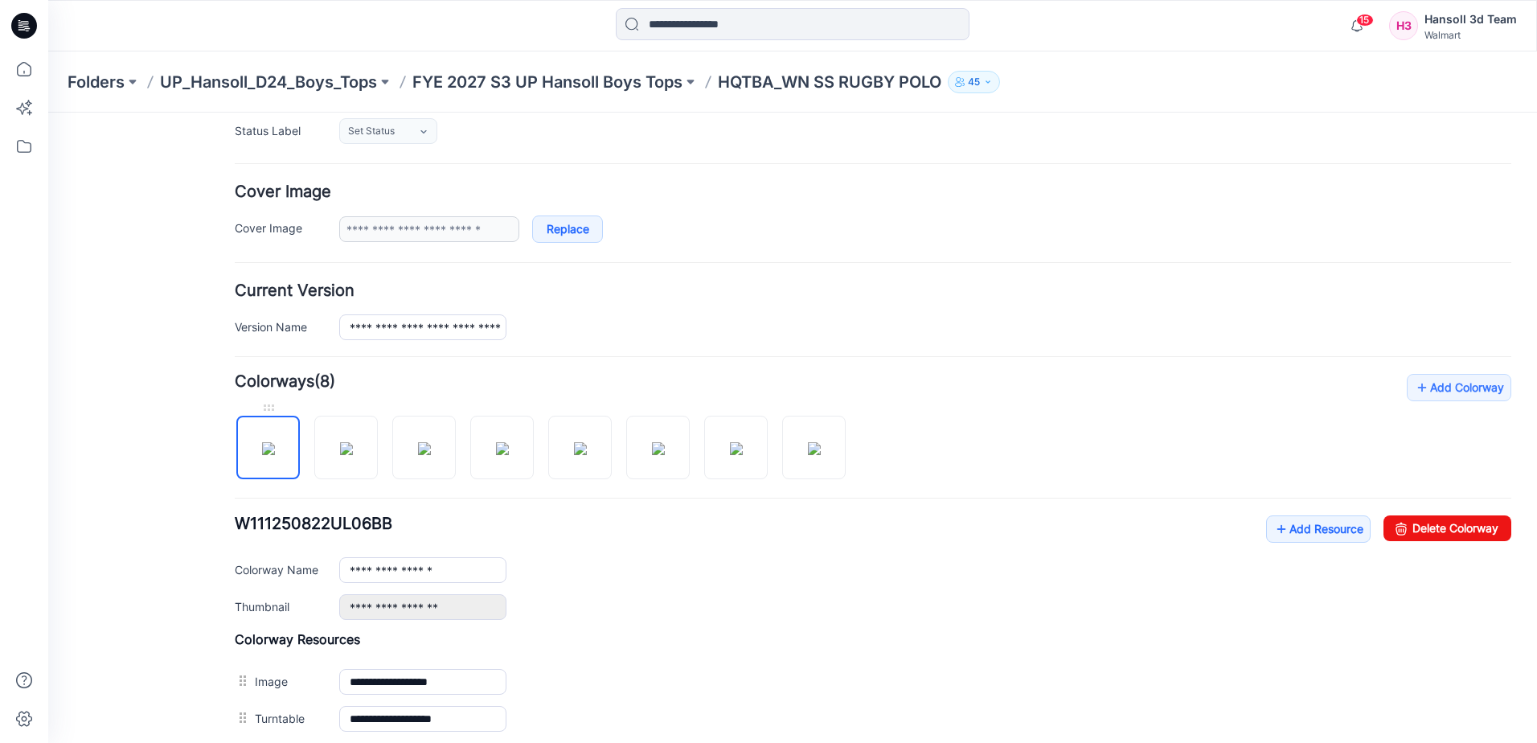
type input "**********"
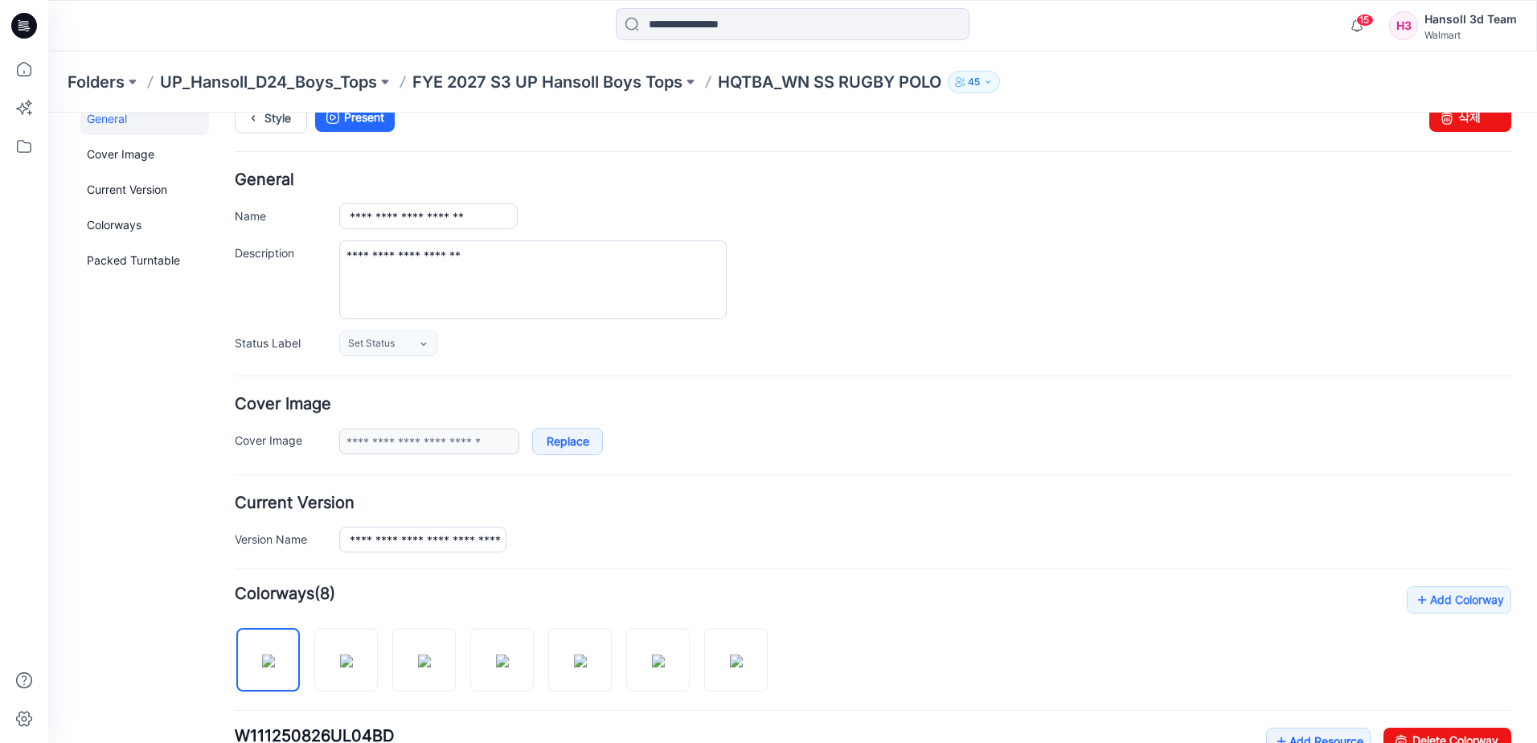
scroll to position [0, 0]
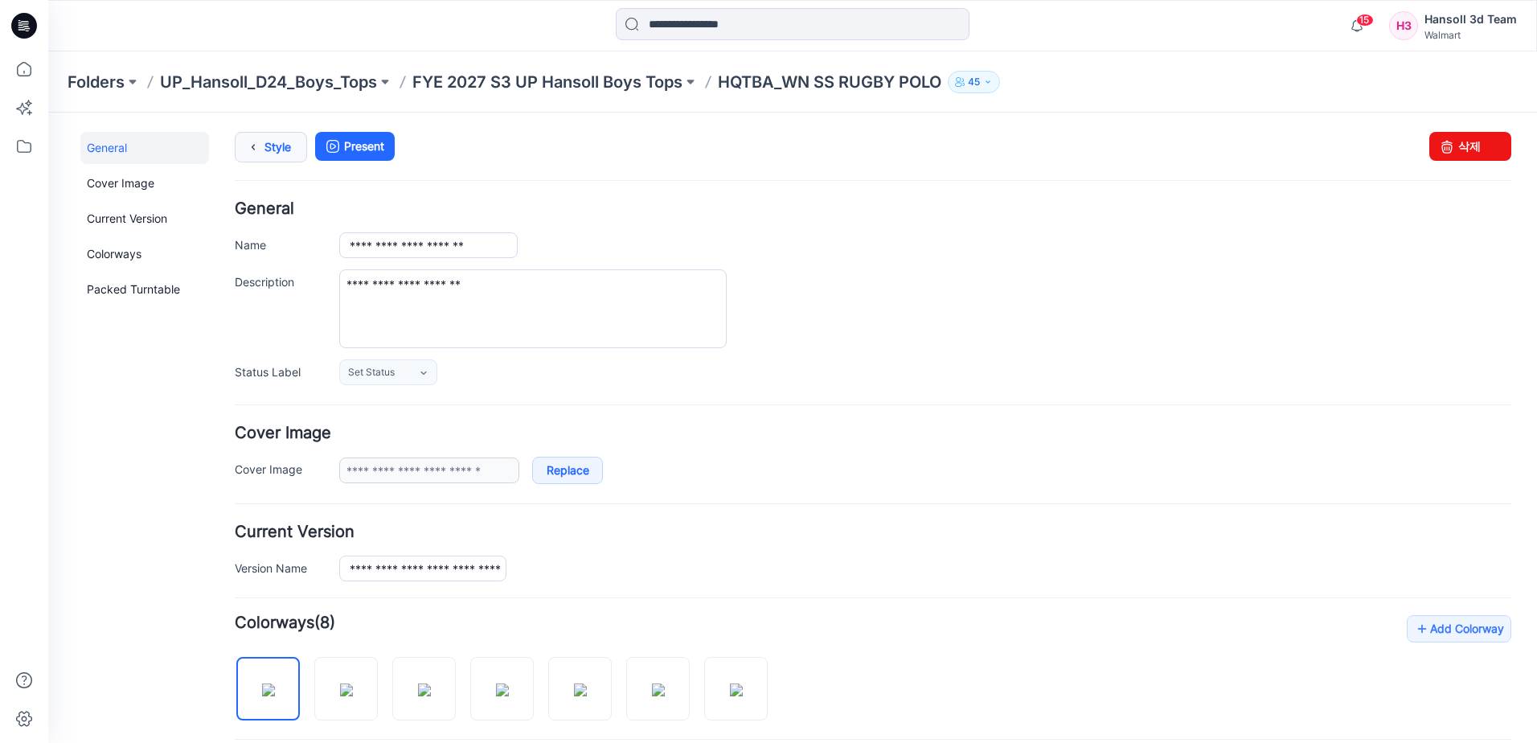
click at [281, 150] on link "Style" at bounding box center [271, 147] width 72 height 31
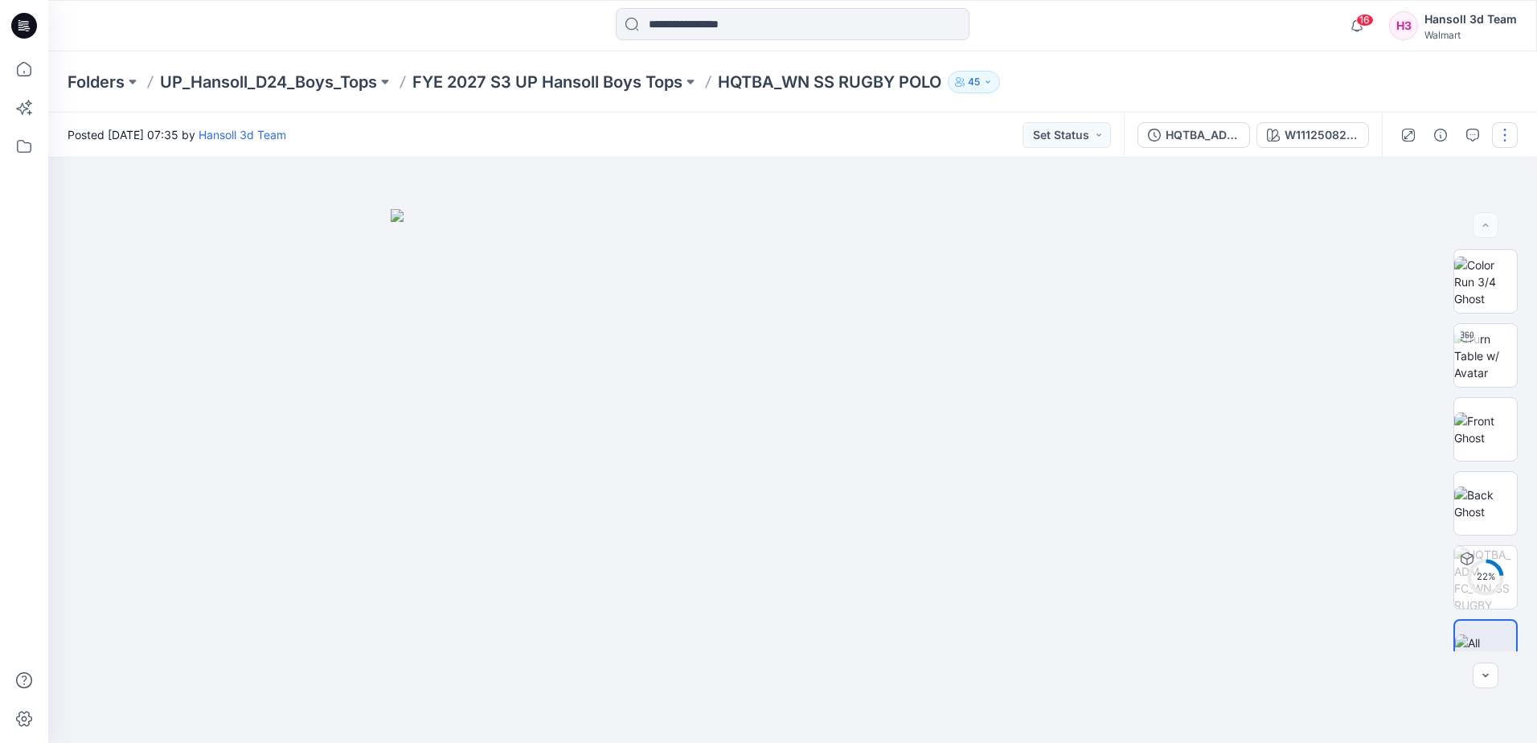
click at [1502, 139] on button "button" at bounding box center [1505, 135] width 26 height 26
click at [1408, 217] on p "Edit" at bounding box center [1403, 217] width 20 height 17
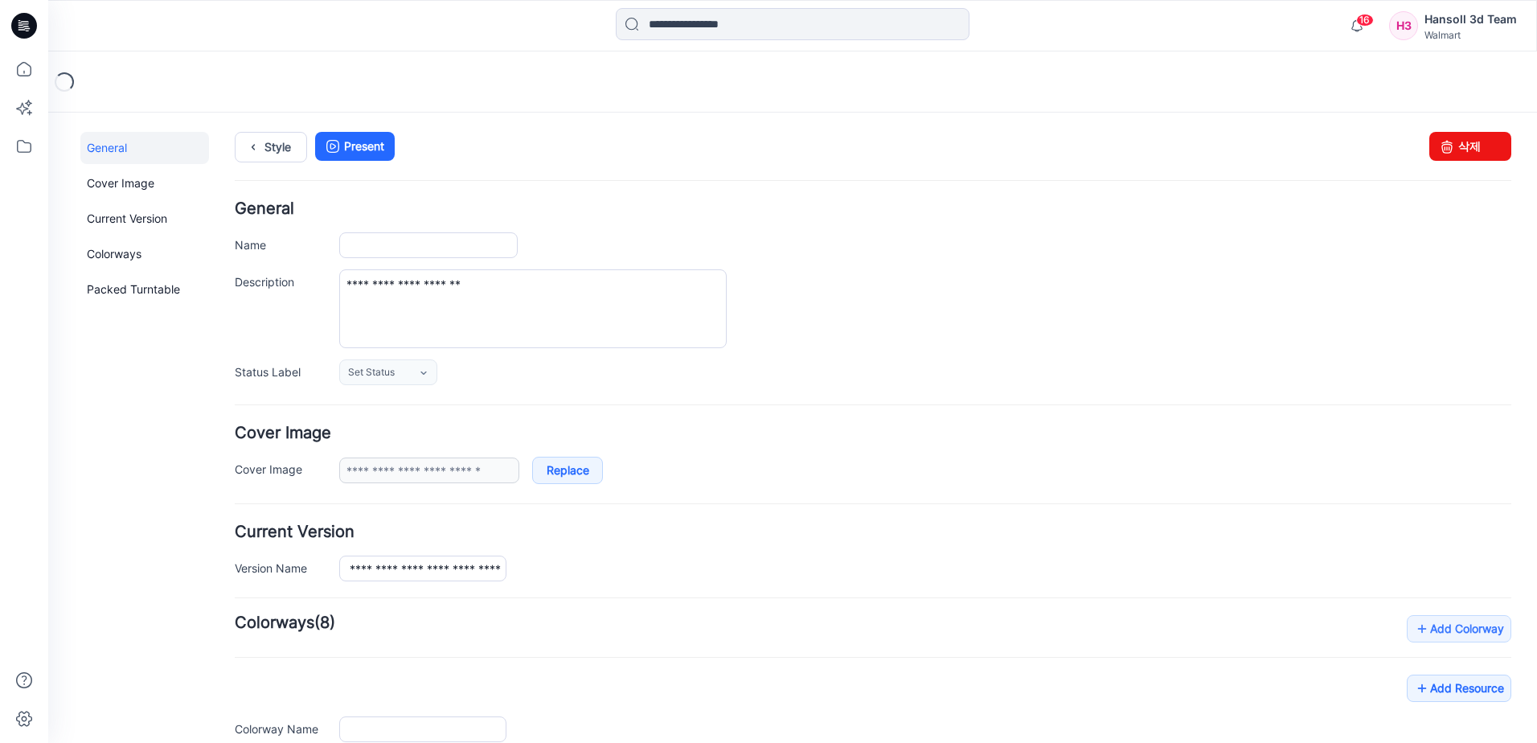
type input "**********"
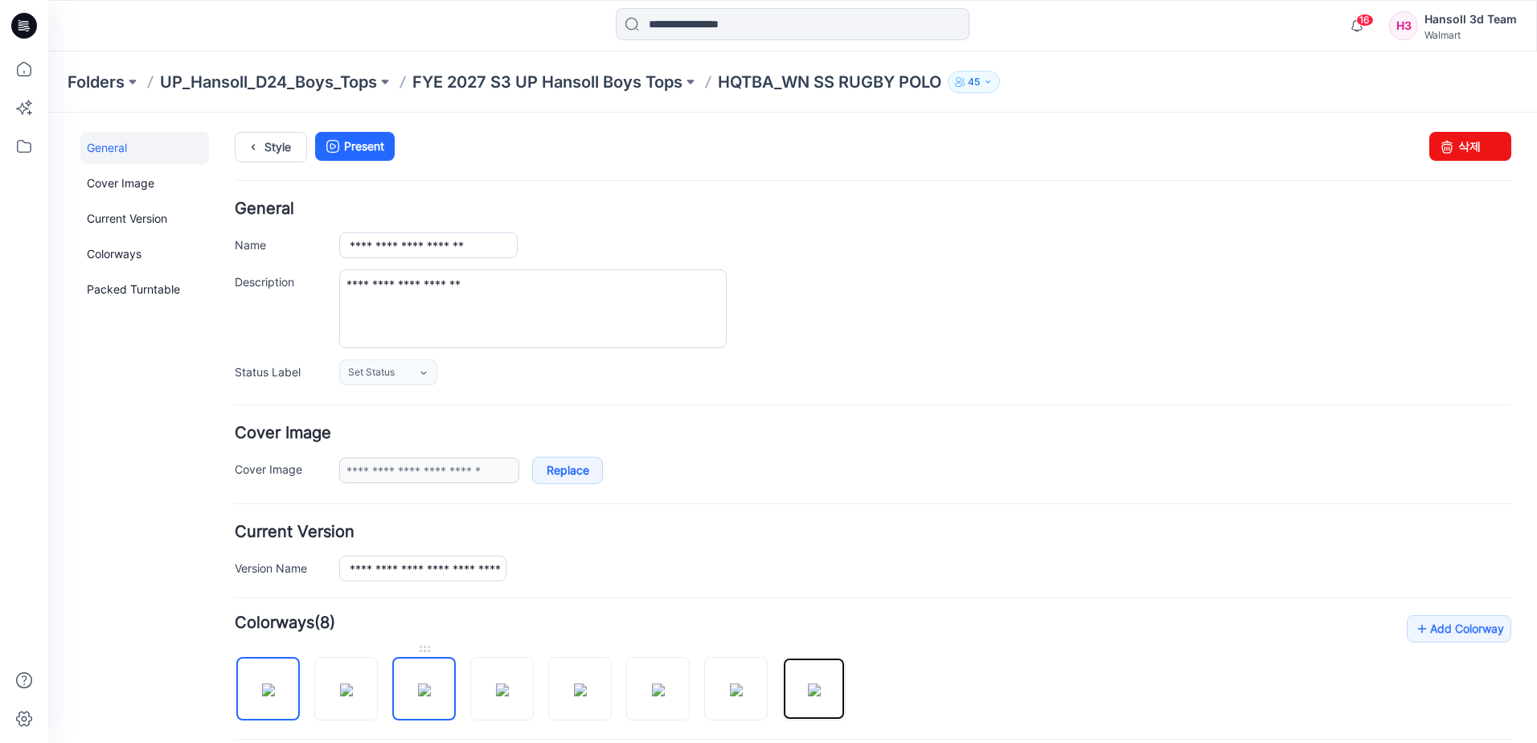
drag, startPoint x: 806, startPoint y: 694, endPoint x: 418, endPoint y: 672, distance: 388.2
click at [418, 672] on div at bounding box center [547, 680] width 624 height 83
